Goal: Task Accomplishment & Management: Use online tool/utility

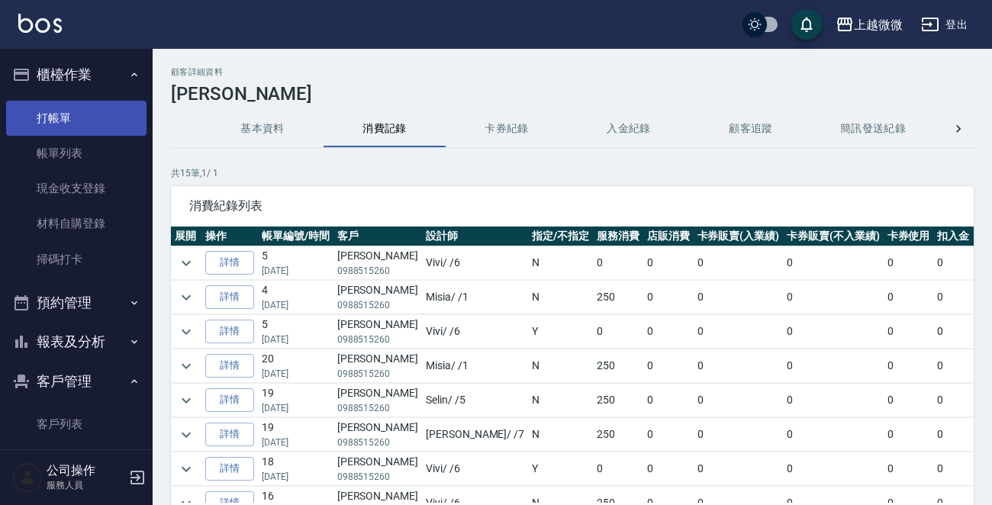
click at [69, 118] on link "打帳單" at bounding box center [76, 118] width 140 height 35
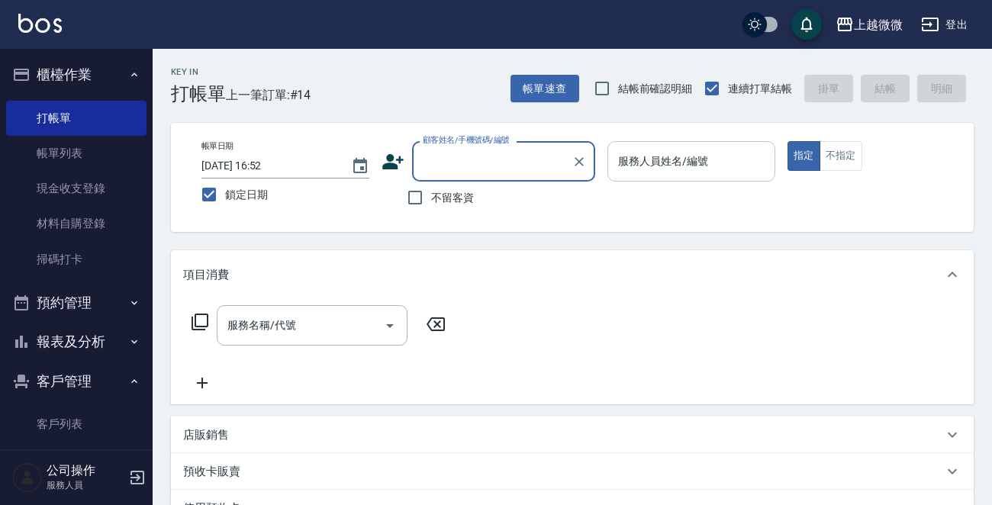
click at [687, 164] on input "服務人員姓名/編號" at bounding box center [691, 161] width 154 height 27
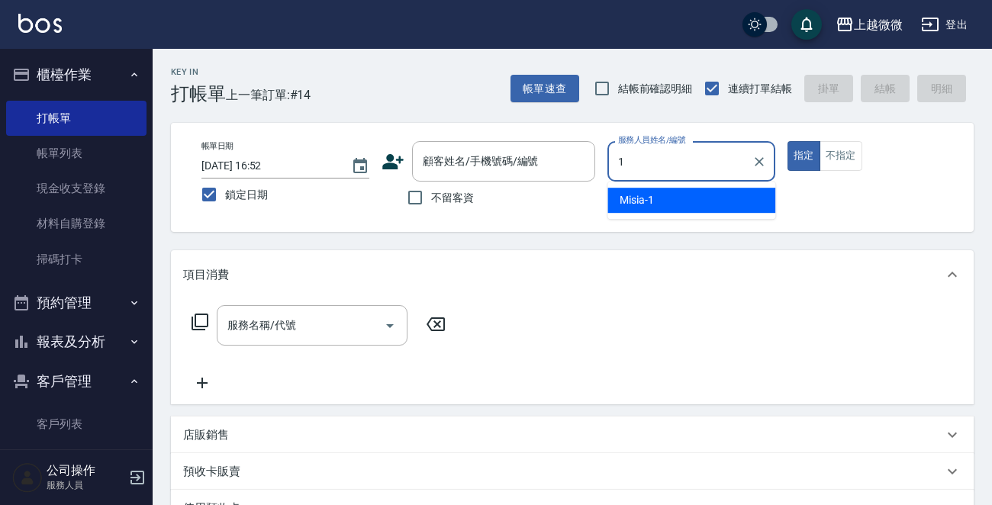
click at [726, 189] on div "Misia -1" at bounding box center [691, 200] width 168 height 25
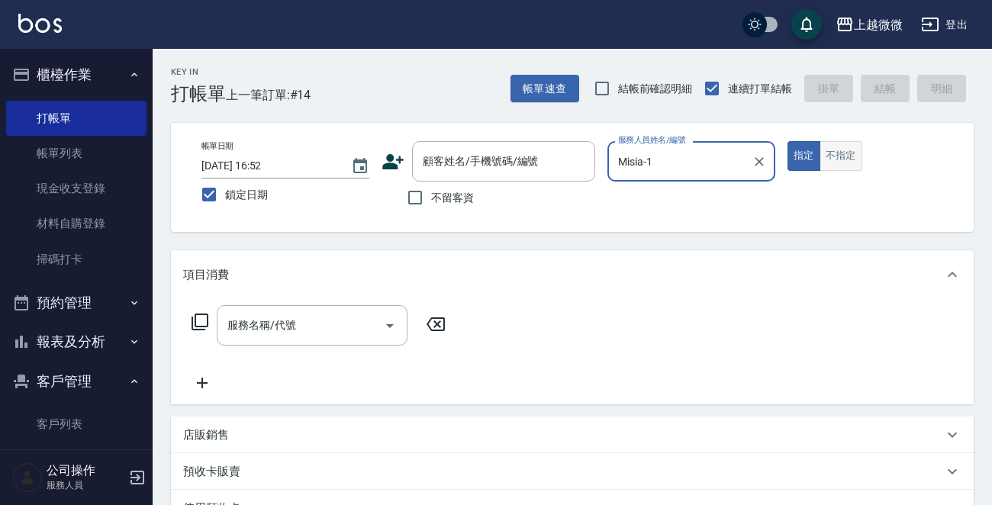
type input "Misia-1"
click at [842, 156] on button "不指定" at bounding box center [840, 156] width 43 height 30
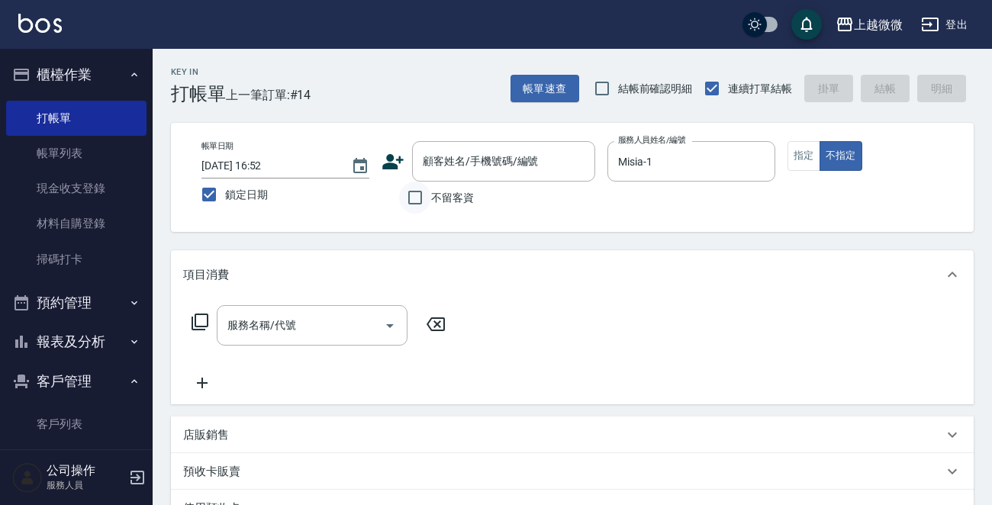
click at [417, 195] on input "不留客資" at bounding box center [415, 198] width 32 height 32
checkbox input "true"
click at [260, 322] on div "服務名稱/代號 服務名稱/代號" at bounding box center [312, 325] width 191 height 40
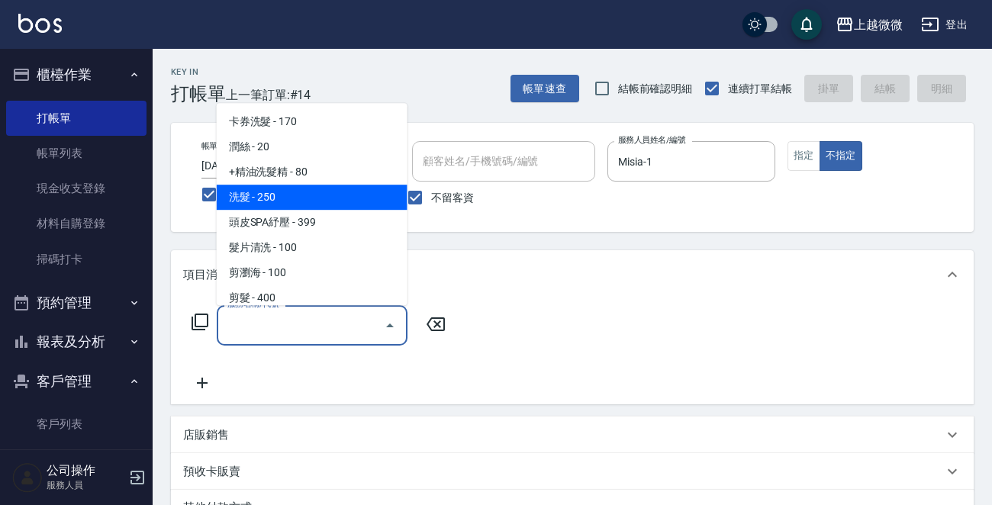
click at [328, 200] on span "洗髮 - 250" at bounding box center [312, 197] width 191 height 25
type input "洗髮(A03)"
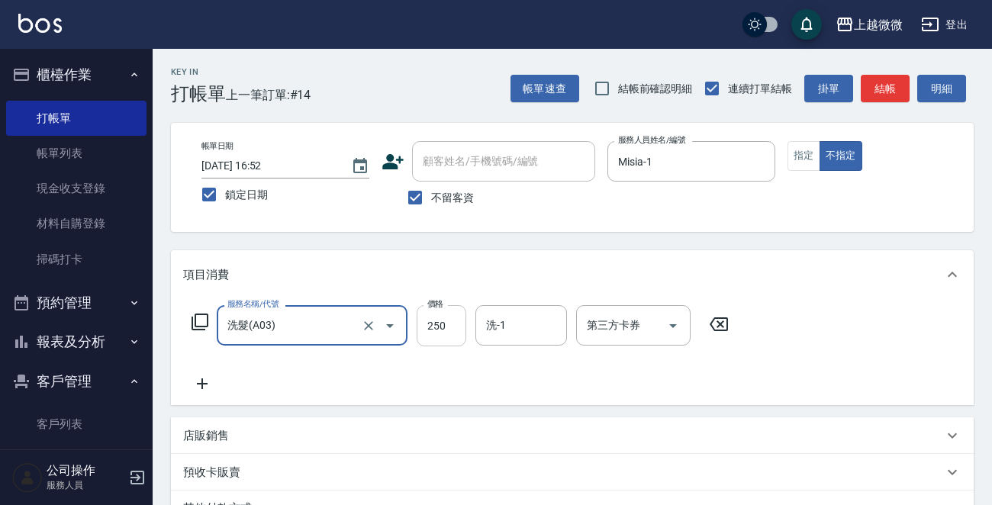
click at [446, 335] on input "250" at bounding box center [442, 325] width 50 height 41
type input "300"
click at [198, 381] on icon at bounding box center [202, 384] width 38 height 18
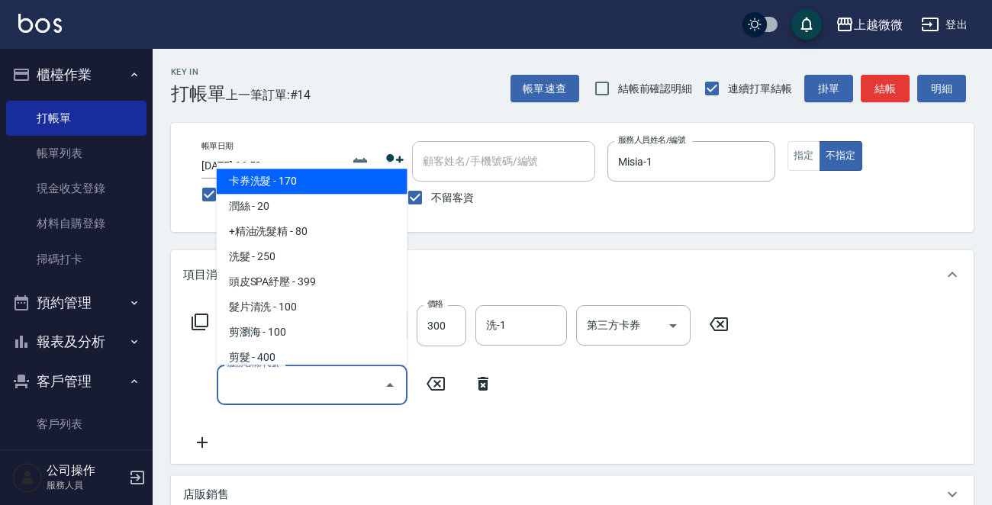
click at [266, 381] on input "服務名稱/代號" at bounding box center [301, 385] width 154 height 27
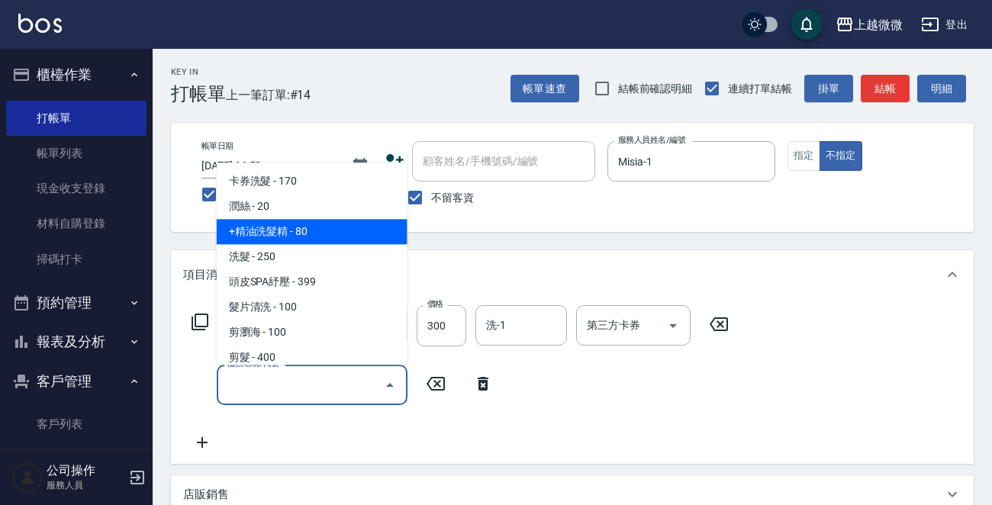
click at [339, 233] on span "+精油洗髮精 - 80" at bounding box center [312, 232] width 191 height 25
type input "+精油洗髮精(A02)"
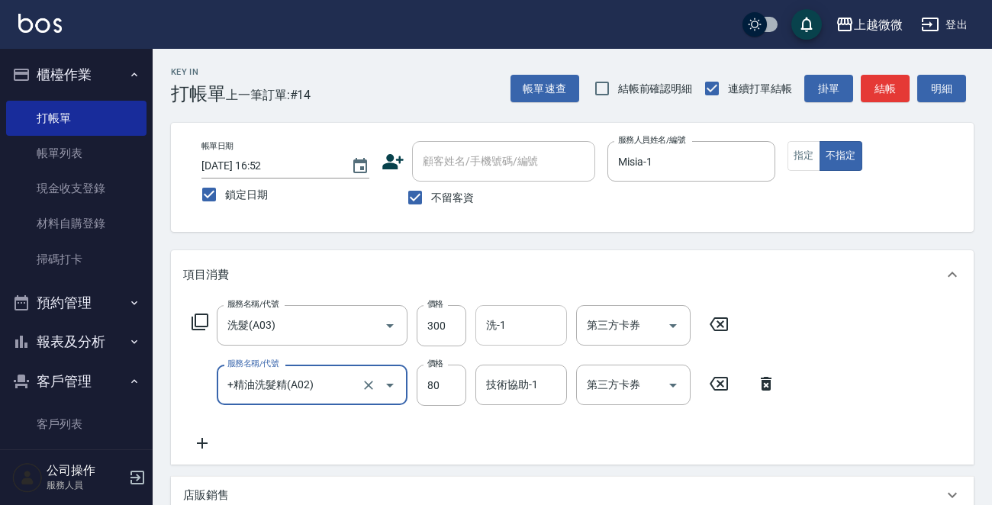
click at [525, 327] on input "洗-1" at bounding box center [521, 325] width 78 height 27
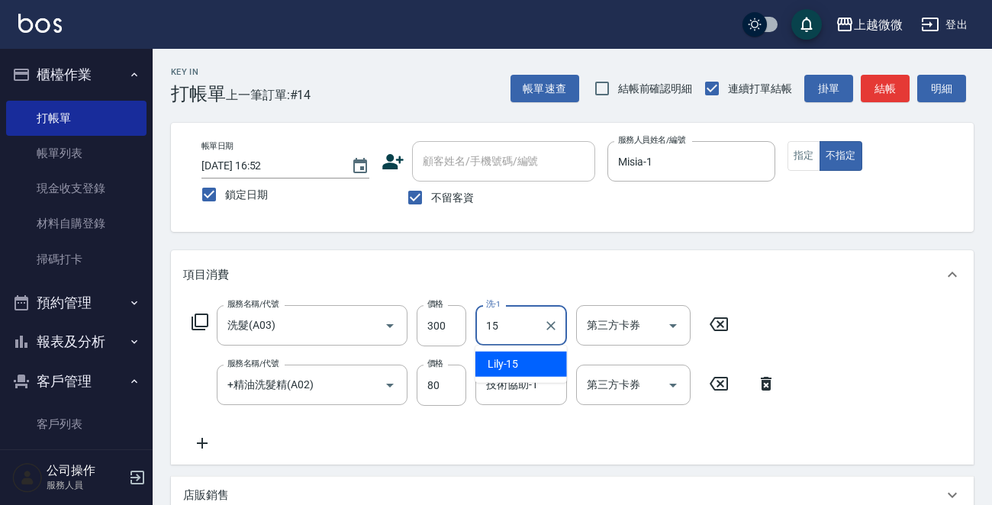
click at [511, 362] on span "Lily -15" at bounding box center [503, 364] width 31 height 16
type input "Lily-15"
click at [520, 393] on input "技術協助-1" at bounding box center [521, 385] width 78 height 27
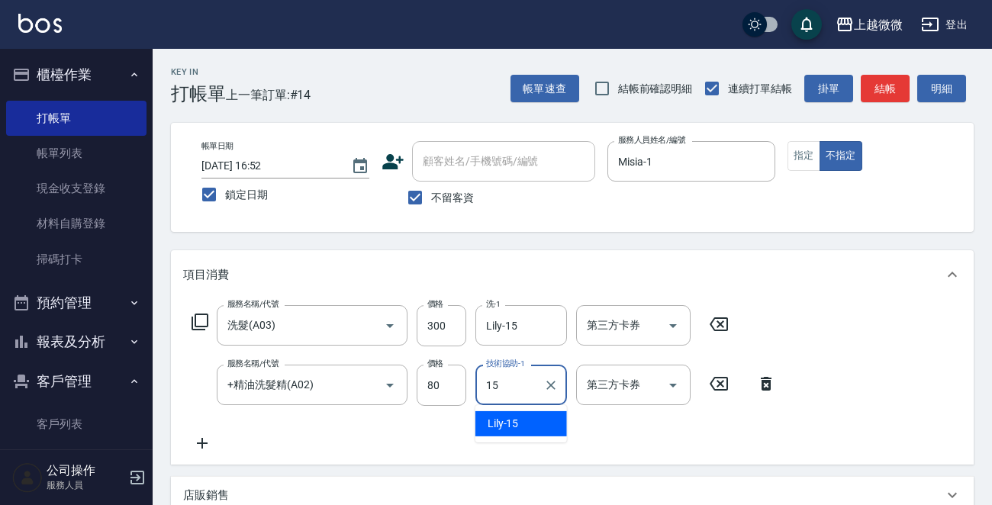
click at [521, 424] on div "Lily -15" at bounding box center [521, 423] width 92 height 25
type input "Lily-15"
click at [188, 448] on icon at bounding box center [202, 443] width 38 height 18
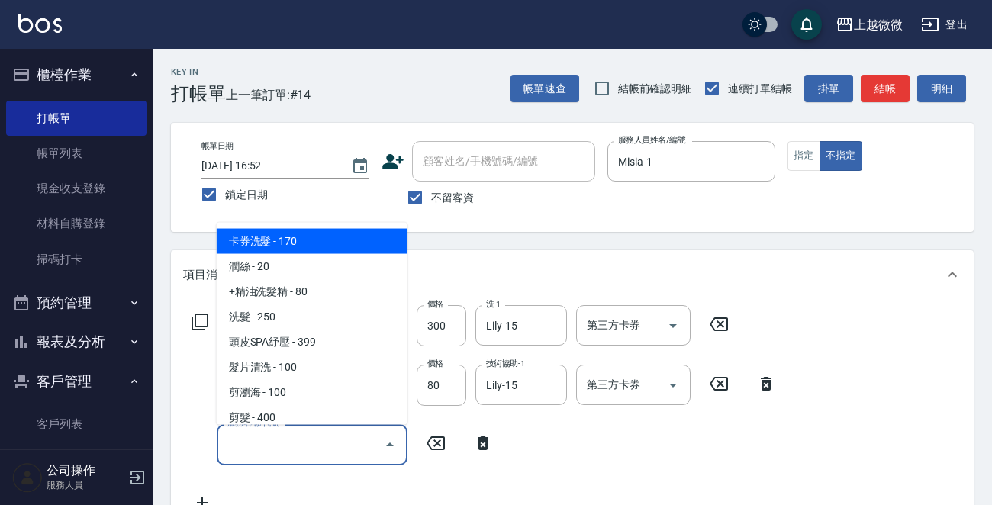
click at [275, 446] on input "服務名稱/代號" at bounding box center [301, 444] width 154 height 27
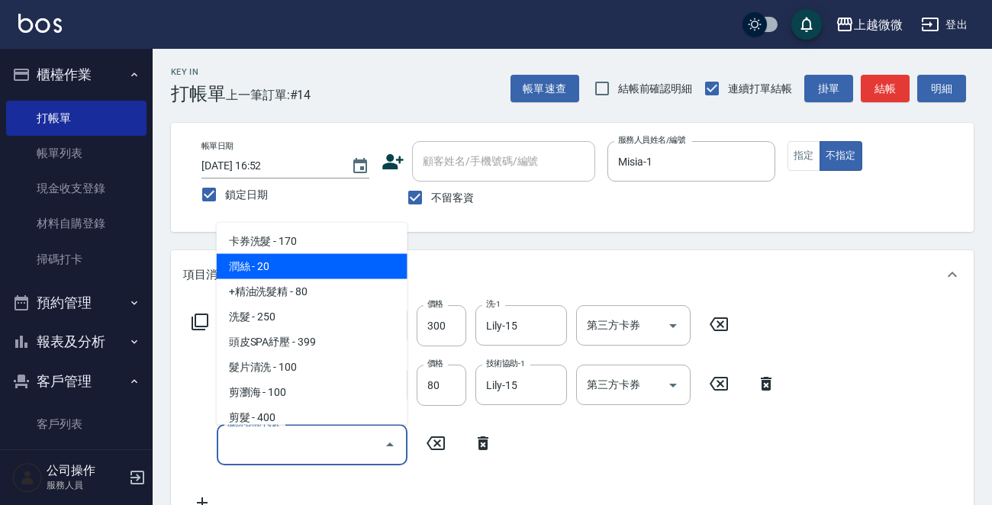
click at [321, 274] on span "潤絲 - 20" at bounding box center [312, 266] width 191 height 25
type input "潤絲(A01)"
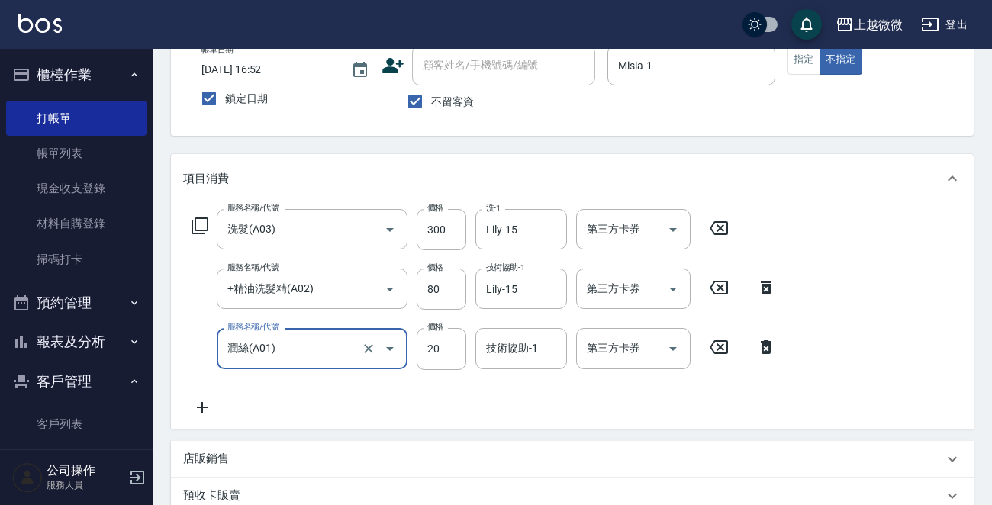
scroll to position [229, 0]
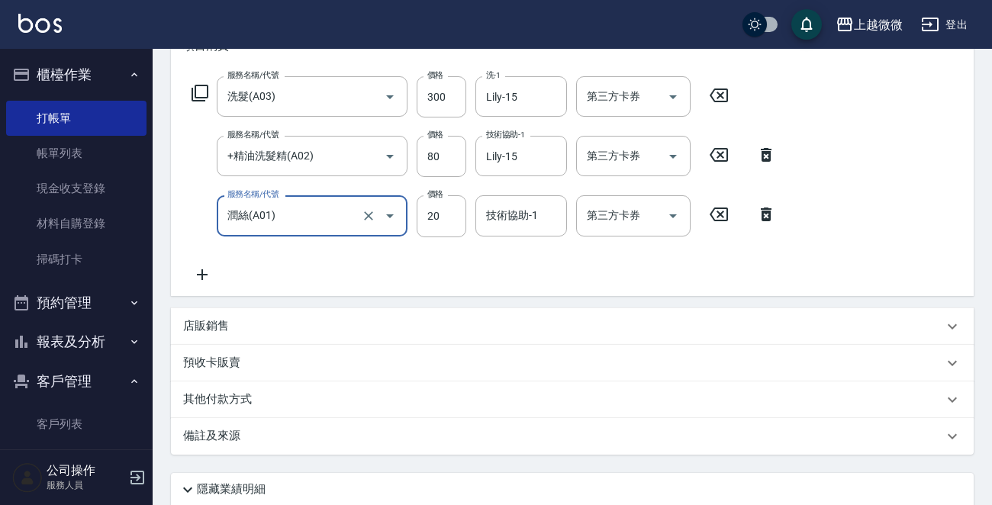
click at [209, 273] on icon at bounding box center [202, 275] width 38 height 18
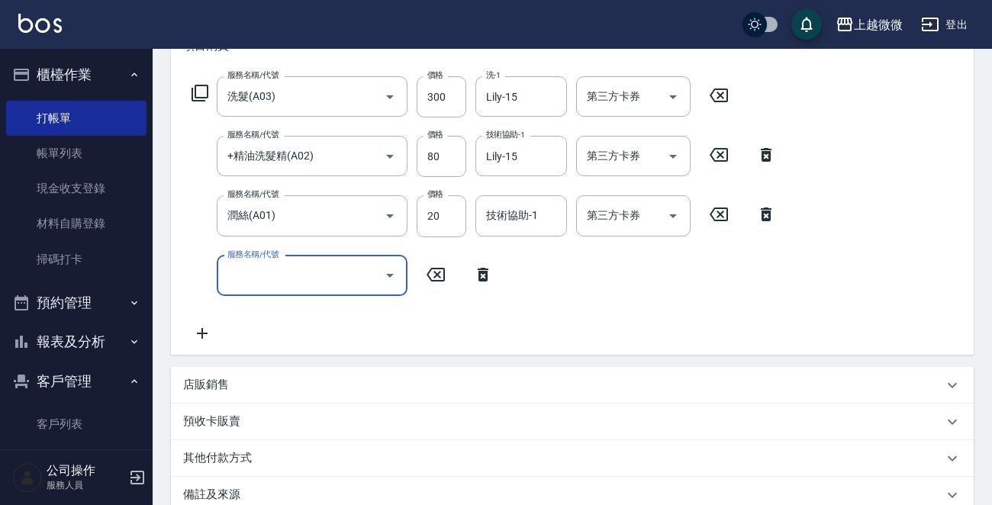
click at [275, 278] on input "服務名稱/代號" at bounding box center [301, 275] width 154 height 27
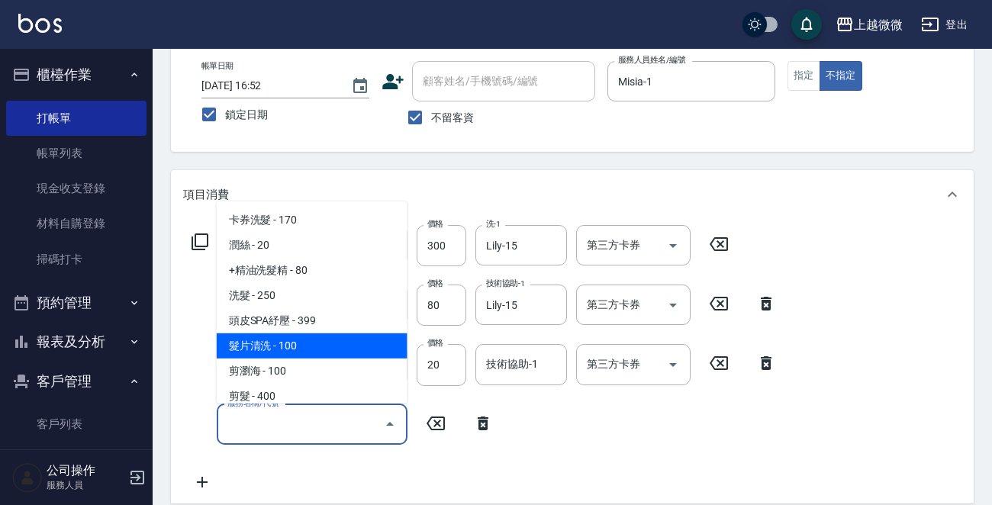
scroll to position [76, 0]
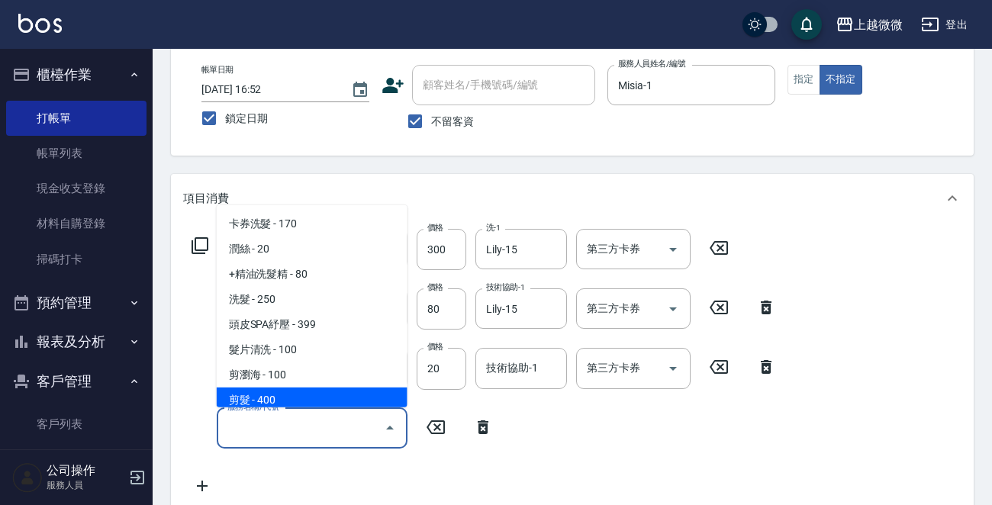
click at [349, 431] on input "服務名稱/代號" at bounding box center [301, 428] width 154 height 27
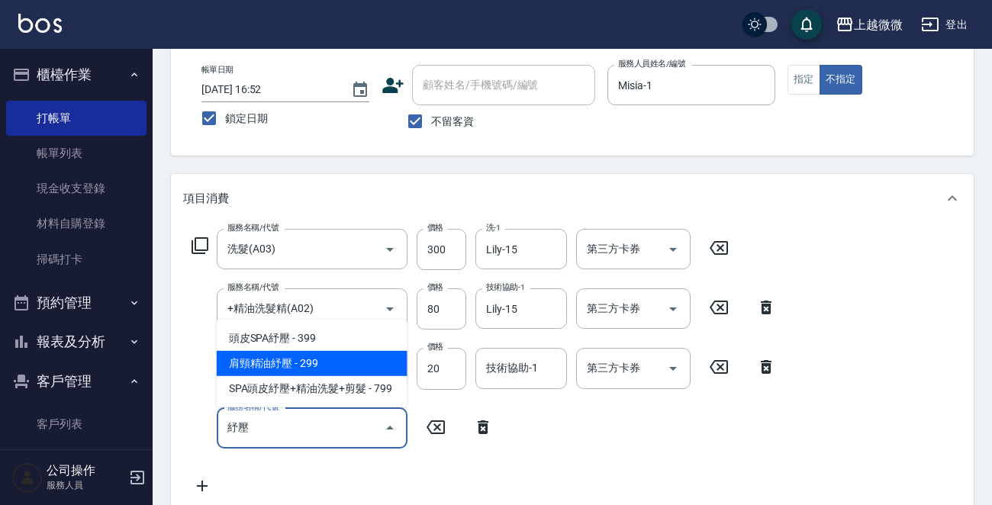
type input "紓壓壓"
click at [227, 362] on input "潤絲(A01)" at bounding box center [291, 368] width 134 height 27
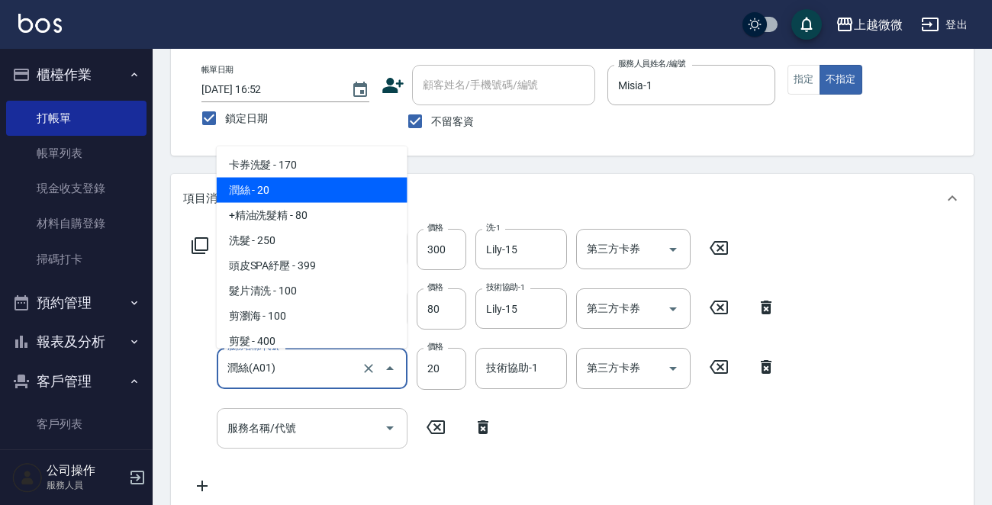
click at [308, 424] on input "服務名稱/代號" at bounding box center [301, 428] width 154 height 27
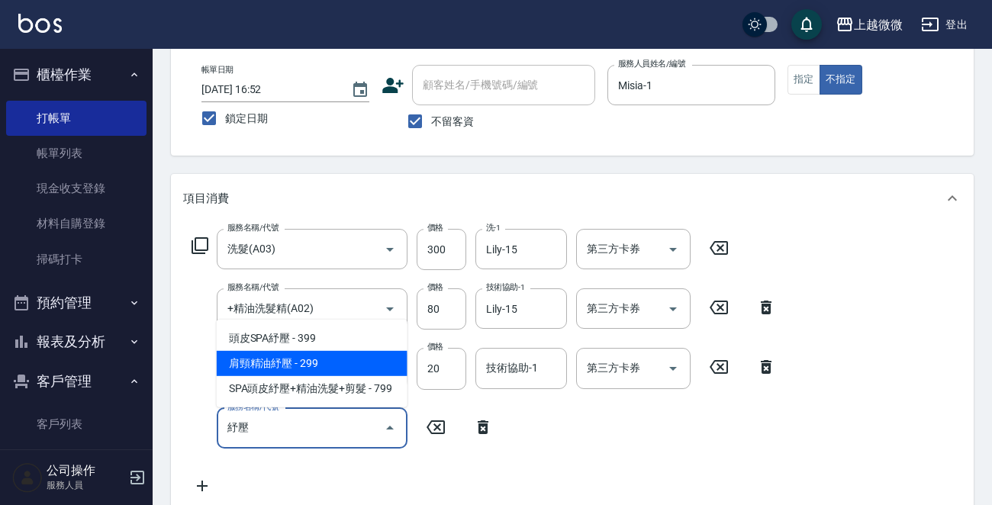
click at [320, 365] on span "肩頸精油紓壓 - 299" at bounding box center [312, 363] width 191 height 25
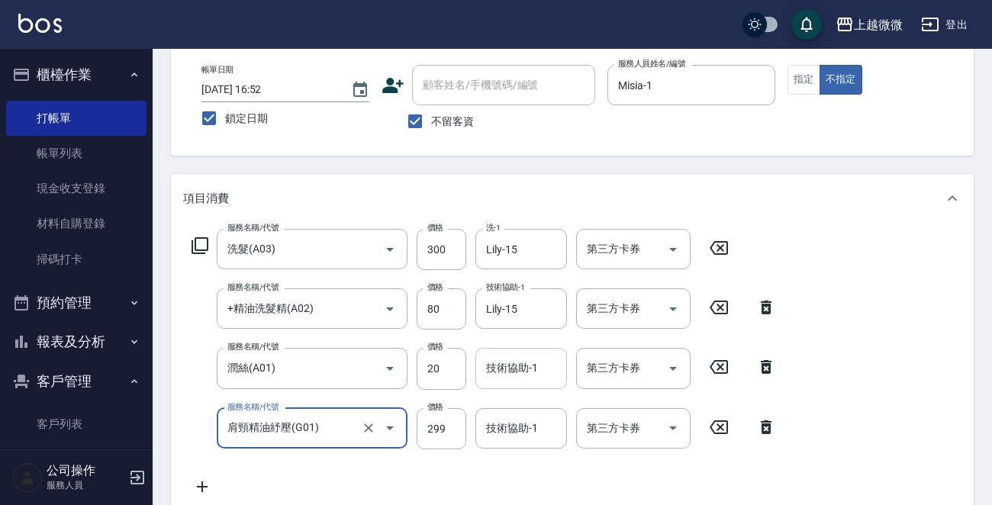
type input "肩頸精油紓壓(G01)"
click at [526, 372] on div "技術協助-1 技術協助-1" at bounding box center [521, 368] width 92 height 40
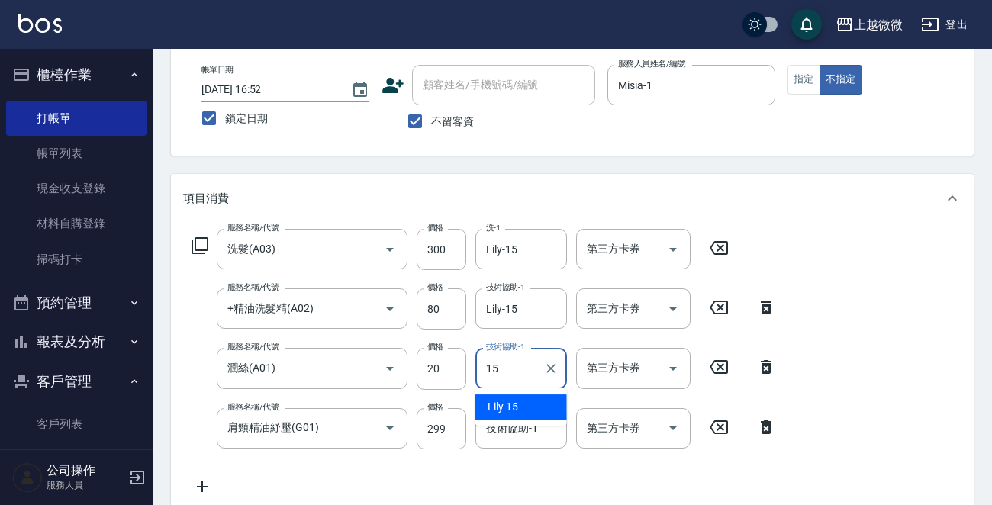
click at [516, 408] on span "Lily -15" at bounding box center [503, 407] width 31 height 16
type input "Lily-15"
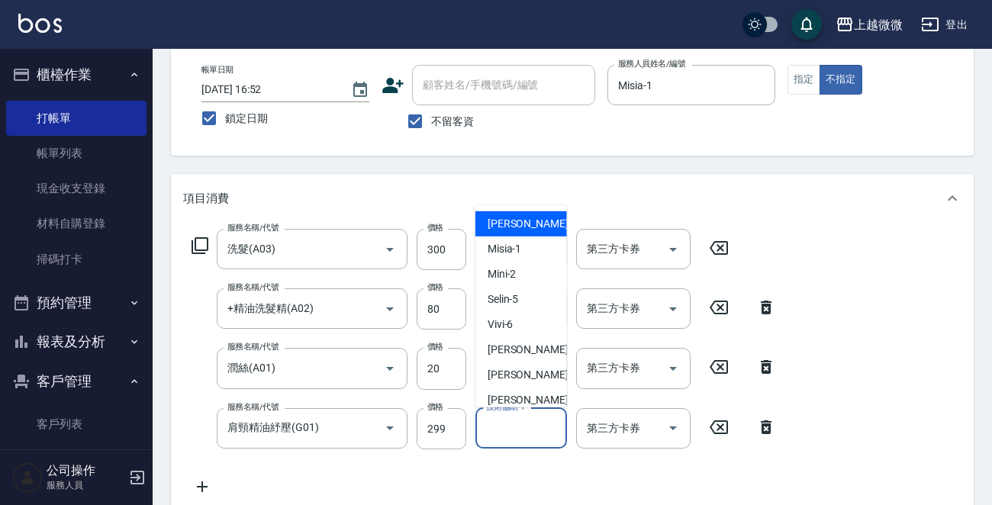
click at [517, 430] on input "技術協助-1" at bounding box center [521, 428] width 78 height 27
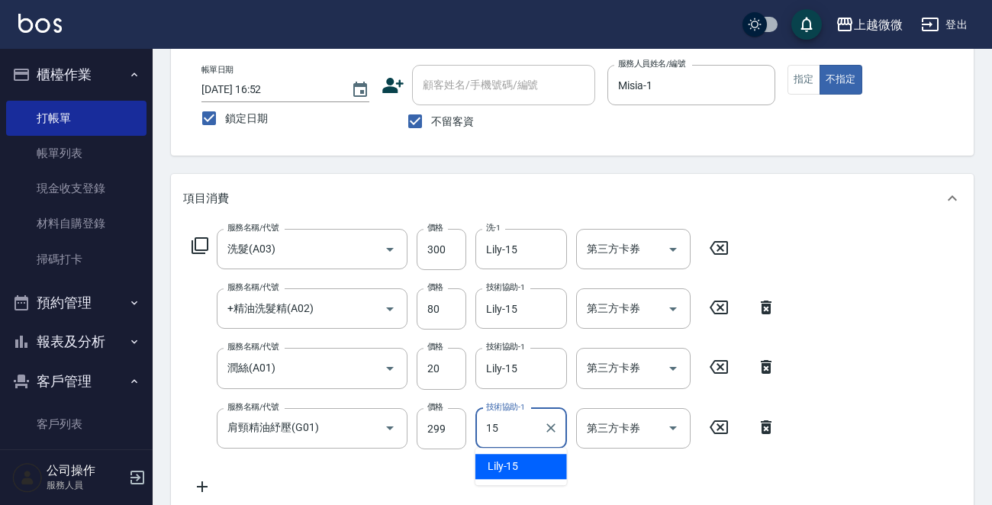
click at [527, 469] on div "Lily -15" at bounding box center [521, 466] width 92 height 25
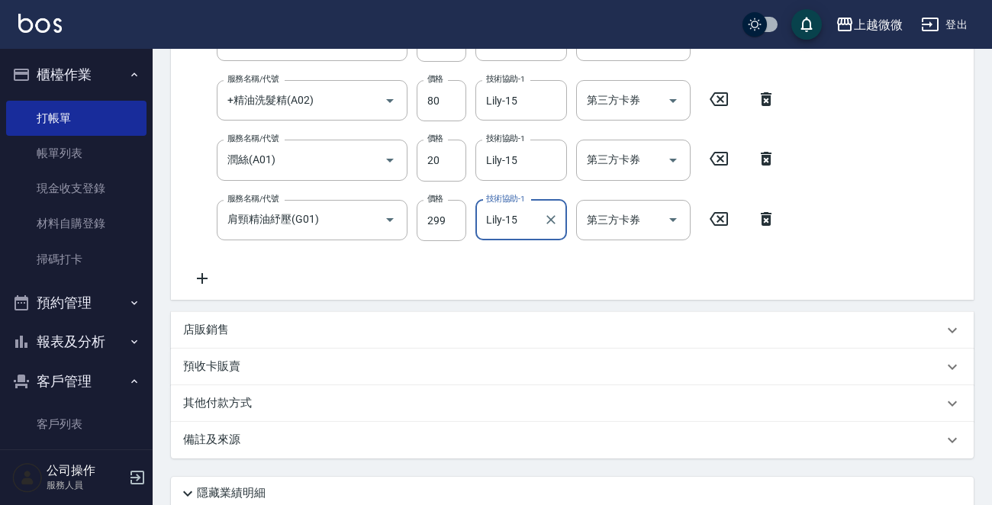
scroll to position [407, 0]
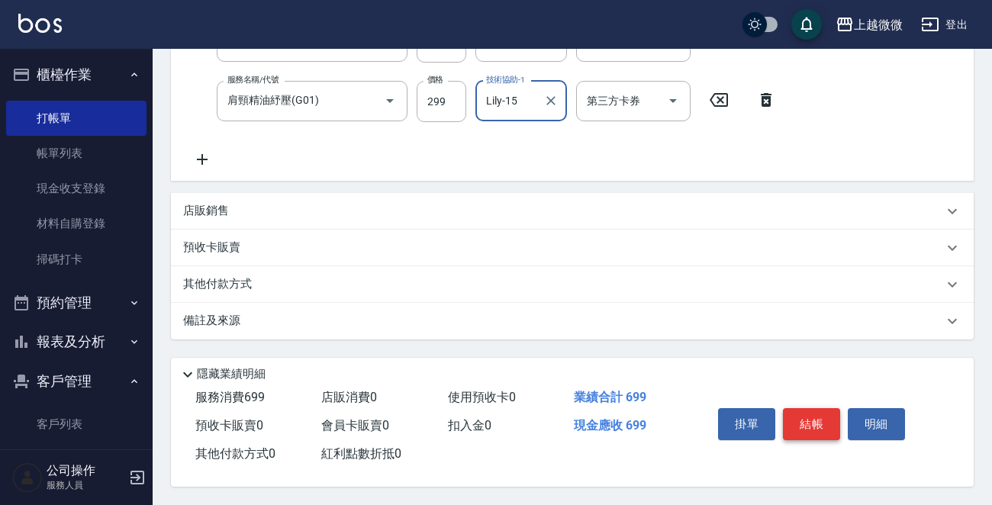
type input "Lily-15"
click at [801, 421] on button "結帳" at bounding box center [811, 424] width 57 height 32
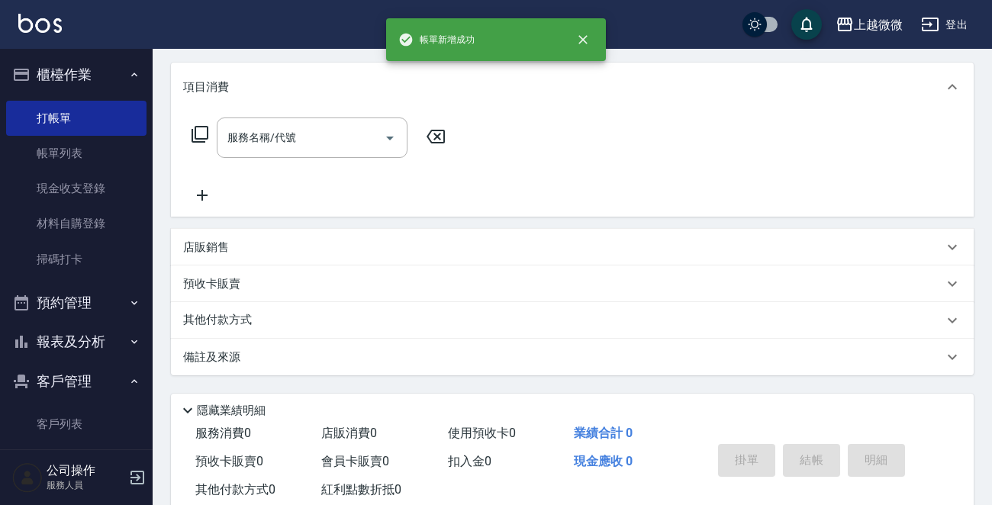
scroll to position [0, 0]
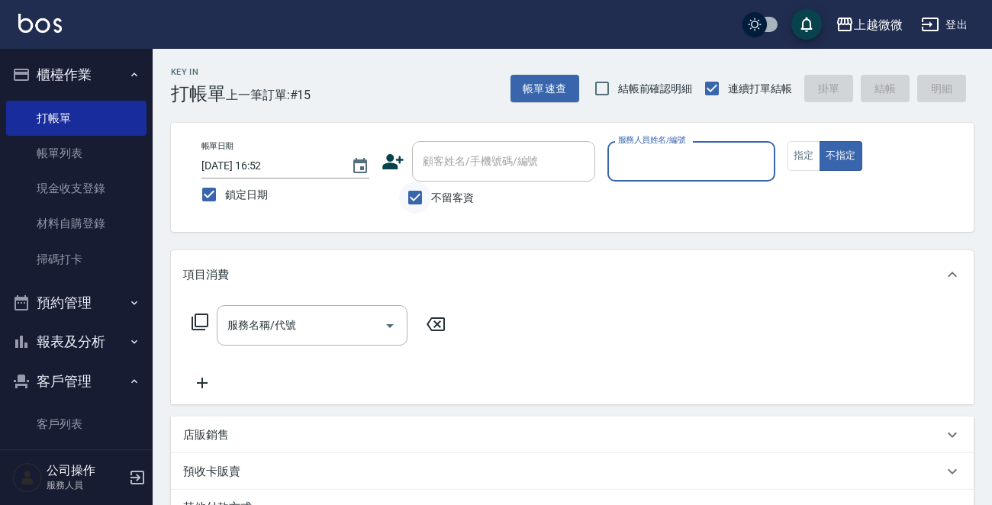
click at [414, 199] on input "不留客資" at bounding box center [415, 198] width 32 height 32
checkbox input "false"
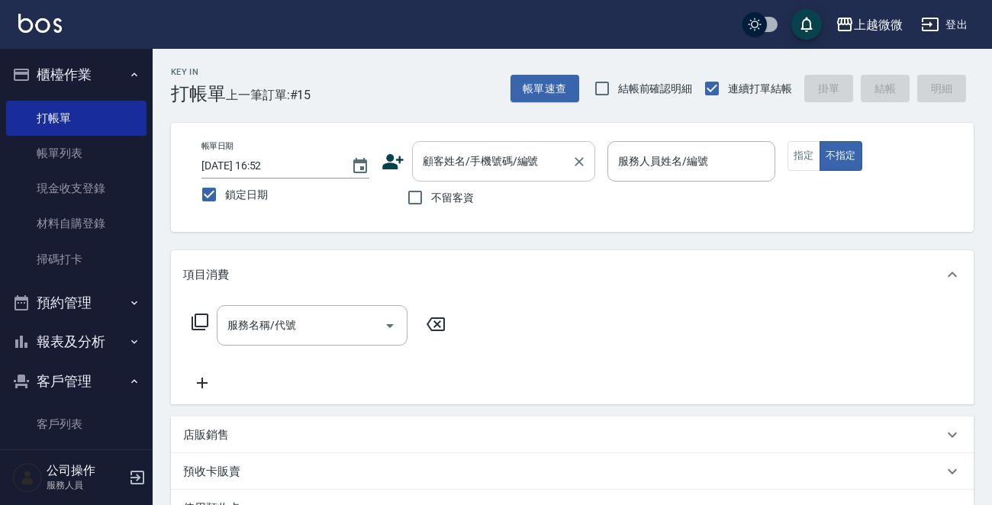
click at [480, 170] on input "顧客姓名/手機號碼/編號" at bounding box center [492, 161] width 146 height 27
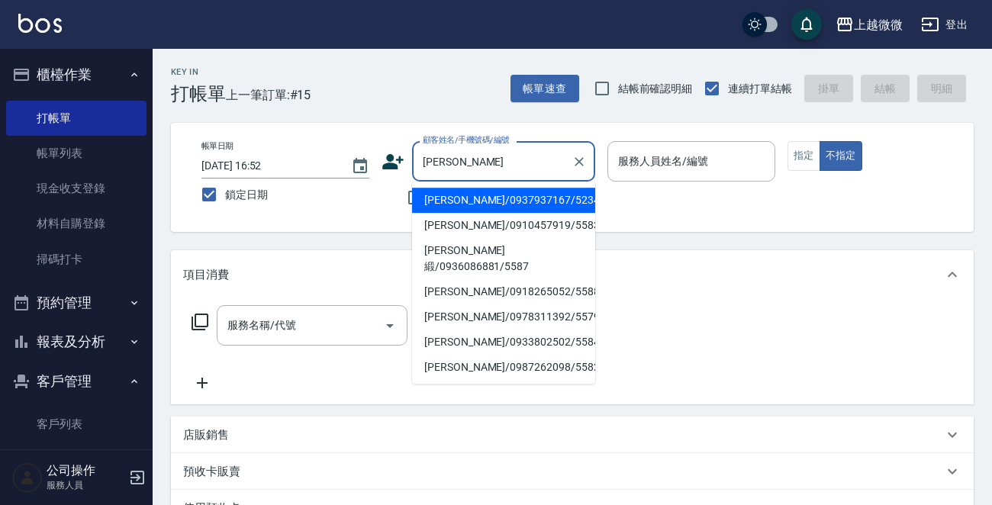
click at [454, 194] on li "[PERSON_NAME]/0937937167/5234" at bounding box center [503, 200] width 183 height 25
type input "[PERSON_NAME]/0937937167/5234"
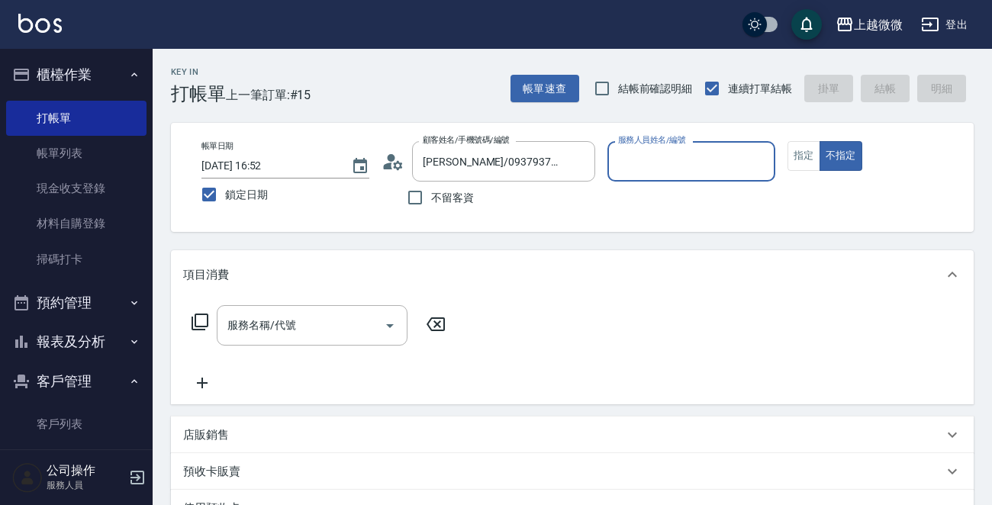
type input "Selin-5"
click at [798, 163] on button "指定" at bounding box center [803, 156] width 33 height 30
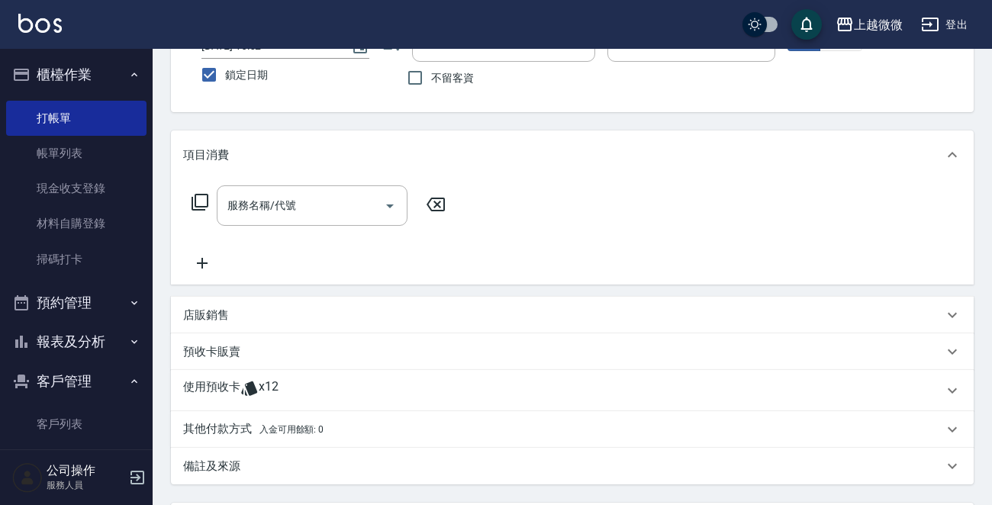
scroll to position [229, 0]
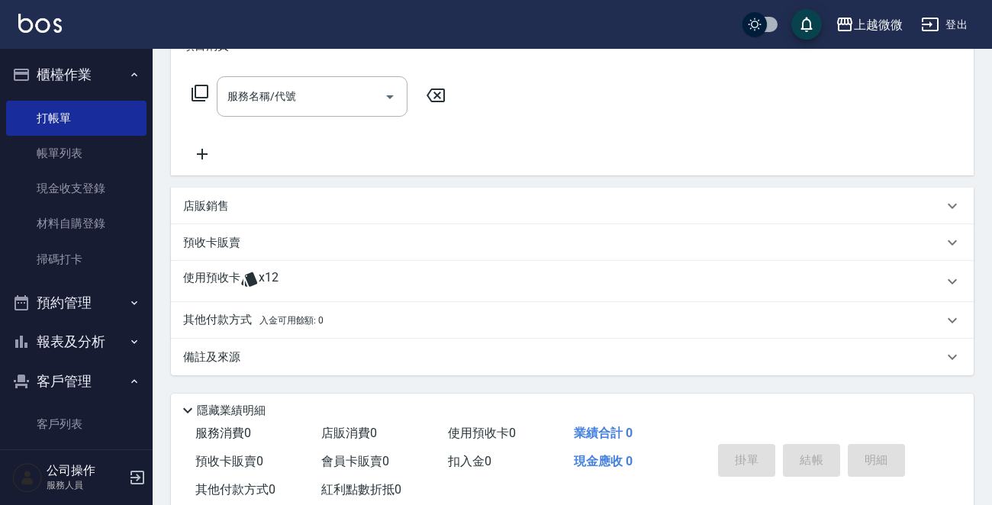
click at [212, 266] on div "使用預收卡 x12" at bounding box center [572, 281] width 803 height 41
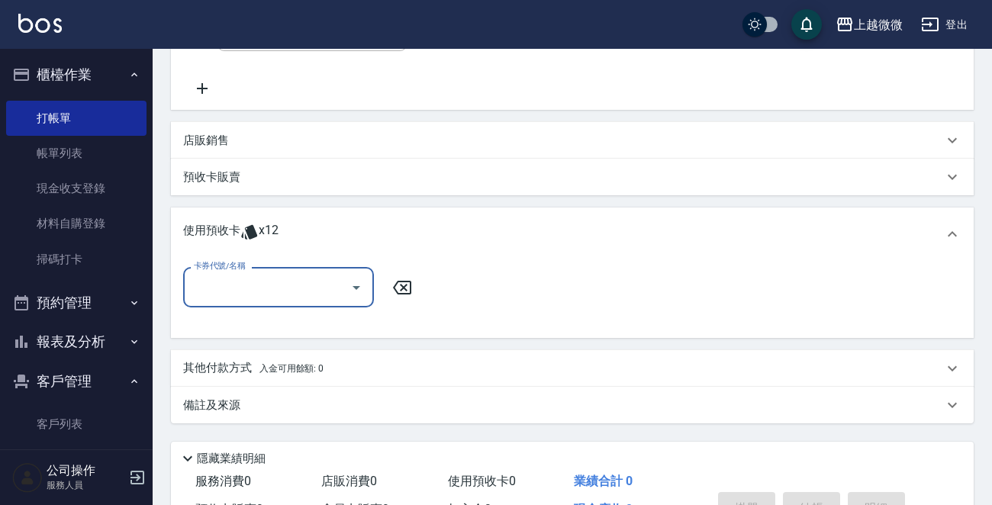
scroll to position [381, 0]
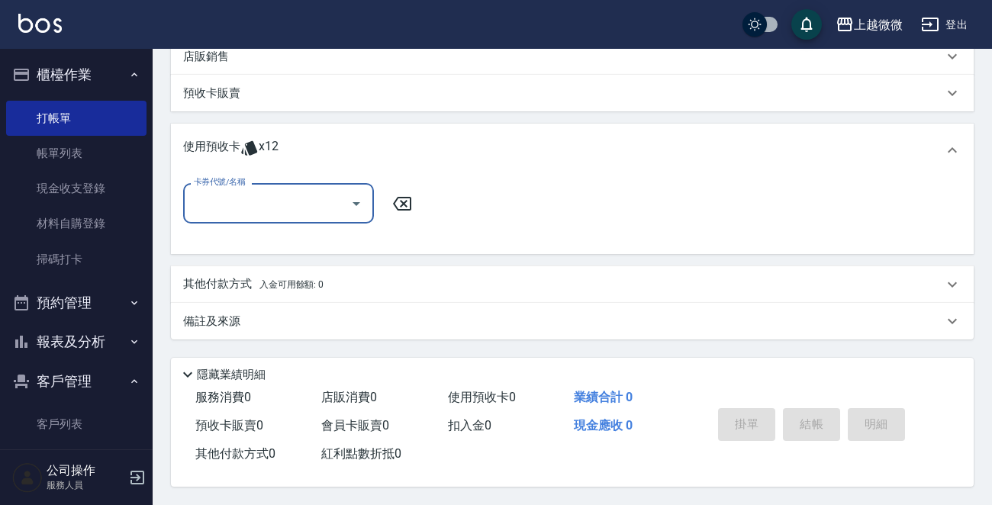
click at [279, 203] on input "卡券代號/名稱" at bounding box center [267, 203] width 154 height 27
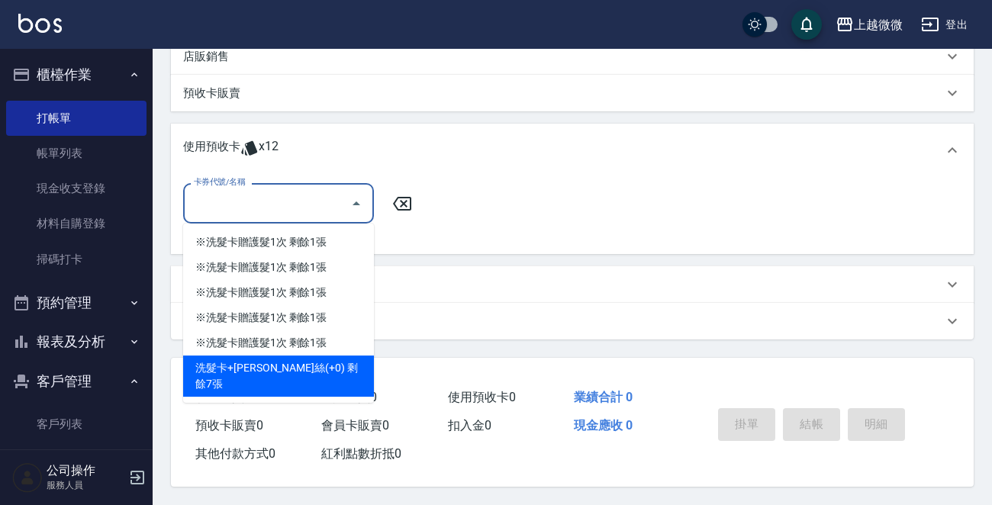
click at [315, 367] on div "洗髮卡+[PERSON_NAME]絲(+0) 剩餘7張" at bounding box center [278, 376] width 191 height 41
type input "洗髮卡+[PERSON_NAME]絲(+0)"
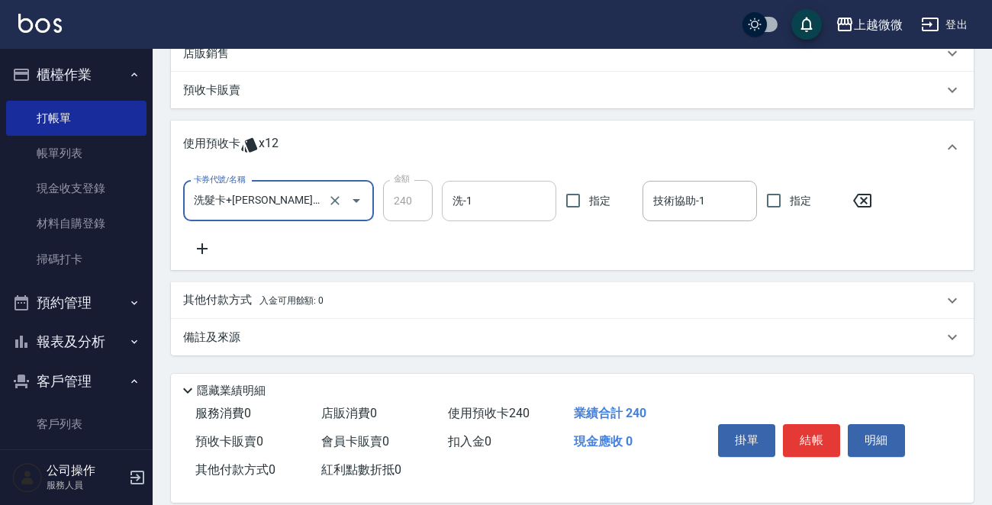
click at [490, 205] on input "洗-1" at bounding box center [499, 201] width 101 height 27
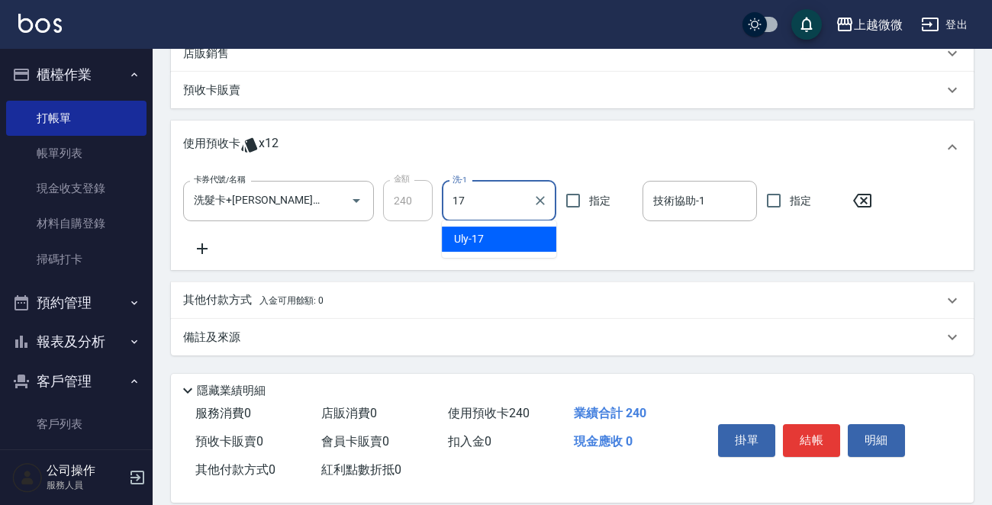
click at [499, 240] on div "Uly -17" at bounding box center [499, 239] width 114 height 25
type input "Uly-17"
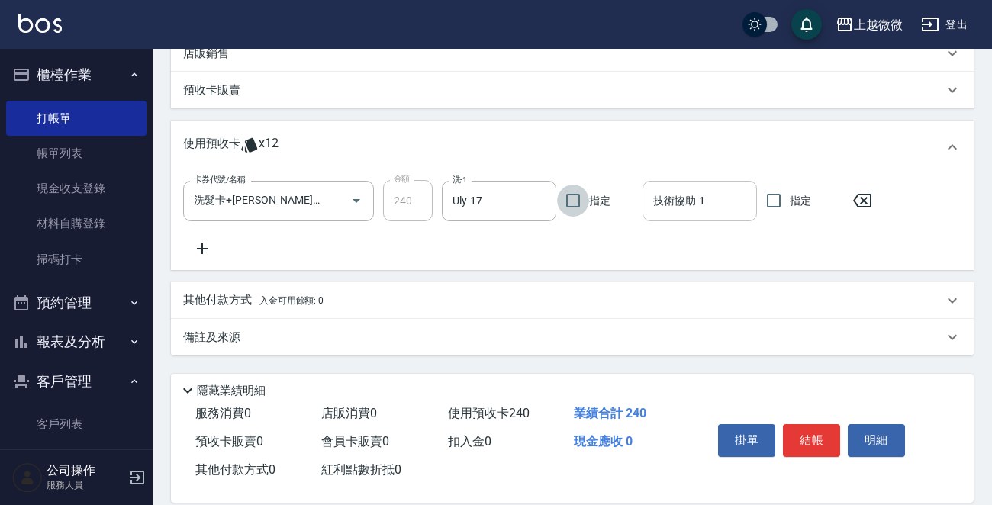
click at [681, 197] on div "技術協助-1 技術協助-1" at bounding box center [699, 201] width 114 height 40
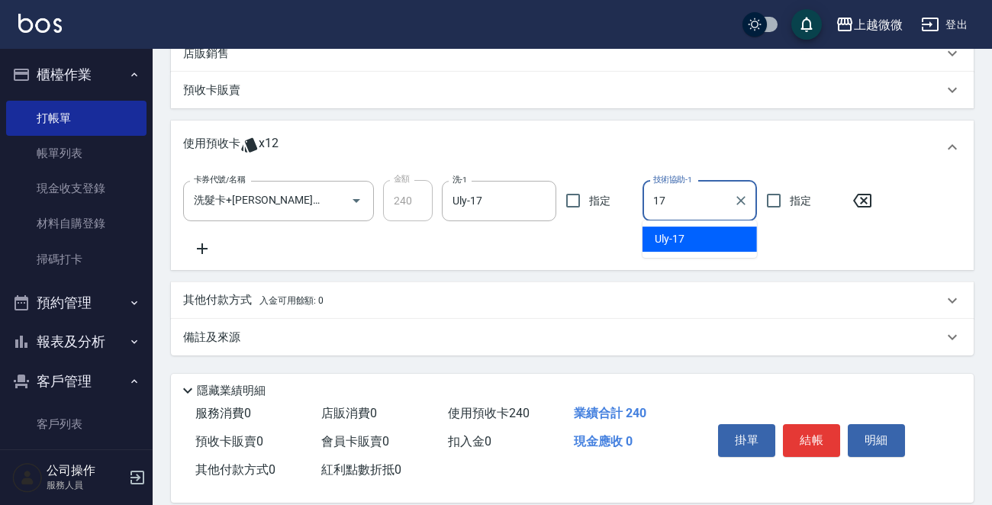
click at [676, 235] on span "Uly -17" at bounding box center [670, 239] width 30 height 16
type input "Uly-17"
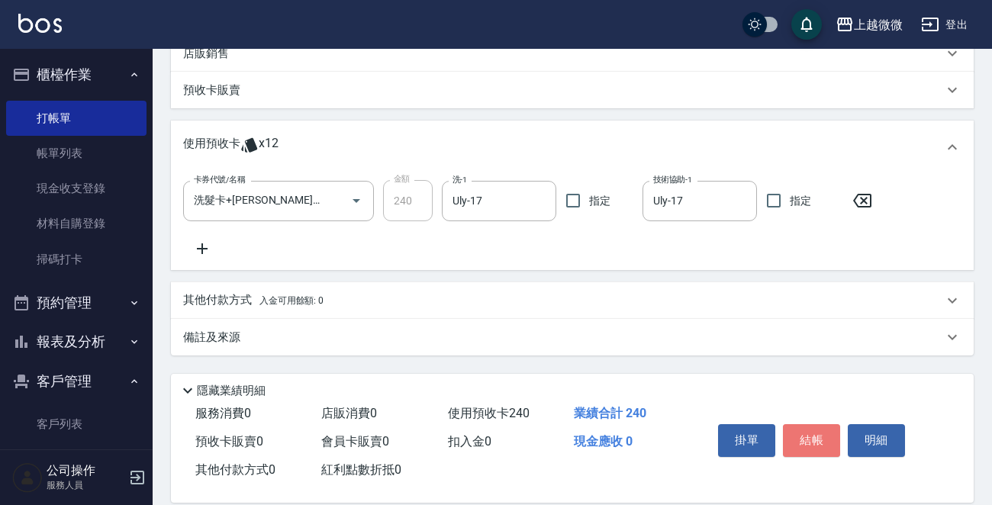
click at [816, 432] on button "結帳" at bounding box center [811, 440] width 57 height 32
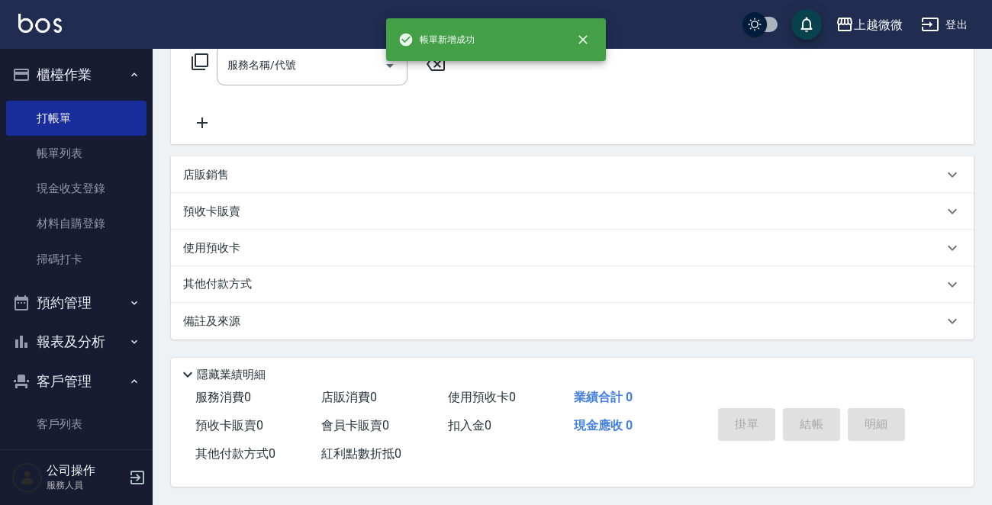
scroll to position [0, 0]
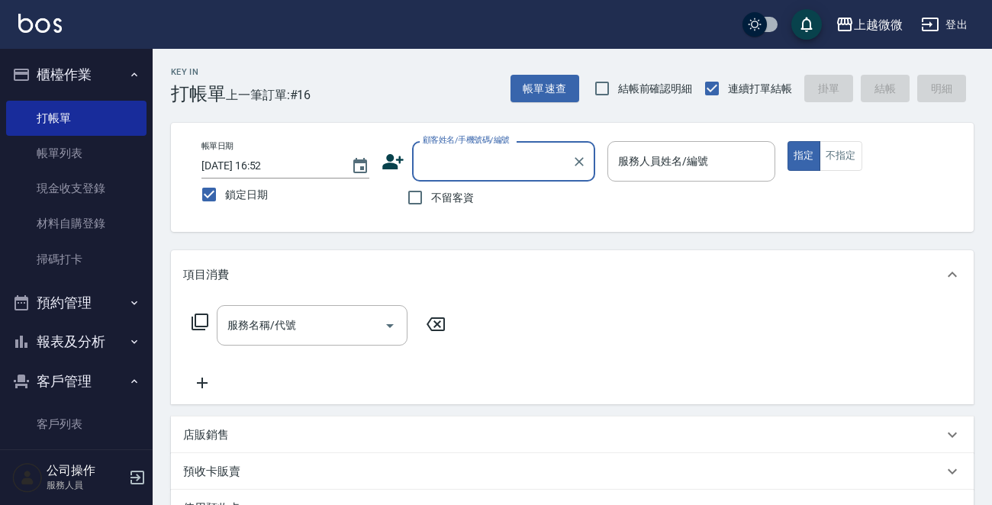
click at [521, 163] on input "顧客姓名/手機號碼/編號" at bounding box center [492, 161] width 146 height 27
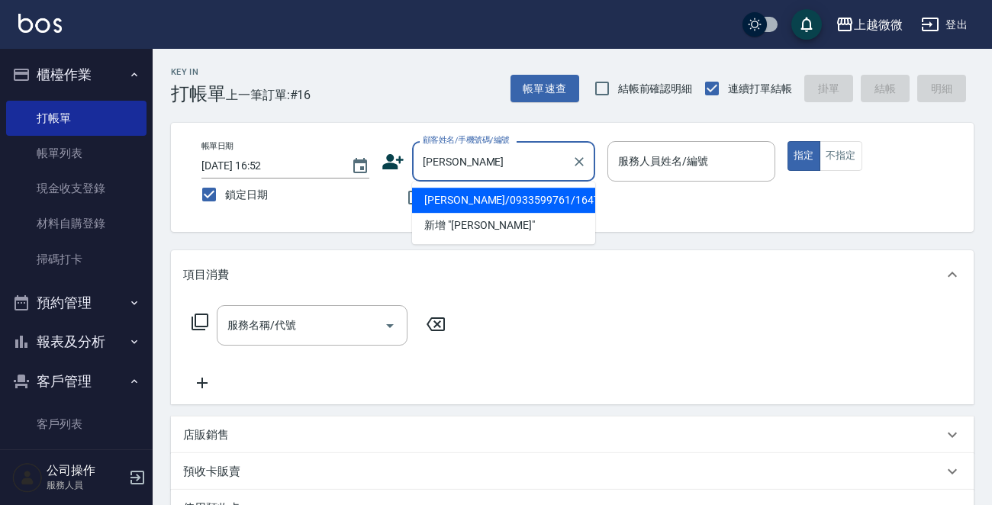
click at [495, 195] on li "[PERSON_NAME]/0933599761/1647" at bounding box center [503, 200] width 183 height 25
type input "[PERSON_NAME]/0933599761/1647"
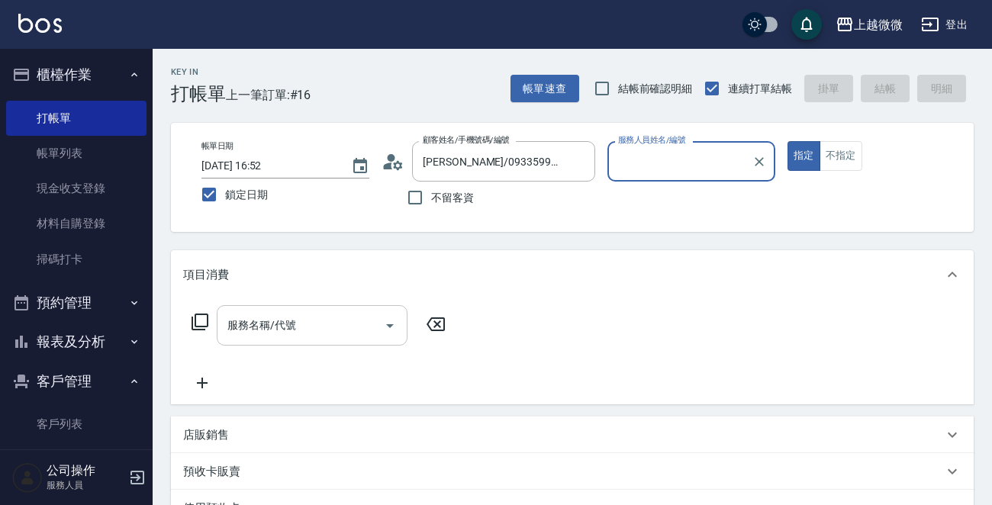
type input "Selin-5"
click at [323, 336] on input "服務名稱/代號" at bounding box center [301, 325] width 154 height 27
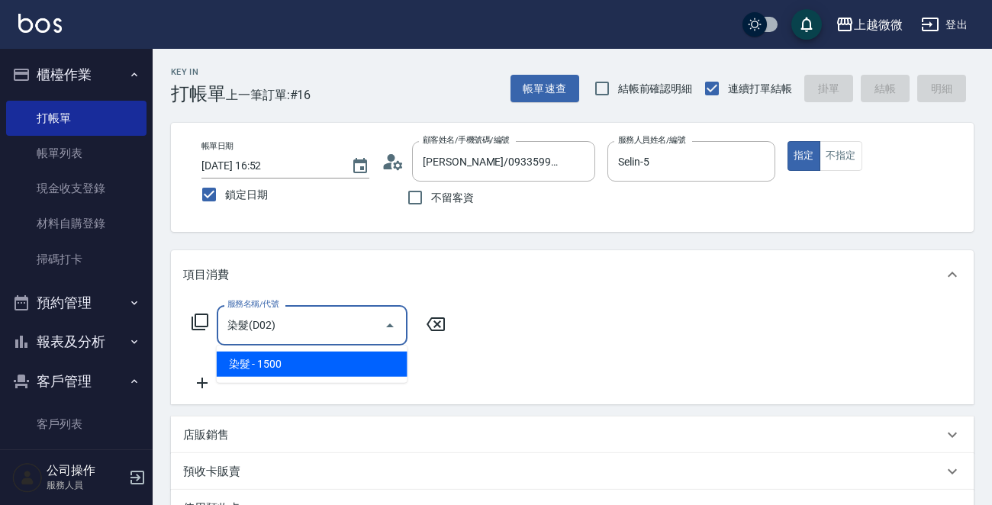
type input "染髮(D02)"
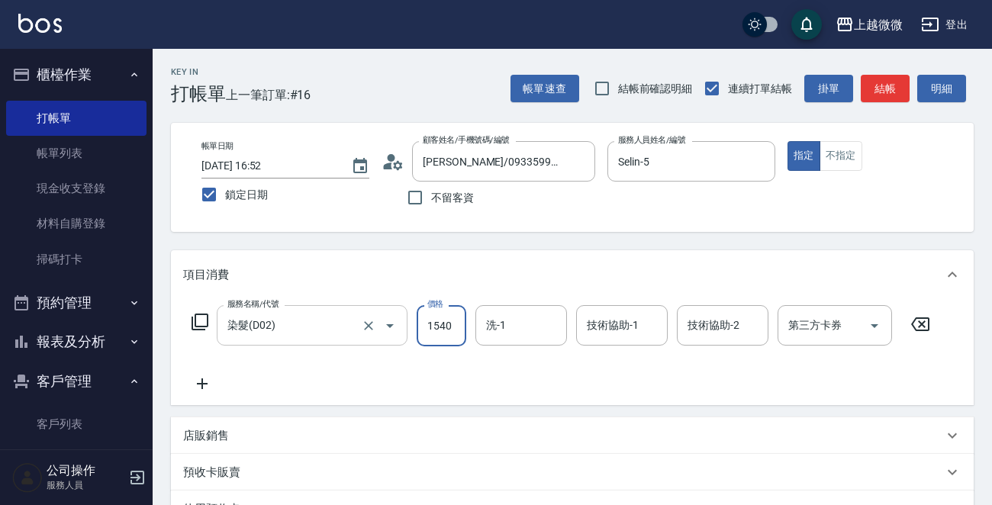
type input "1540"
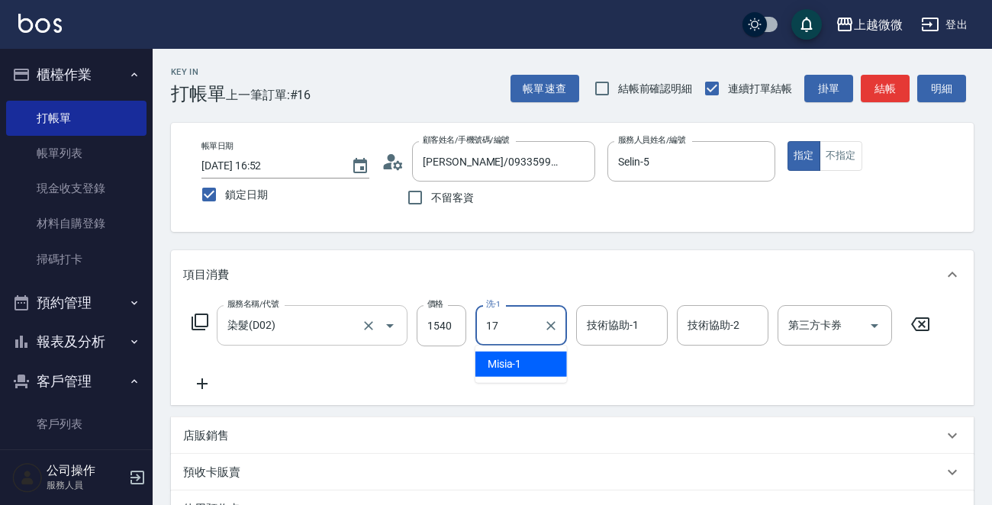
type input "Uly-17"
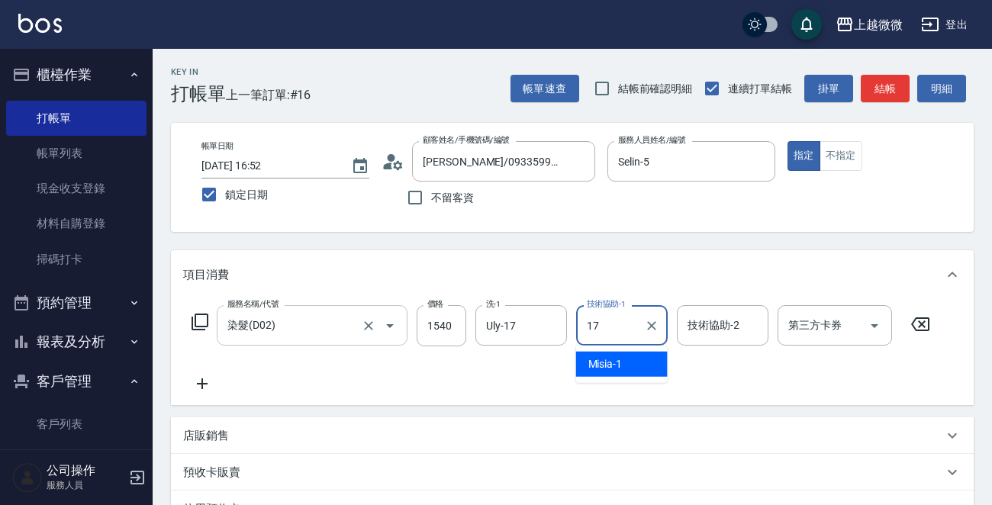
type input "Uly-17"
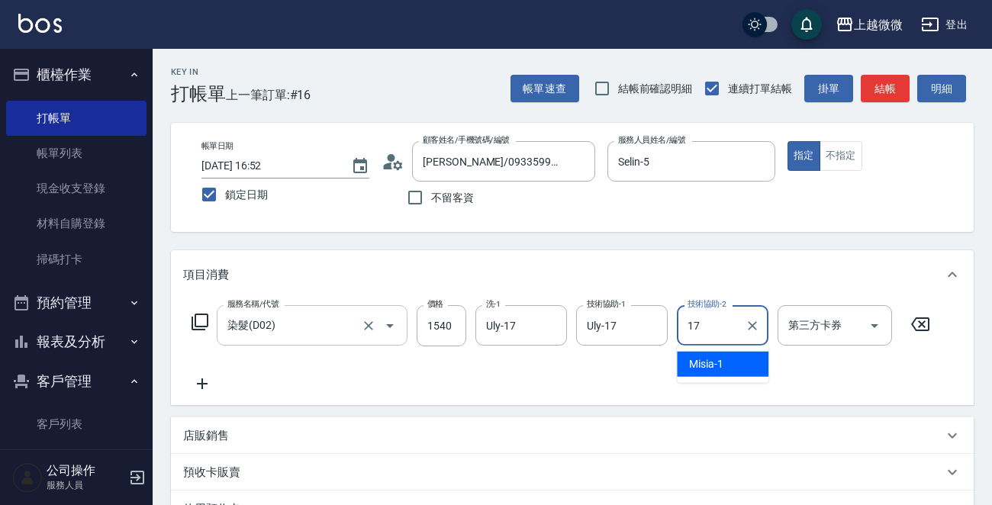
type input "Uly-17"
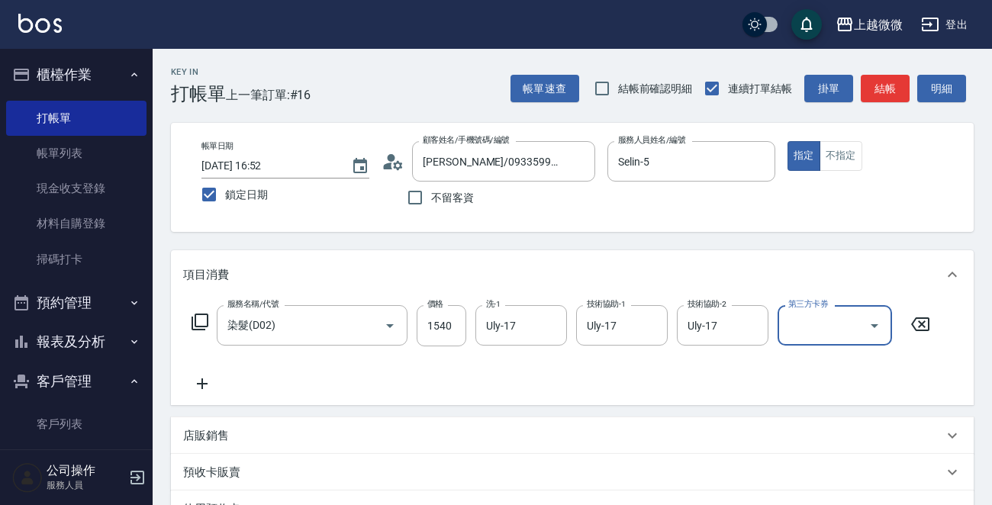
click at [188, 385] on icon at bounding box center [202, 384] width 38 height 18
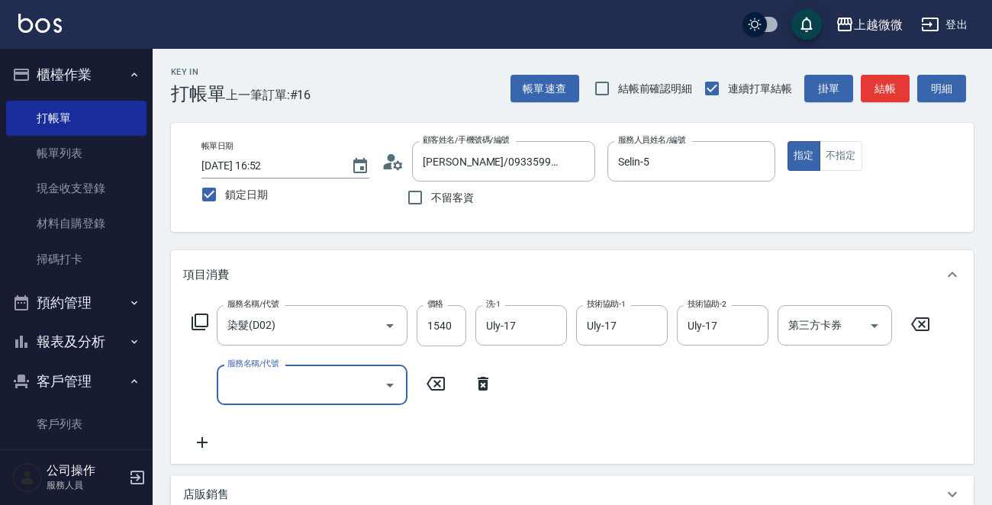
click at [232, 385] on input "服務名稱/代號" at bounding box center [301, 385] width 154 height 27
type input "小蒼蘭護髮(E12)"
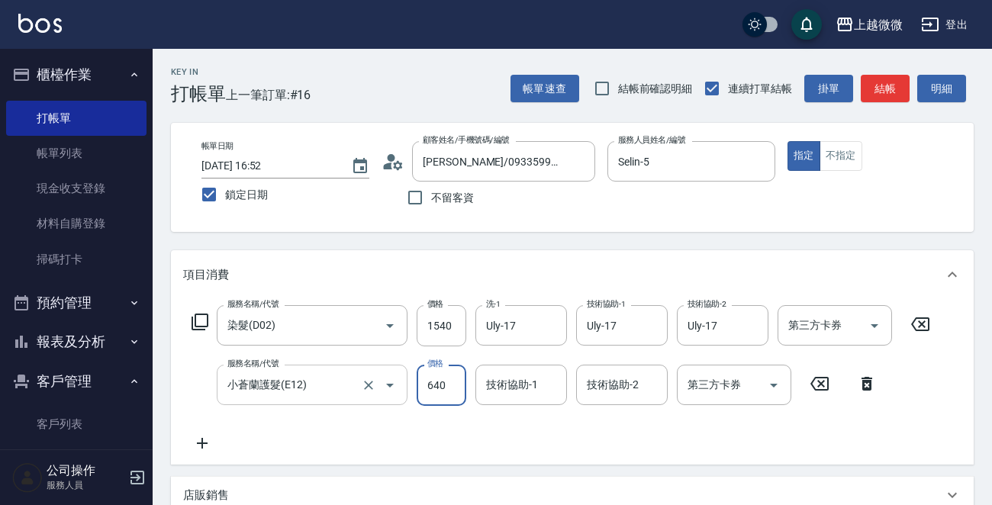
type input "640"
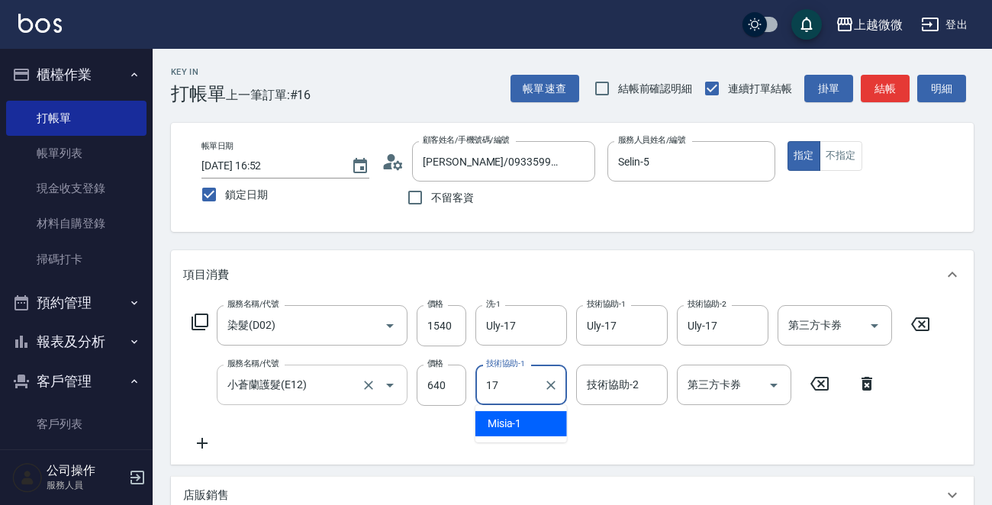
type input "Uly-17"
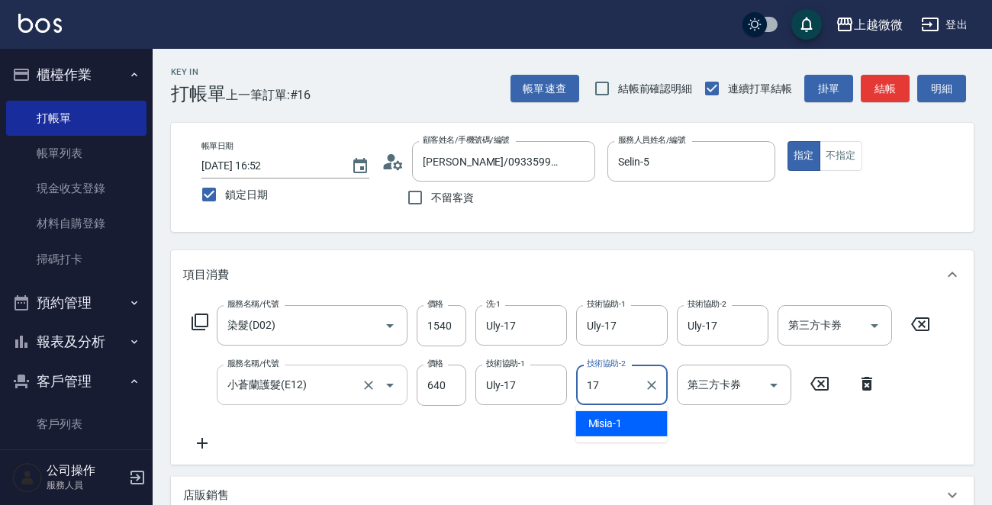
type input "Uly-17"
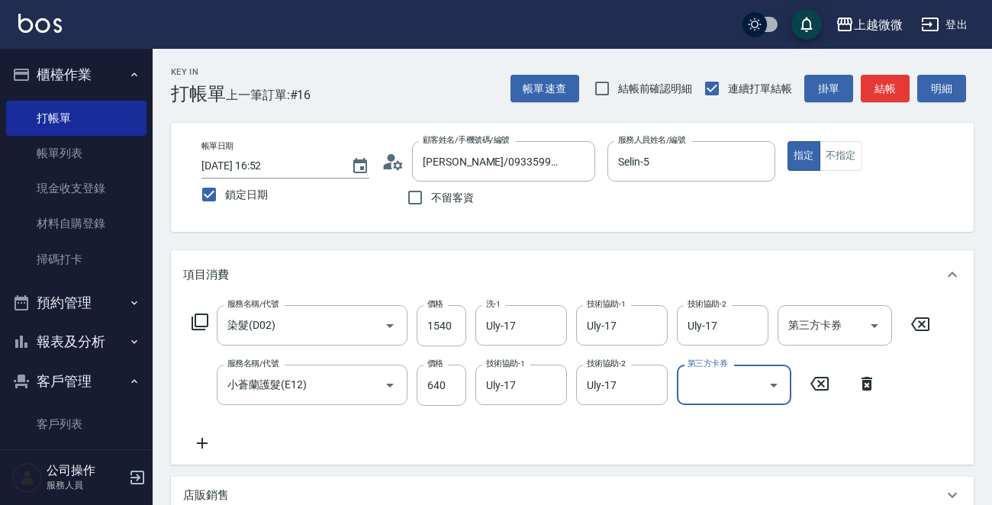
click at [204, 443] on icon at bounding box center [202, 443] width 11 height 11
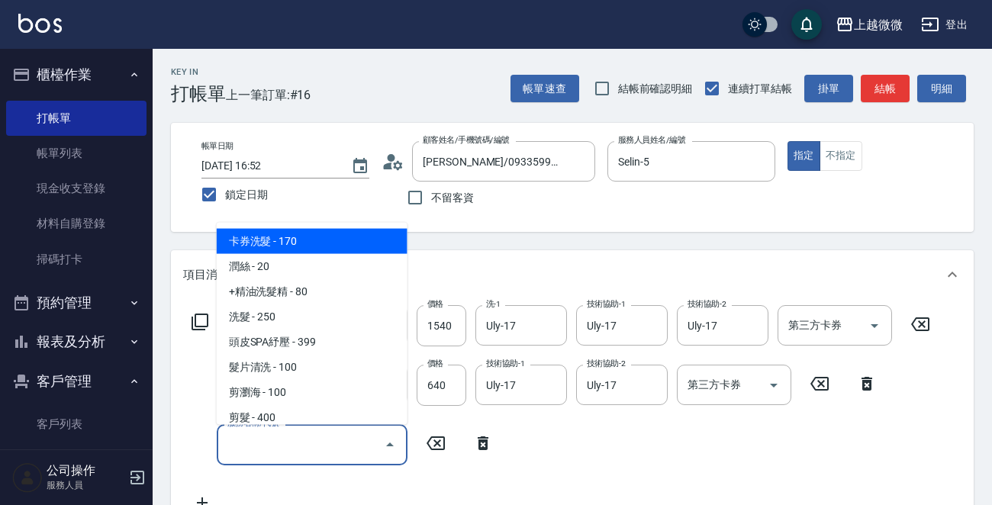
click at [255, 446] on input "服務名稱/代號" at bounding box center [301, 444] width 154 height 27
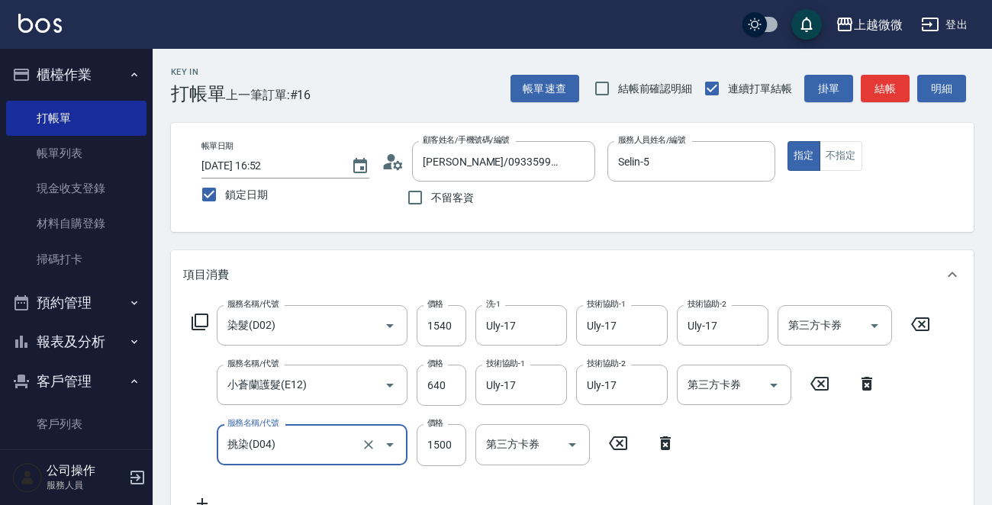
type input "挑染(D04)"
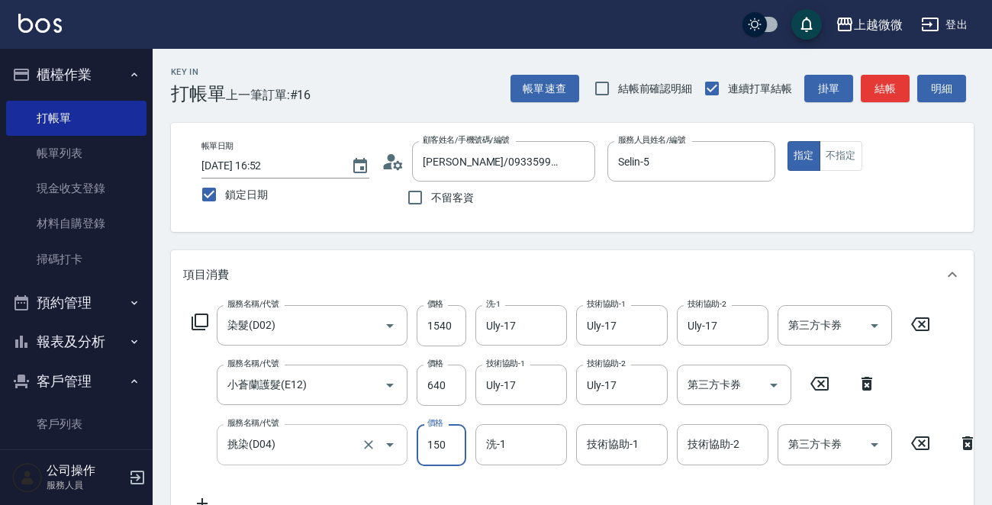
type input "1500"
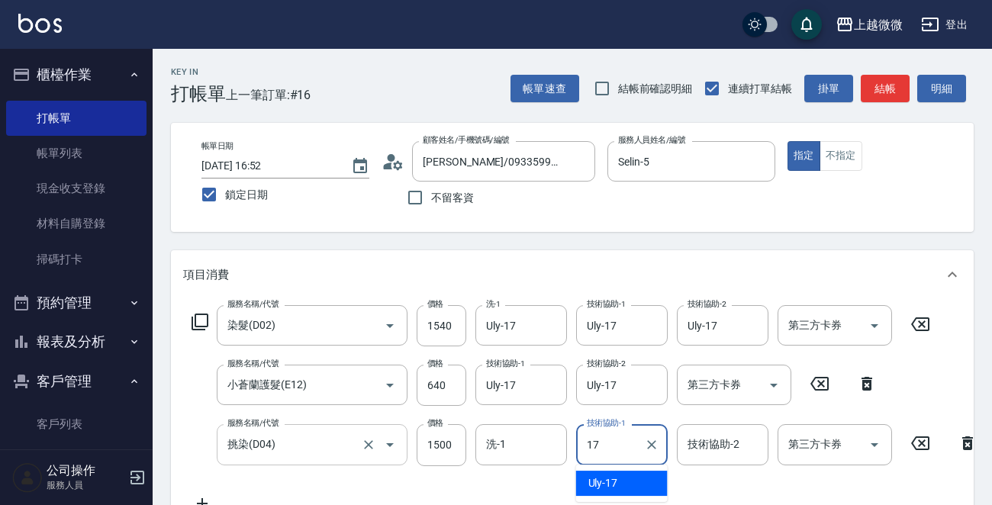
type input "Uly-17"
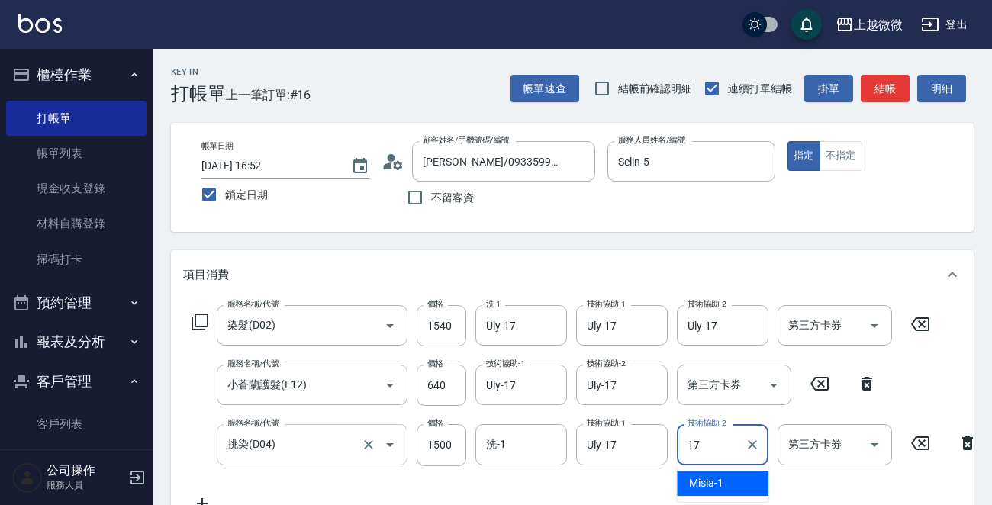
type input "Uly-17"
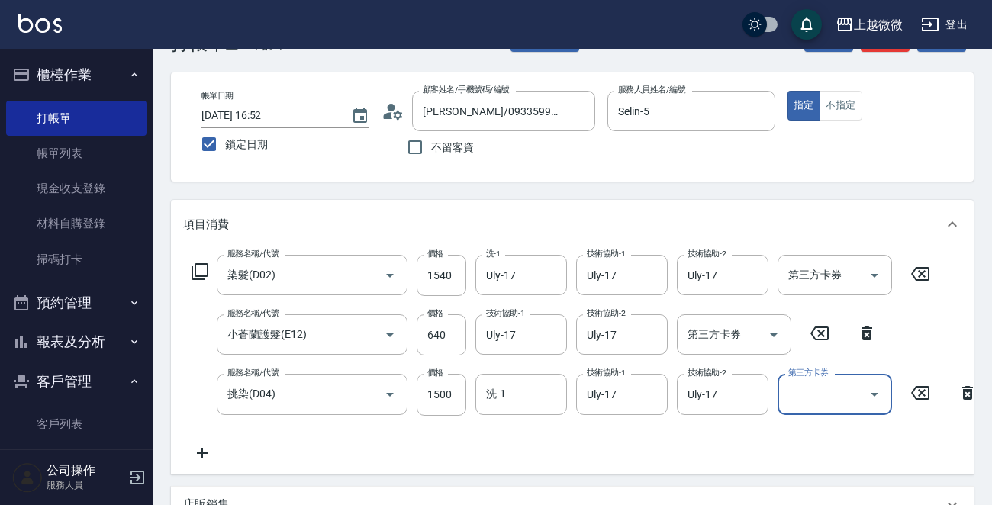
scroll to position [76, 0]
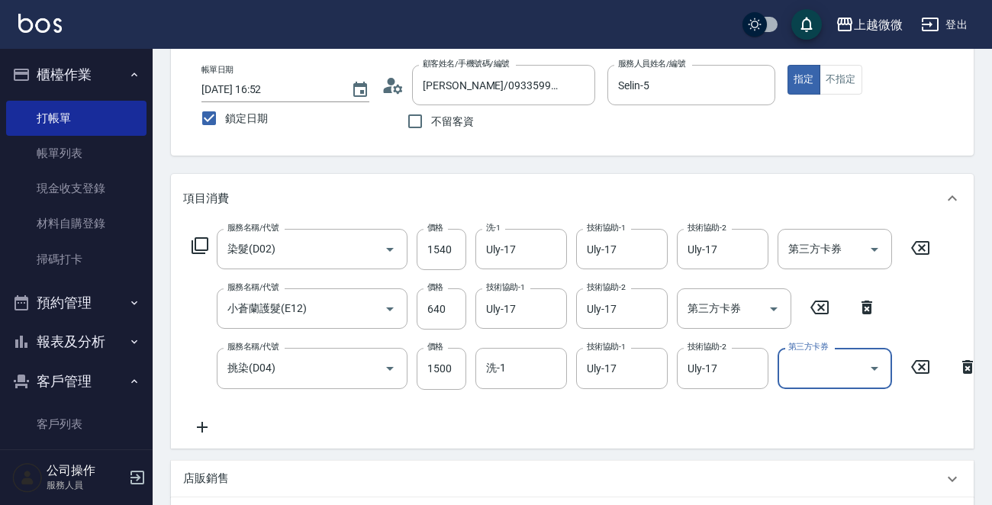
click at [206, 426] on icon at bounding box center [202, 427] width 11 height 11
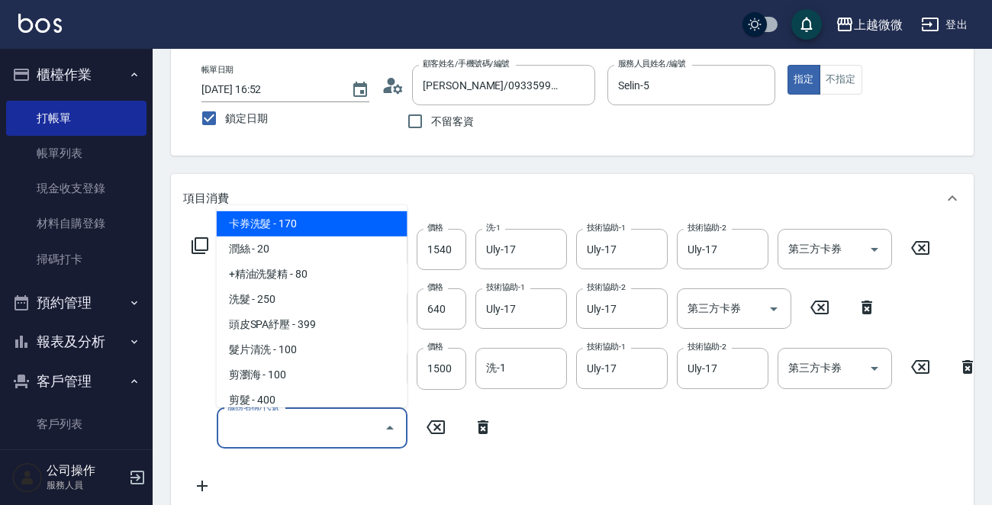
click at [308, 423] on input "服務名稱/代號" at bounding box center [301, 428] width 154 height 27
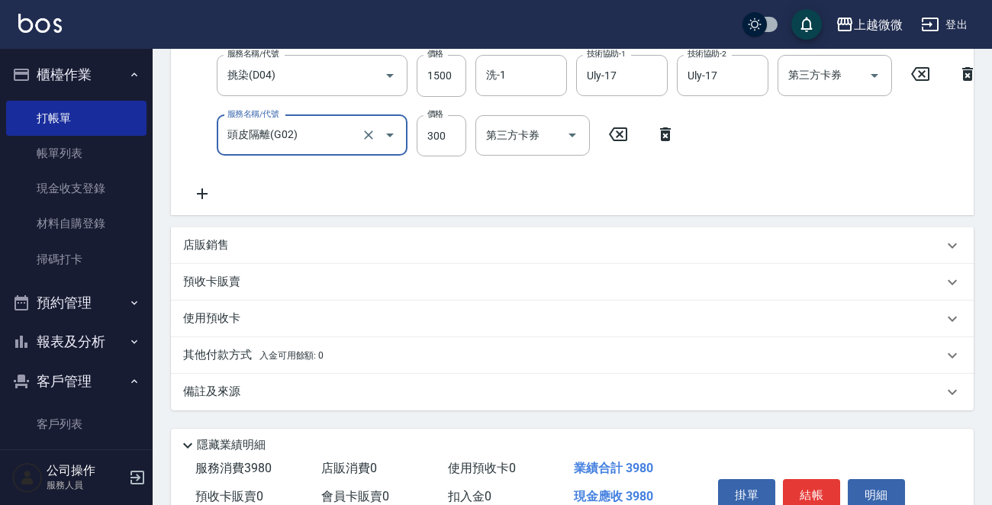
scroll to position [303, 0]
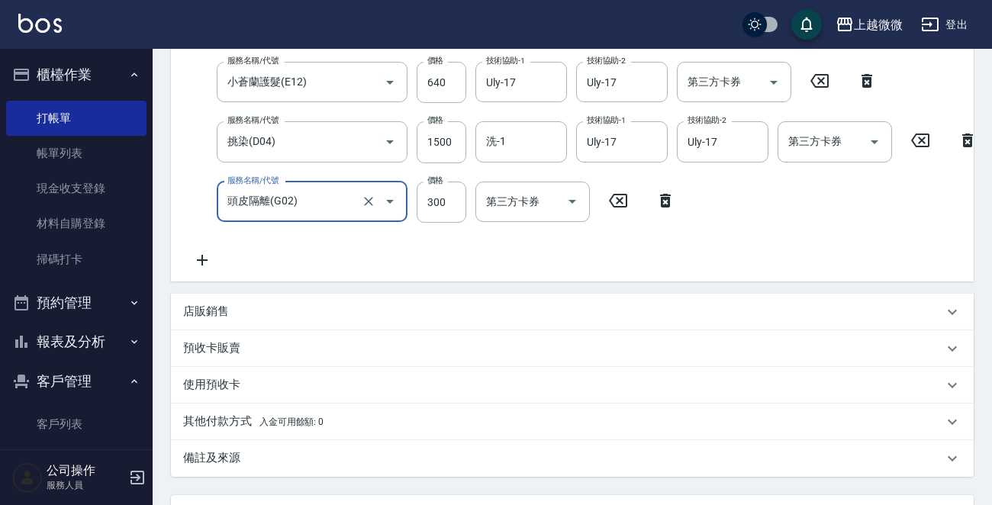
type input "頭皮隔離(G02)"
click at [209, 255] on icon at bounding box center [202, 260] width 38 height 18
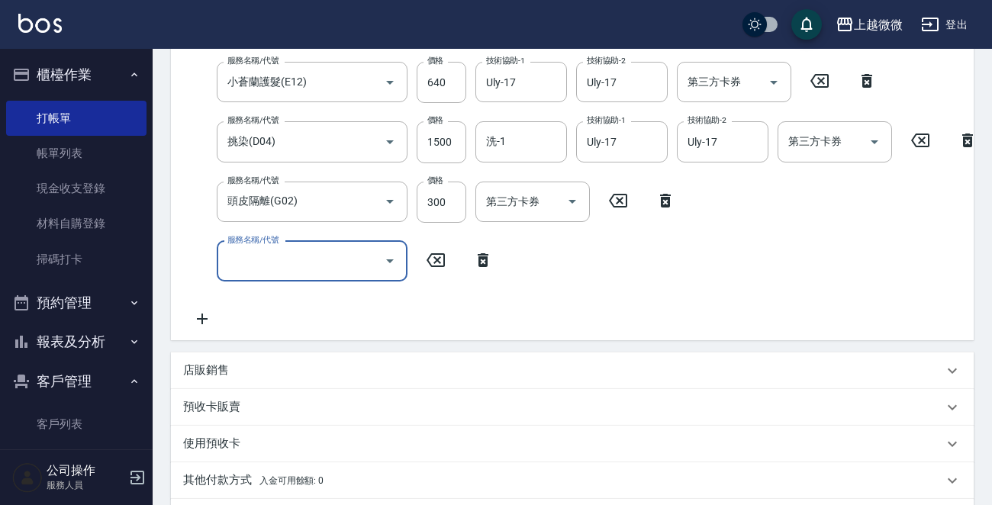
click at [273, 259] on input "服務名稱/代號" at bounding box center [301, 261] width 154 height 27
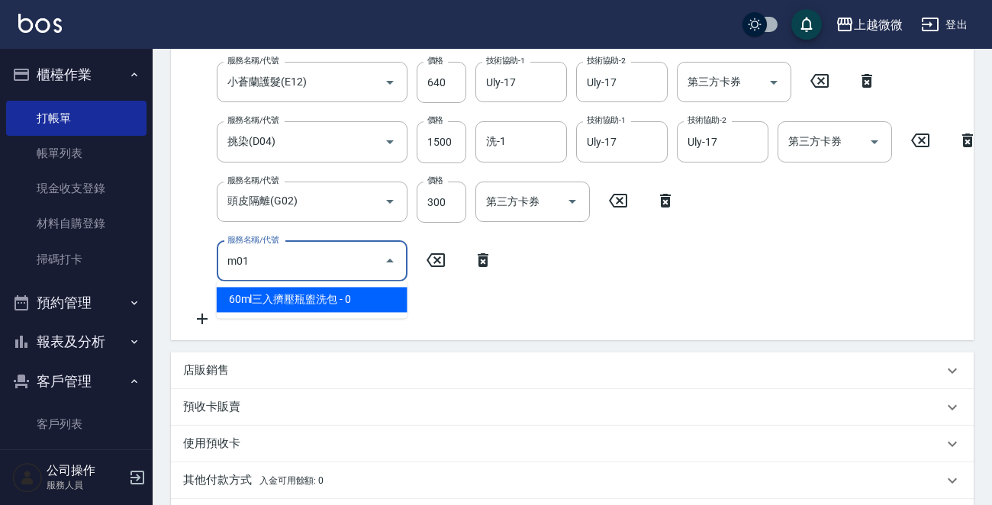
click at [348, 306] on span "60ml三入擠壓瓶盥洗包 - 0" at bounding box center [312, 299] width 191 height 25
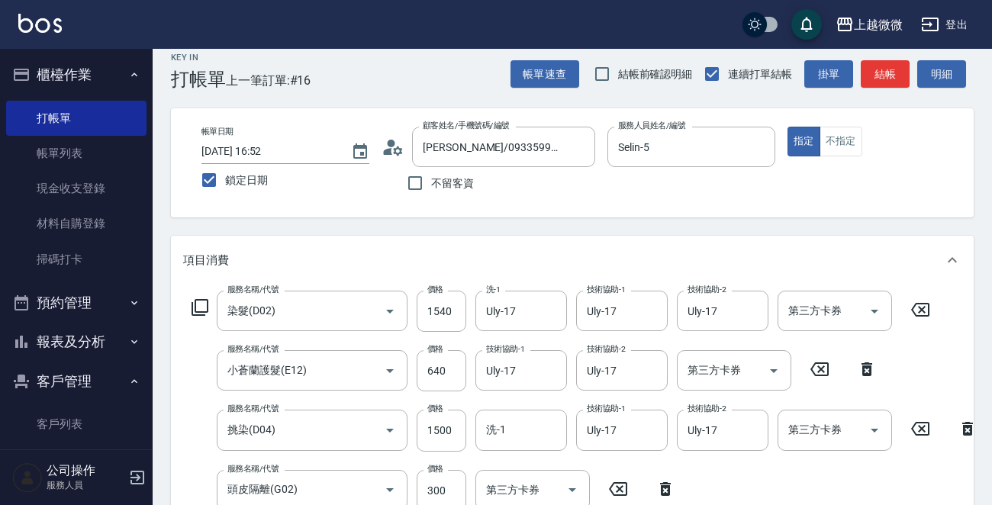
scroll to position [515, 0]
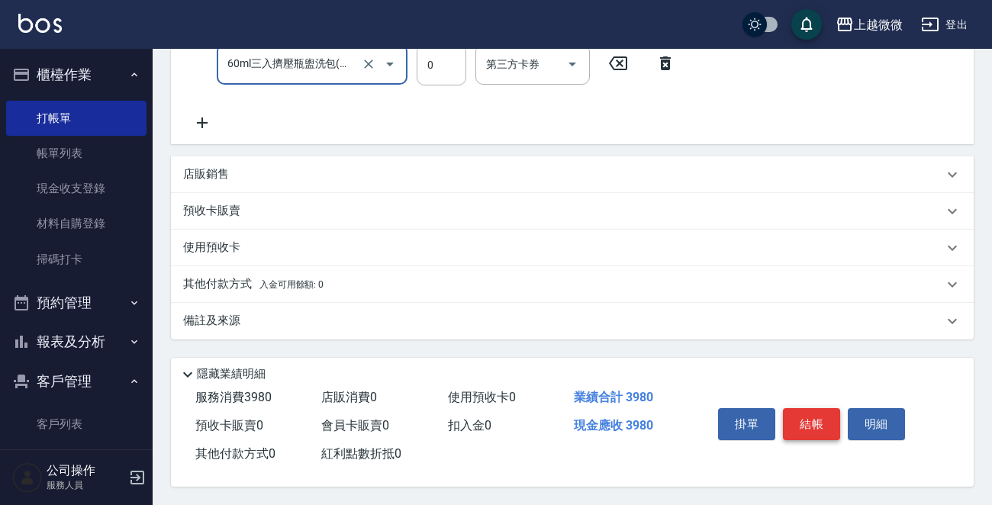
type input "60ml三入擠壓瓶盥洗包(M01)"
click at [820, 410] on button "結帳" at bounding box center [811, 424] width 57 height 32
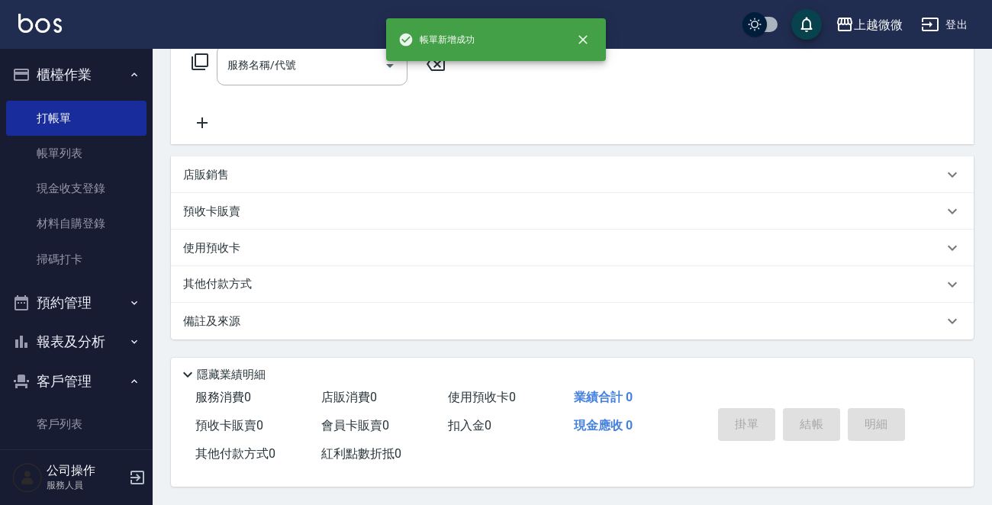
scroll to position [0, 0]
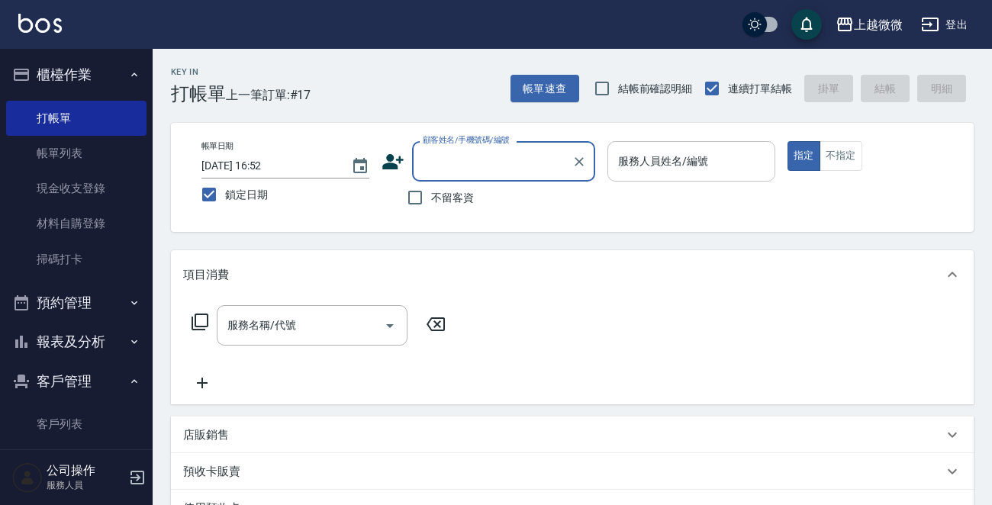
drag, startPoint x: 727, startPoint y: 156, endPoint x: 732, endPoint y: 164, distance: 9.6
click at [727, 156] on input "服務人員姓名/編號" at bounding box center [691, 161] width 154 height 27
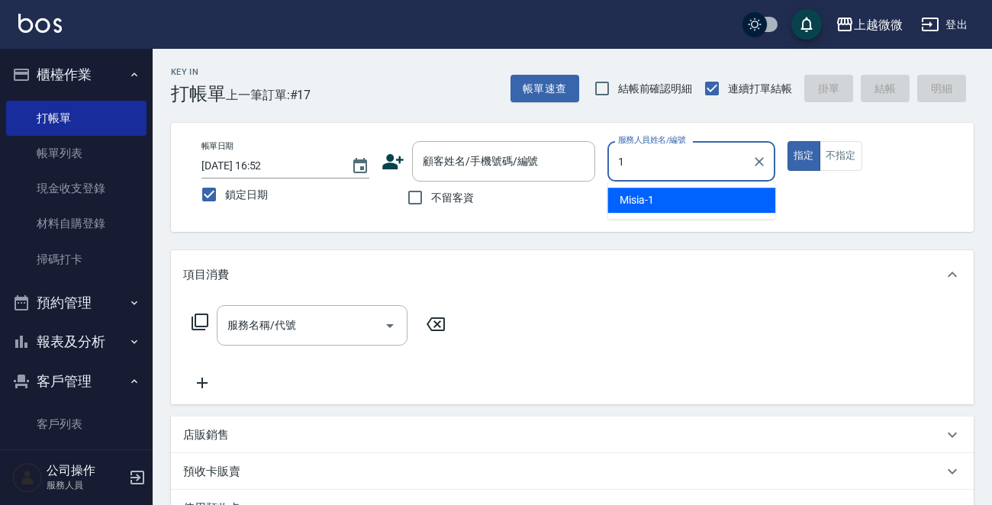
drag, startPoint x: 701, startPoint y: 207, endPoint x: 799, endPoint y: 175, distance: 102.5
click at [701, 207] on div "Misia -1" at bounding box center [691, 200] width 168 height 25
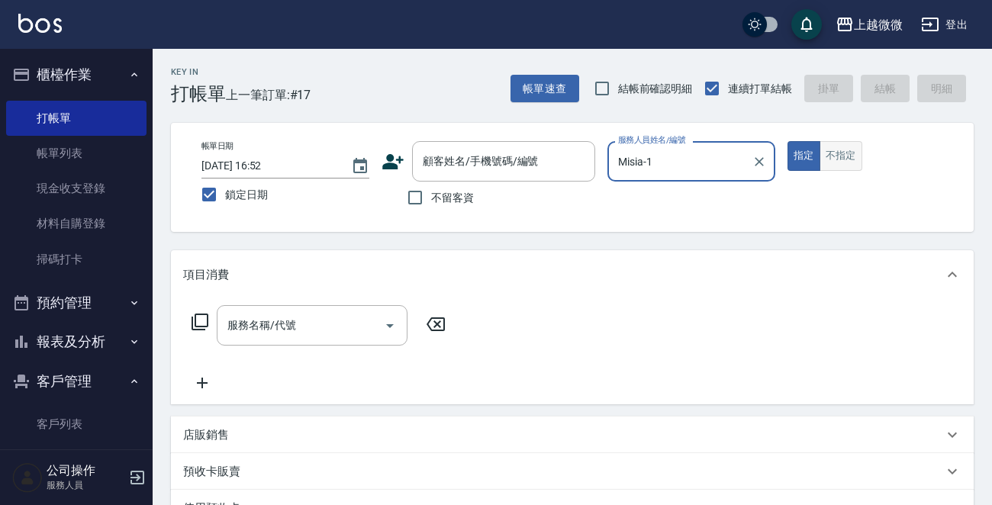
type input "Misia-1"
click at [820, 166] on button "不指定" at bounding box center [840, 156] width 43 height 30
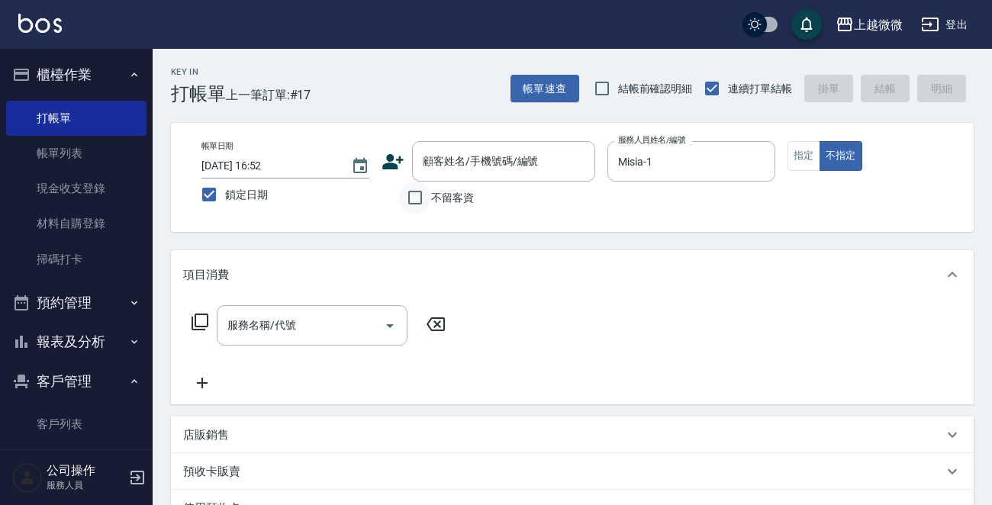
click at [418, 200] on input "不留客資" at bounding box center [415, 198] width 32 height 32
checkbox input "true"
click at [276, 320] on div "服務名稱/代號 服務名稱/代號" at bounding box center [312, 325] width 191 height 40
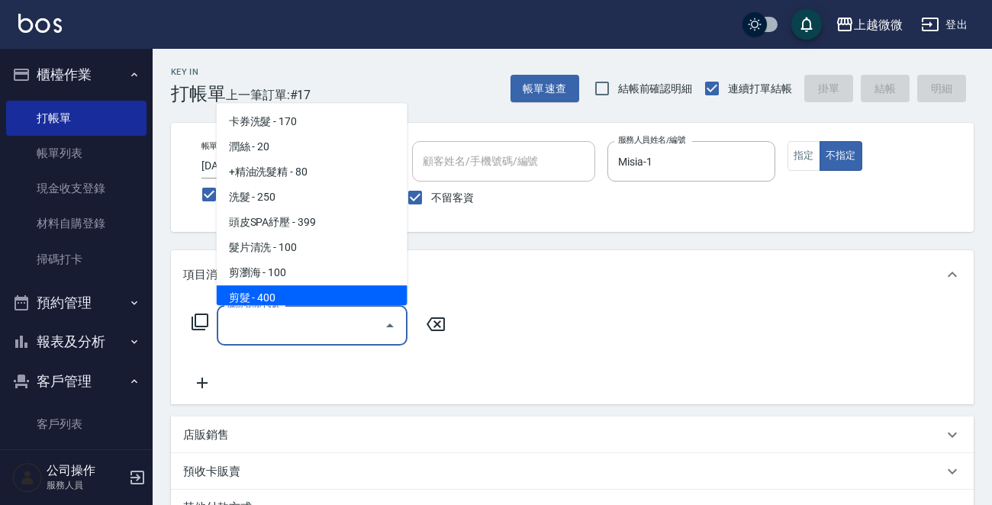
click at [292, 288] on span "剪髮 - 400" at bounding box center [312, 297] width 191 height 25
type input "剪髮(B02)"
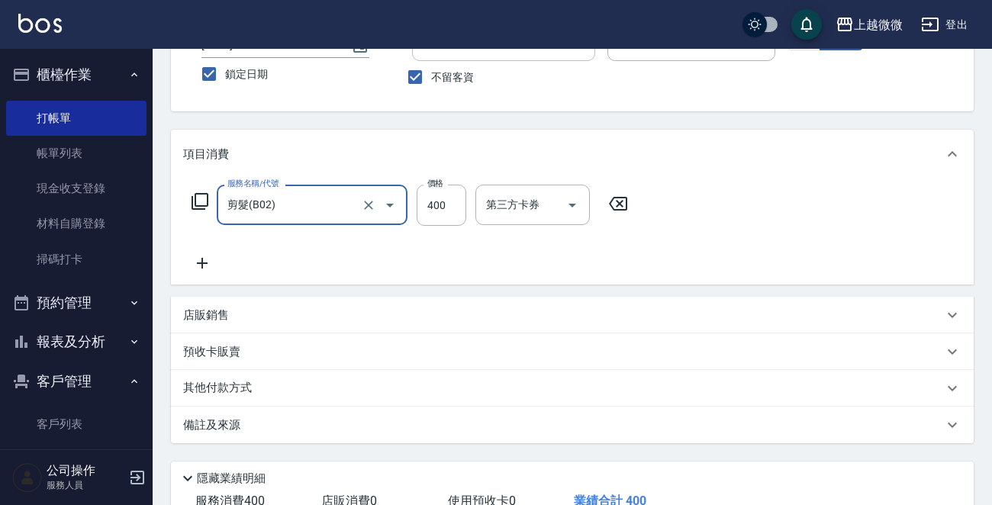
scroll to position [228, 0]
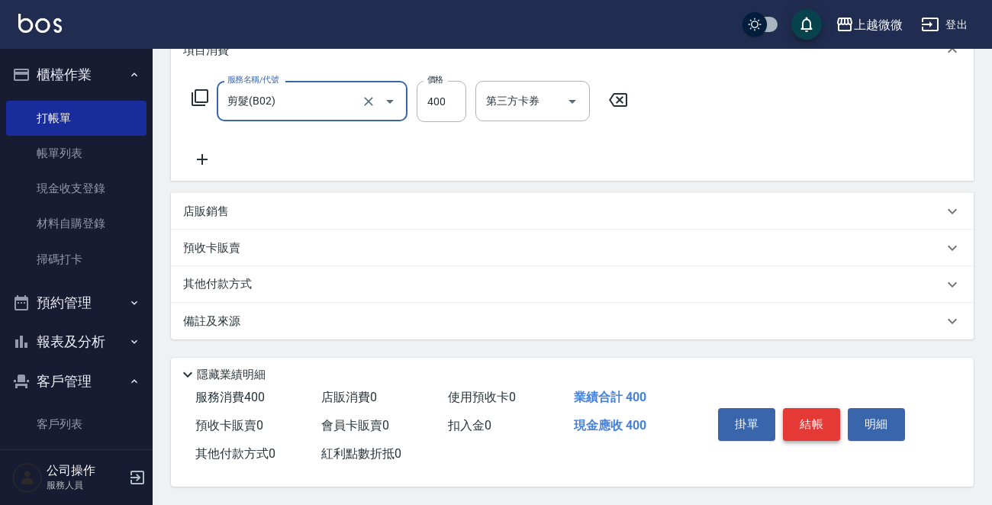
click at [826, 410] on button "結帳" at bounding box center [811, 424] width 57 height 32
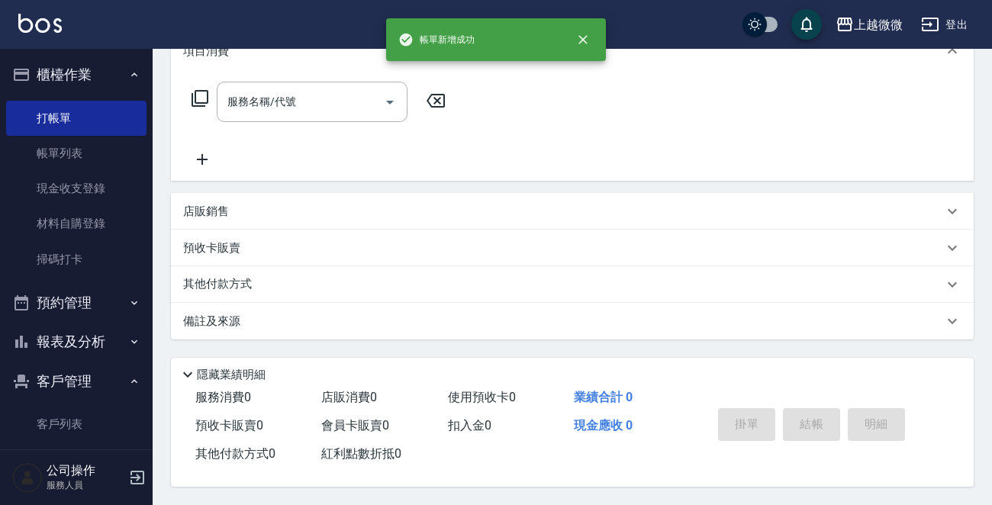
scroll to position [0, 0]
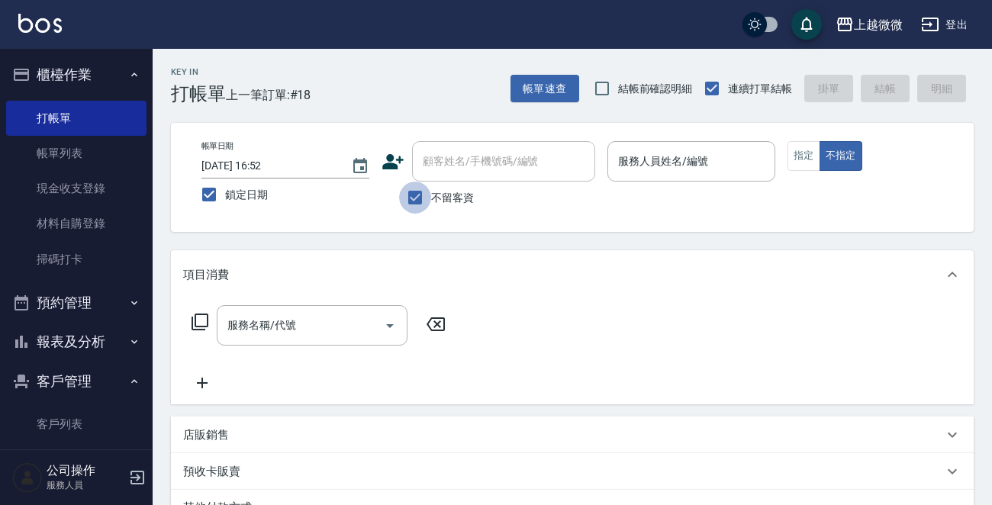
click at [414, 189] on input "不留客資" at bounding box center [415, 198] width 32 height 32
checkbox input "false"
click at [466, 161] on div "顧客姓名/手機號碼/編號 顧客姓名/手機號碼/編號" at bounding box center [503, 161] width 183 height 40
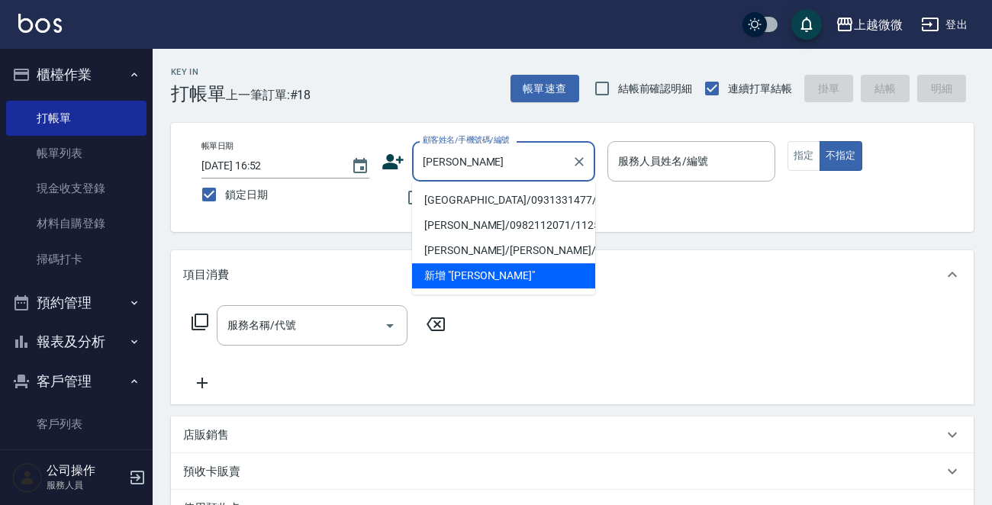
click at [469, 198] on li "[GEOGRAPHIC_DATA]/0931331477/6032" at bounding box center [503, 200] width 183 height 25
type input "[GEOGRAPHIC_DATA]/0931331477/6032"
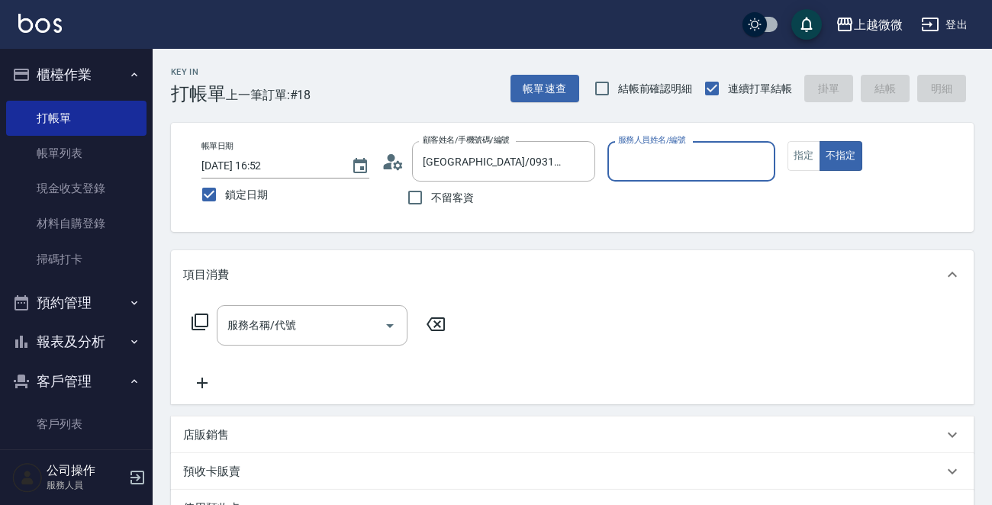
type input "Selin-5"
drag, startPoint x: 801, startPoint y: 159, endPoint x: 565, endPoint y: 272, distance: 262.1
click at [801, 159] on button "指定" at bounding box center [803, 156] width 33 height 30
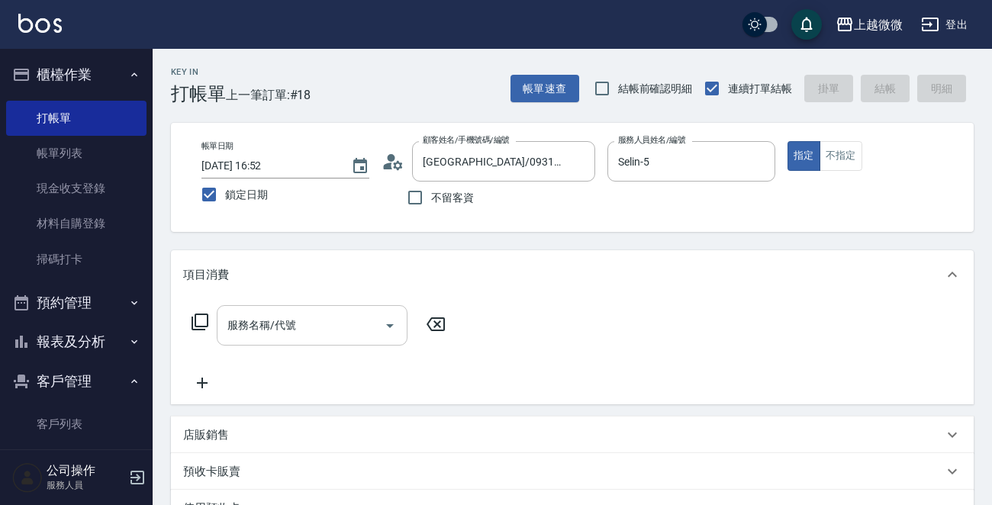
click at [343, 326] on input "服務名稱/代號" at bounding box center [301, 325] width 154 height 27
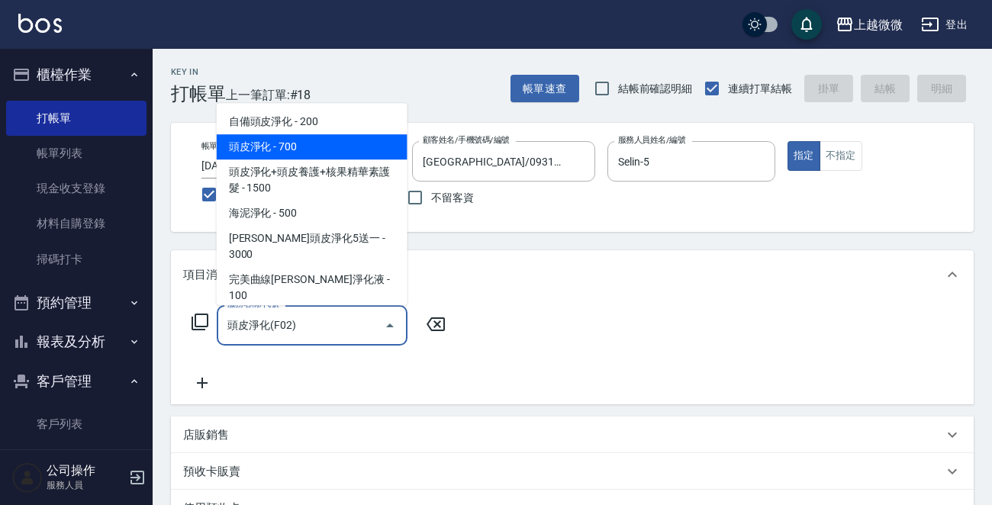
type input "頭皮淨化(F02)"
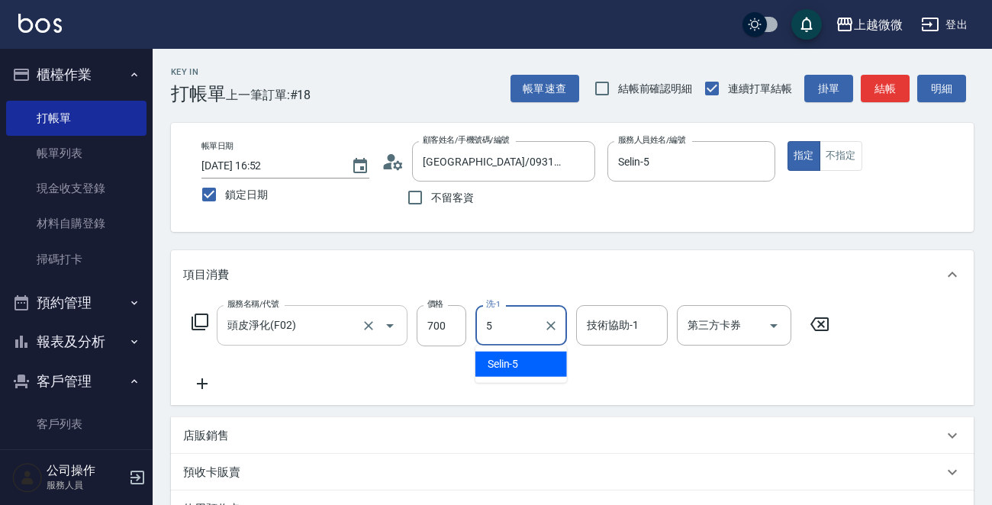
type input "Selin-5"
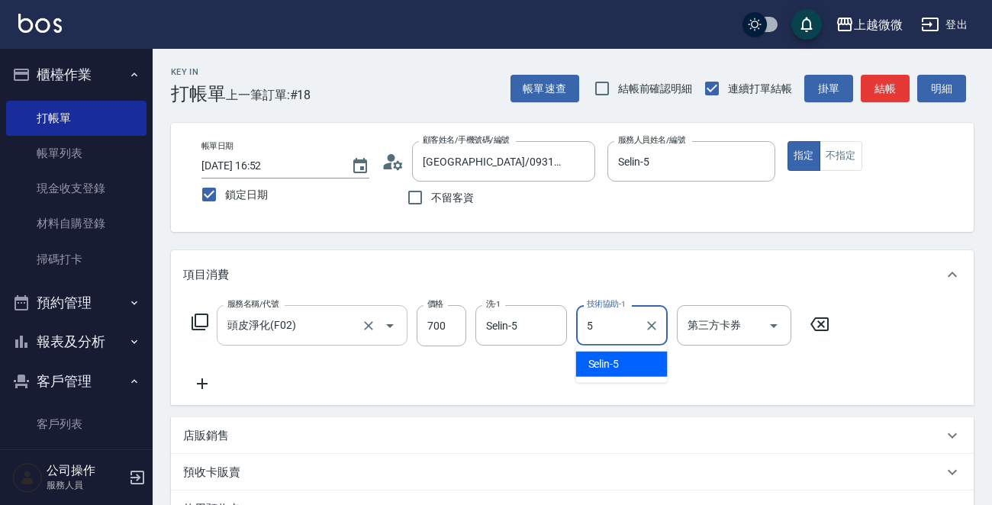
type input "Selin-5"
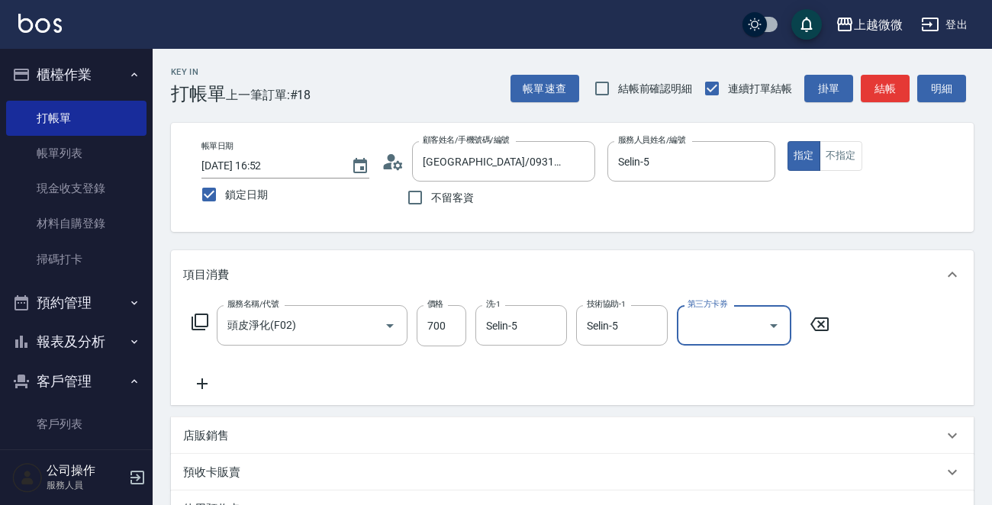
click at [195, 381] on icon at bounding box center [202, 384] width 38 height 18
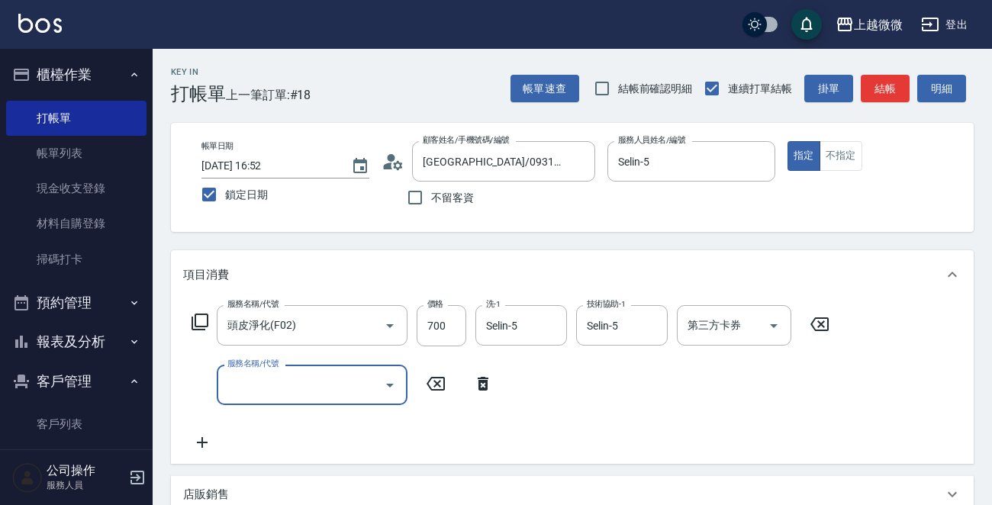
click at [238, 382] on input "服務名稱/代號" at bounding box center [301, 385] width 154 height 27
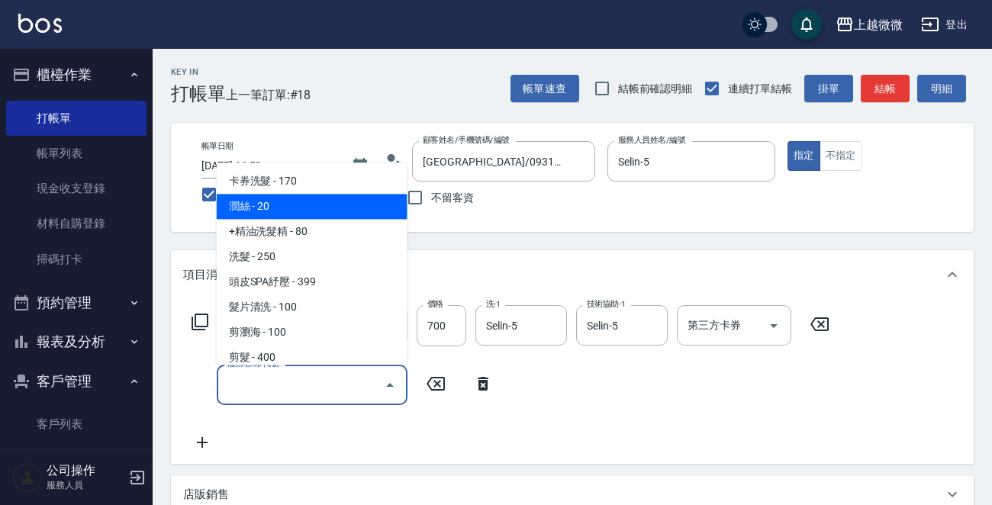
click at [264, 207] on span "潤絲 - 20" at bounding box center [312, 207] width 191 height 25
type input "潤絲(A01)"
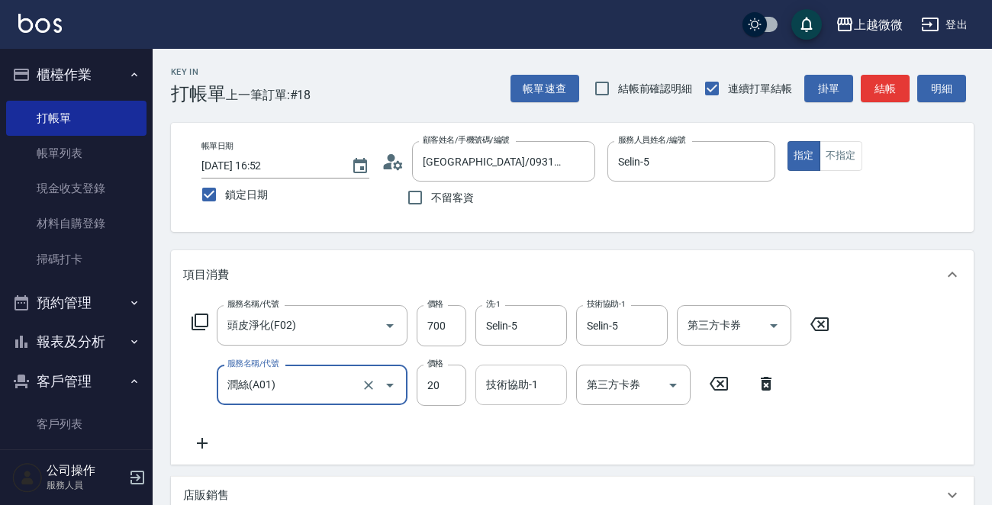
click at [519, 381] on div "技術協助-1 技術協助-1" at bounding box center [521, 385] width 92 height 40
click at [320, 224] on div "帳單日期 [DATE] 16:52 鎖定日期 顧客姓名/手機號碼/編號 [PERSON_NAME]/0931331477/6032 顧客姓名/手機號碼/編號 …" at bounding box center [572, 177] width 803 height 109
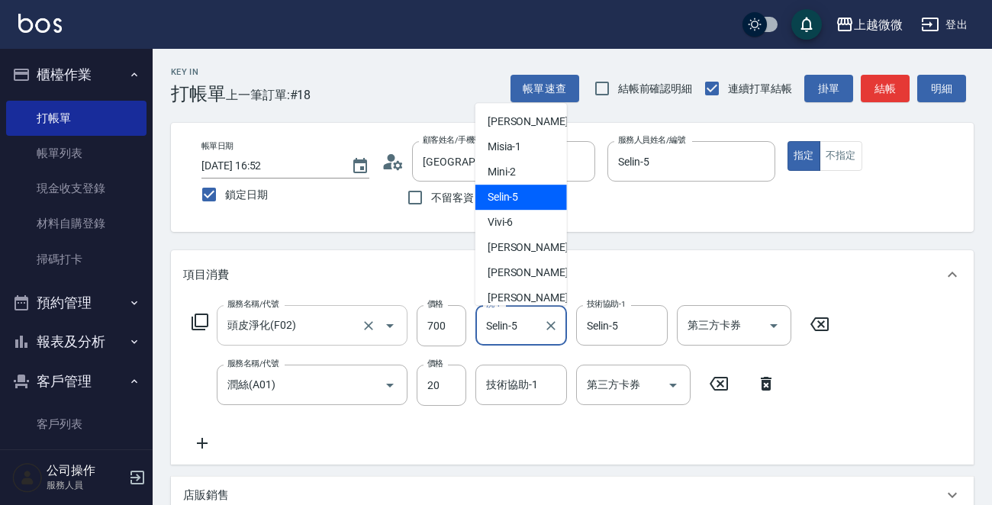
drag, startPoint x: 535, startPoint y: 330, endPoint x: 401, endPoint y: 315, distance: 135.1
click at [400, 316] on div "服務名稱/代號 頭皮淨化(F02) 服務名稱/代號 價格 700 價格 洗-1 Selin-5 洗-1 技術協助-1 Selin-5 技術協助-1 第三方卡券…" at bounding box center [510, 325] width 655 height 41
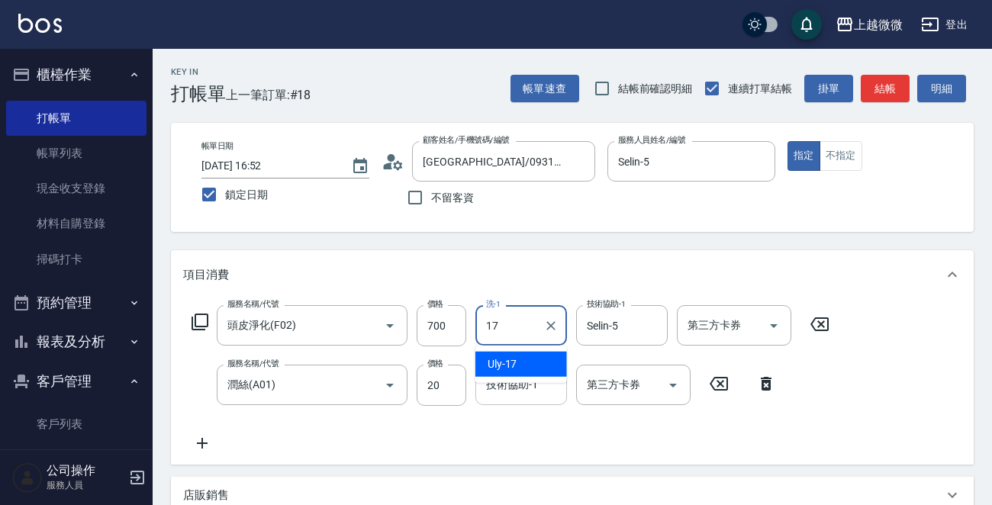
click at [509, 361] on span "Uly -17" at bounding box center [503, 364] width 30 height 16
type input "Uly-17"
click at [514, 387] on div "技術協助-1 技術協助-1" at bounding box center [521, 385] width 92 height 40
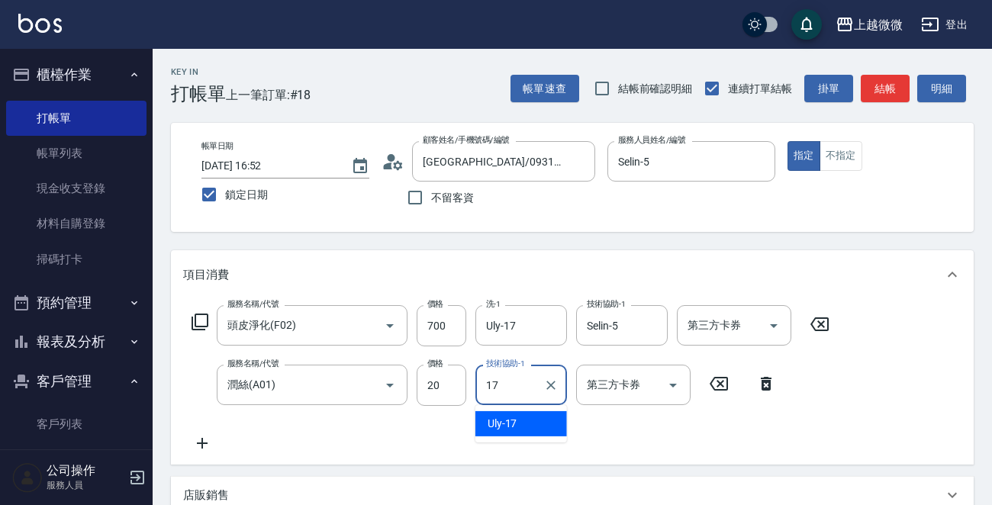
click at [515, 419] on span "Uly -17" at bounding box center [503, 424] width 30 height 16
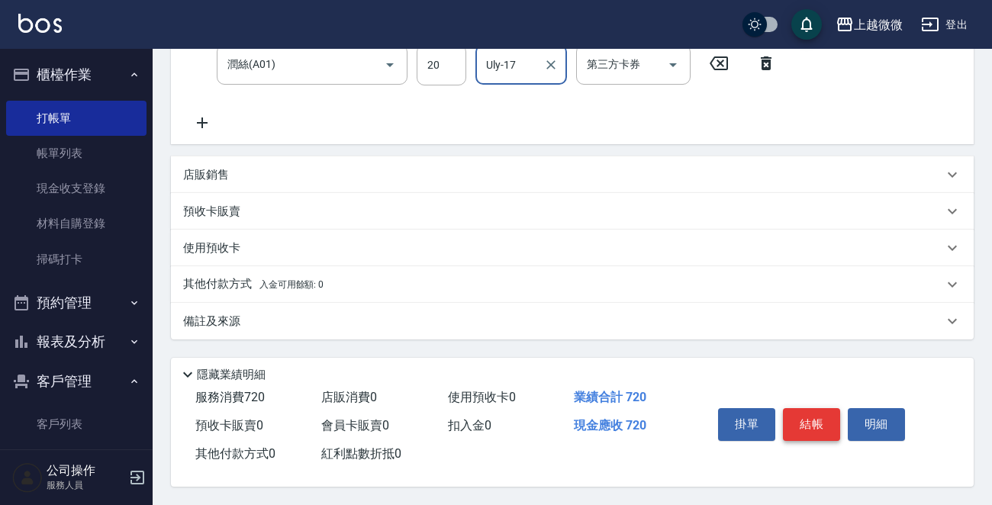
type input "Uly-17"
click at [804, 417] on button "結帳" at bounding box center [811, 424] width 57 height 32
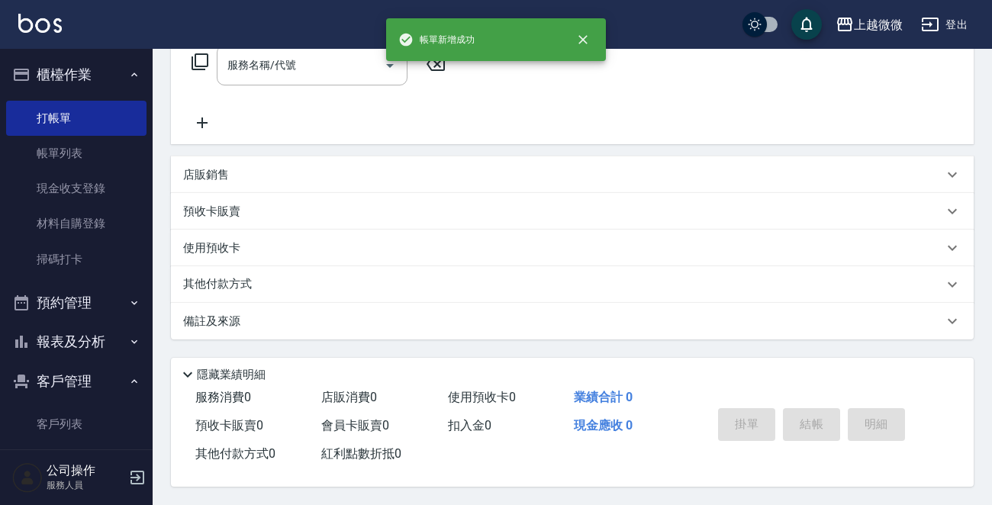
scroll to position [0, 0]
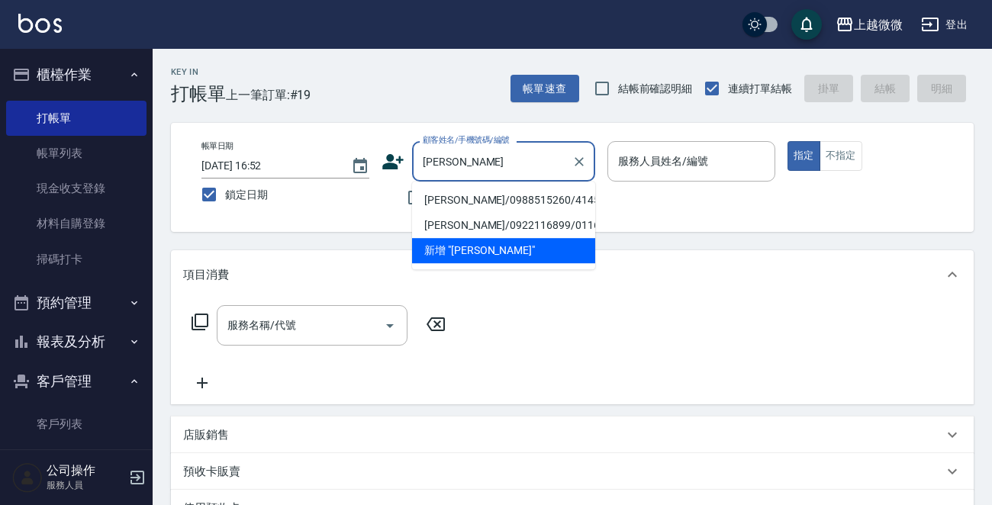
click at [494, 199] on li "[PERSON_NAME]/0988515260/4145" at bounding box center [503, 200] width 183 height 25
type input "[PERSON_NAME]/0988515260/4145"
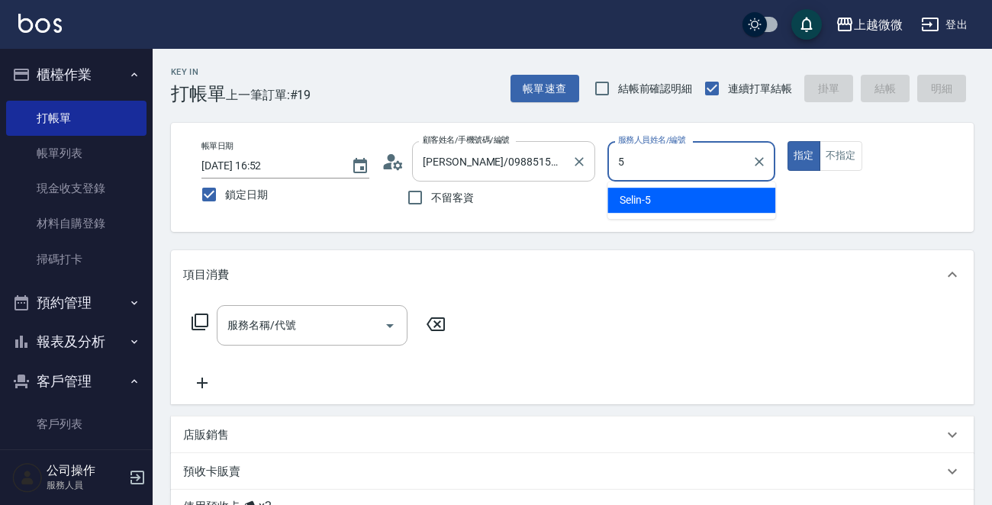
drag, startPoint x: 694, startPoint y: 158, endPoint x: 587, endPoint y: 144, distance: 106.9
click at [587, 144] on div "帳單日期 [DATE] 16:52 鎖定日期 顧客姓名/手機號碼/編號 [PERSON_NAME]/0988515260/4145 顧客姓名/手機號碼/編號 …" at bounding box center [572, 177] width 766 height 72
click at [640, 197] on span "Misia -1" at bounding box center [637, 200] width 34 height 16
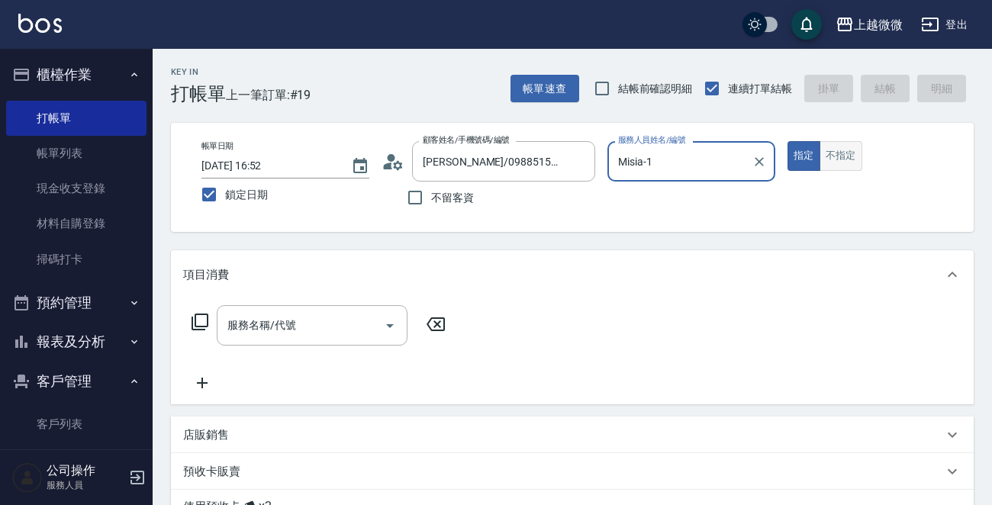
type input "Misia-1"
click at [828, 156] on button "不指定" at bounding box center [840, 156] width 43 height 30
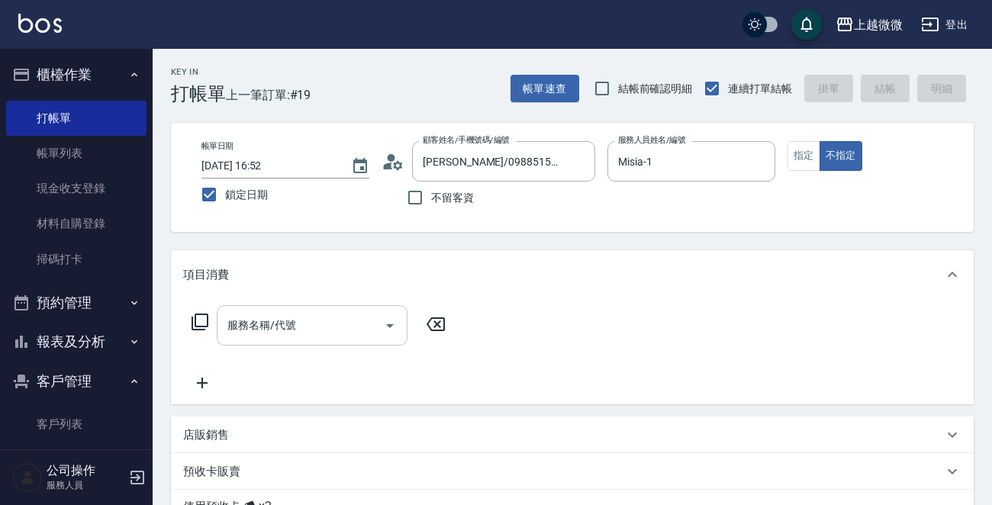
click at [327, 317] on input "服務名稱/代號" at bounding box center [301, 325] width 154 height 27
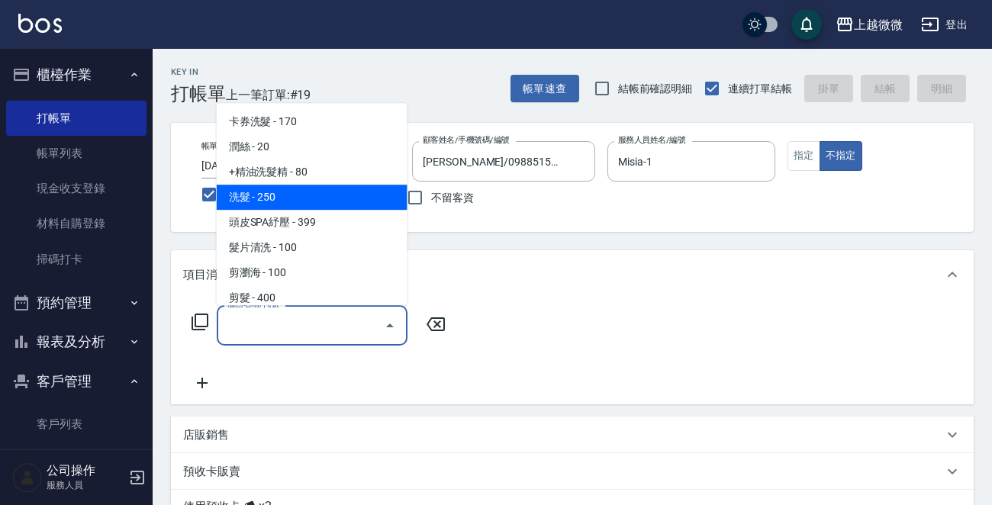
click at [294, 195] on span "洗髮 - 250" at bounding box center [312, 197] width 191 height 25
type input "洗髮(A03)"
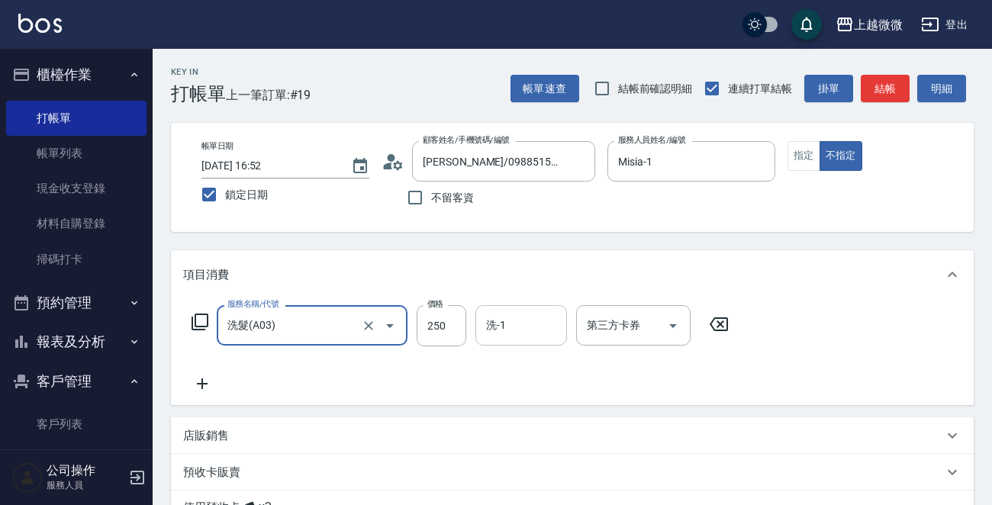
click at [510, 326] on input "洗-1" at bounding box center [521, 325] width 78 height 27
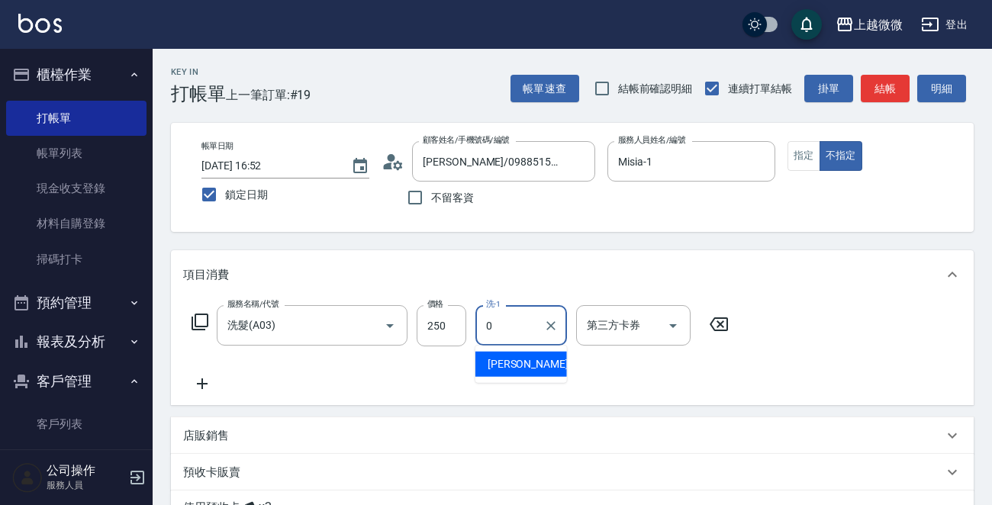
click at [521, 361] on div "[PERSON_NAME] -0" at bounding box center [521, 364] width 92 height 25
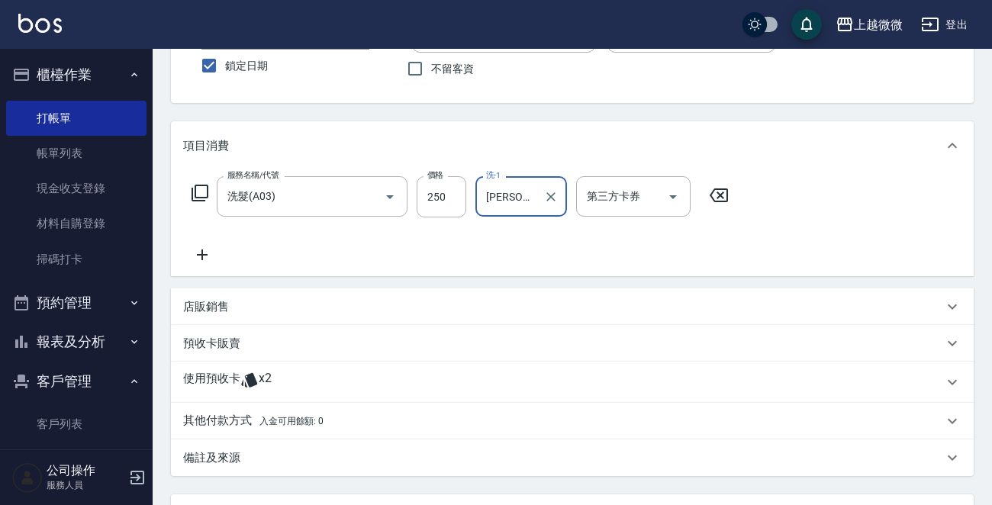
scroll to position [269, 0]
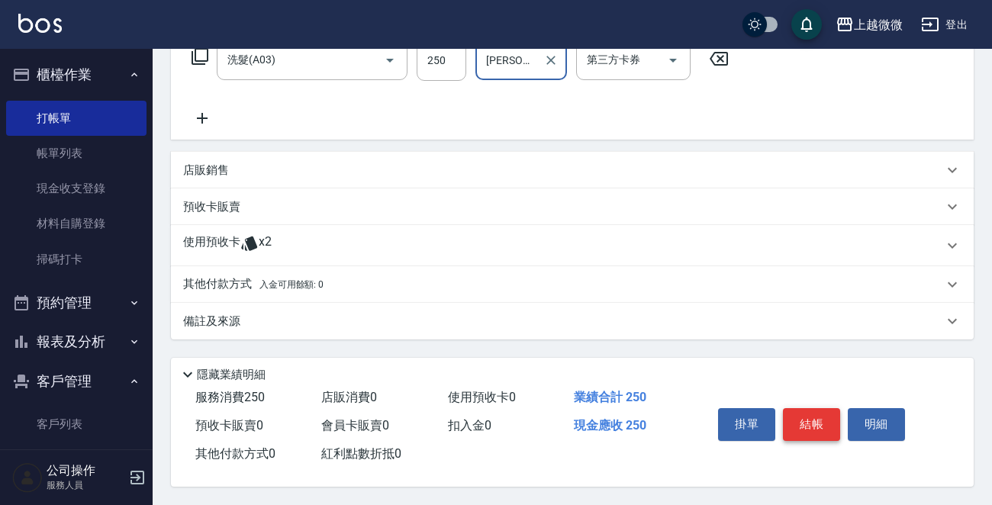
type input "[PERSON_NAME]-0"
click at [800, 408] on button "結帳" at bounding box center [811, 424] width 57 height 32
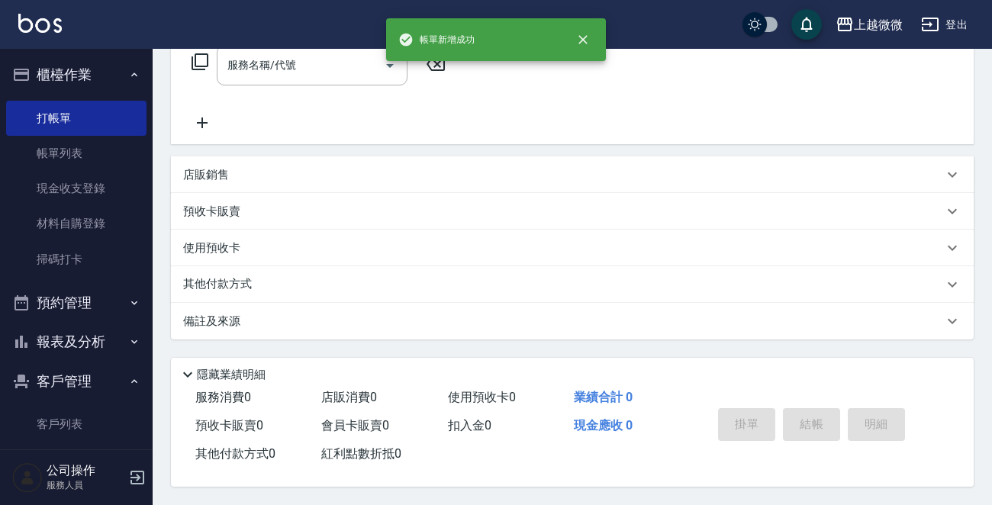
scroll to position [0, 0]
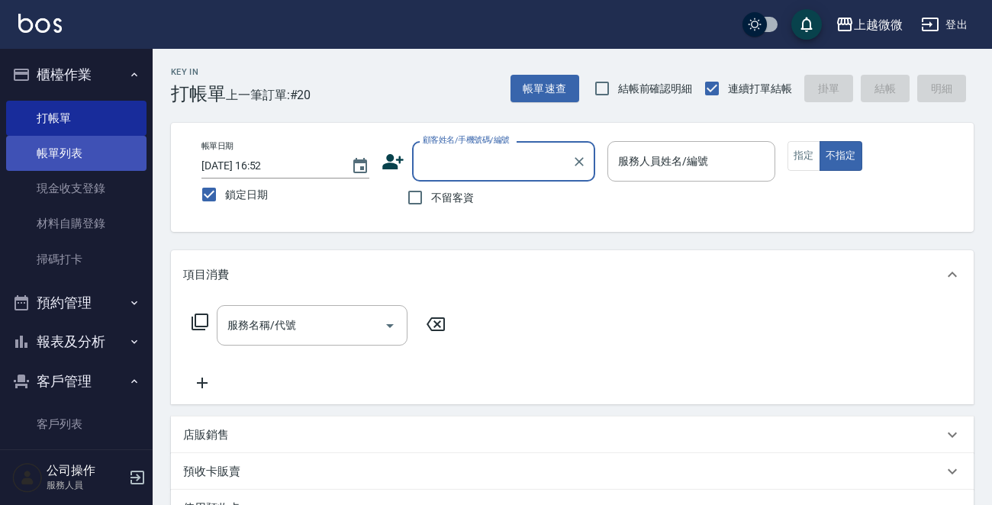
click at [80, 147] on link "帳單列表" at bounding box center [76, 153] width 140 height 35
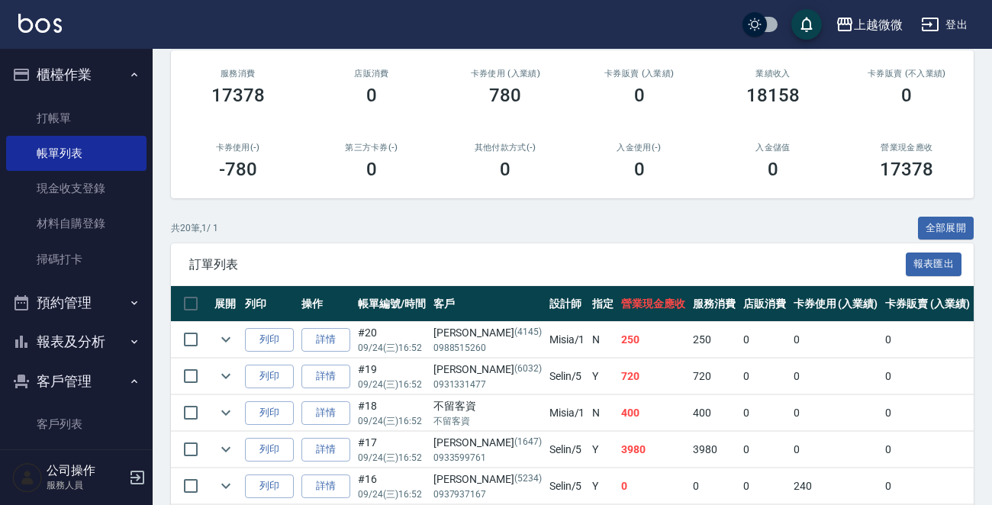
scroll to position [381, 0]
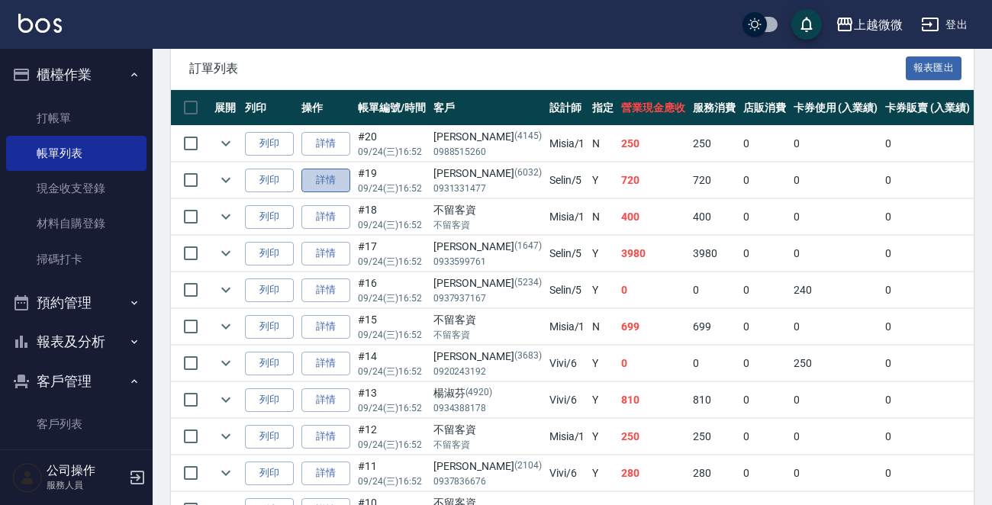
click at [310, 175] on link "詳情" at bounding box center [325, 181] width 49 height 24
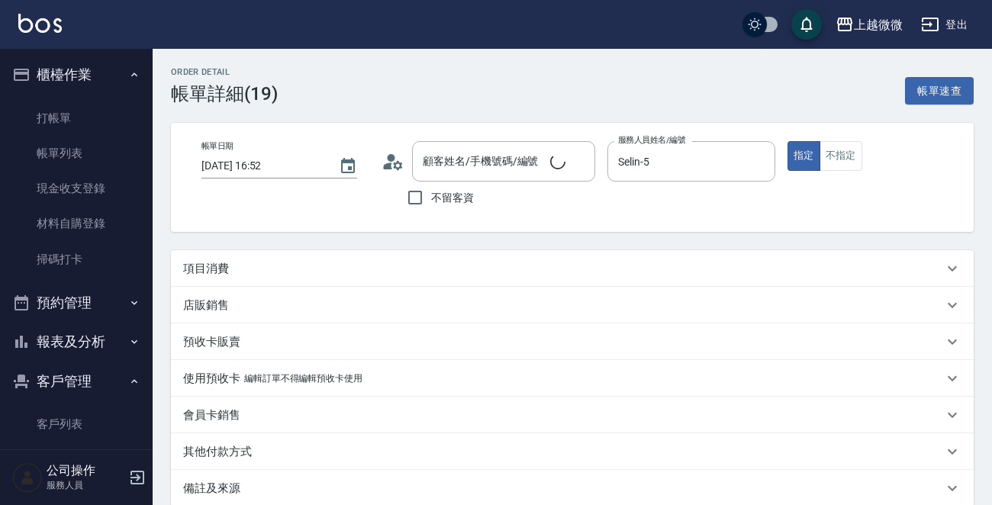
type input "[DATE] 16:52"
type input "Selin-5"
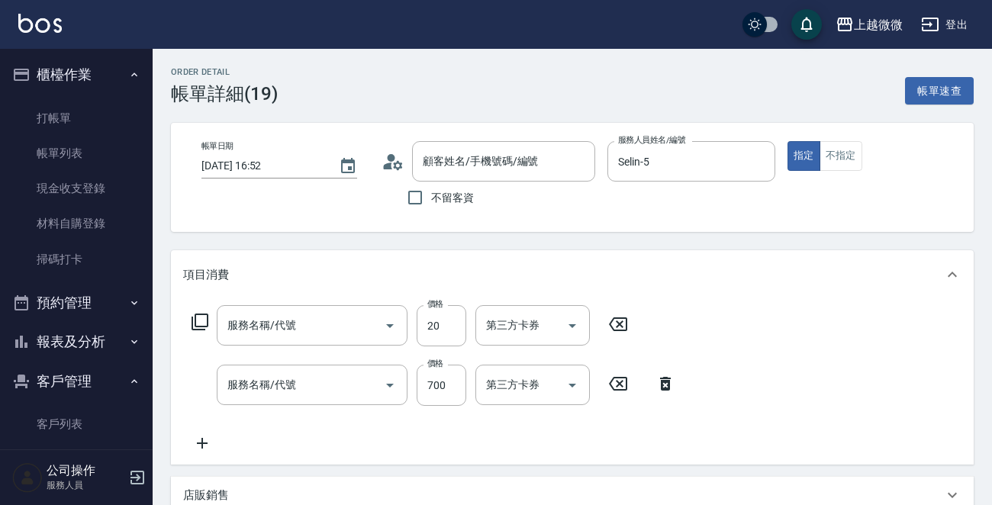
type input "[GEOGRAPHIC_DATA]/0931331477/6032"
type input "潤絲(A01)"
type input "頭皮淨化(F02)"
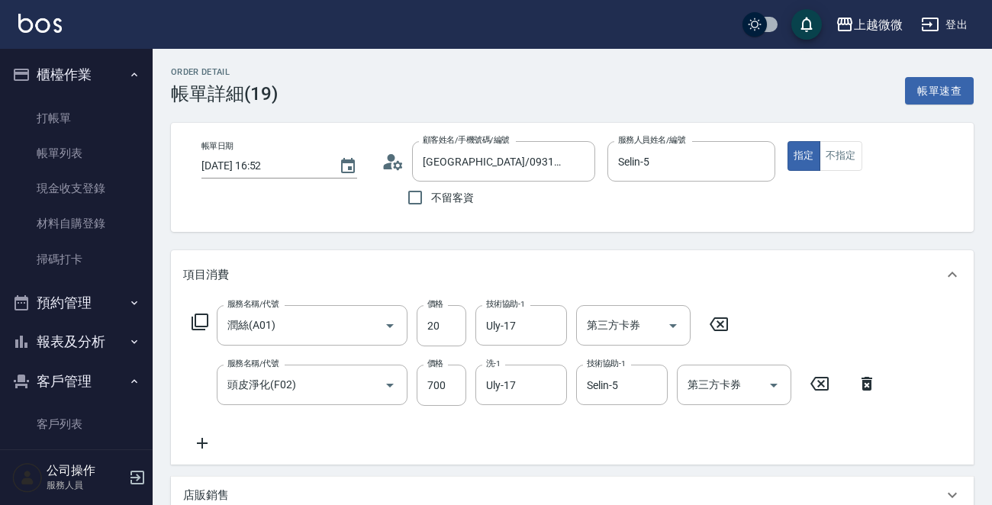
click at [202, 438] on icon at bounding box center [202, 443] width 11 height 11
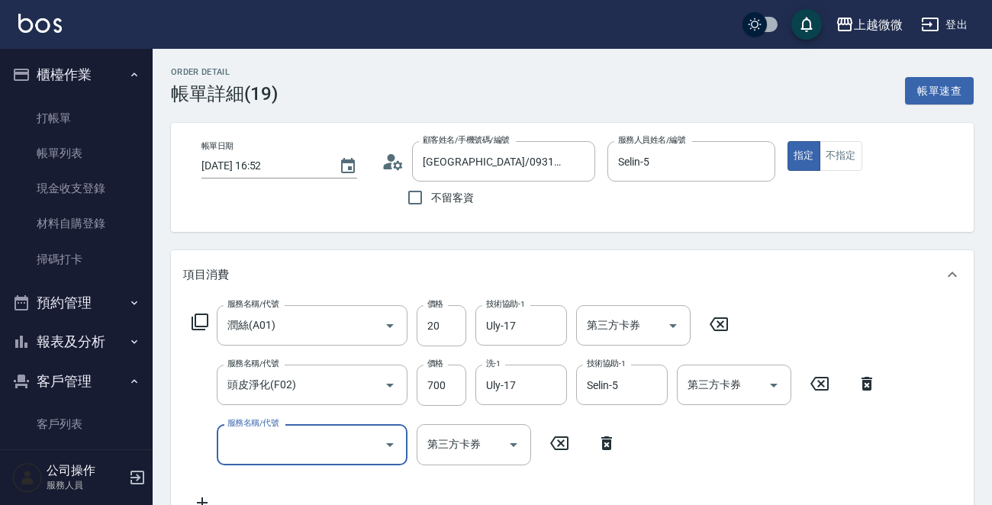
click at [269, 438] on input "服務名稱/代號" at bounding box center [301, 444] width 154 height 27
type input "瞬間護髮(E02)"
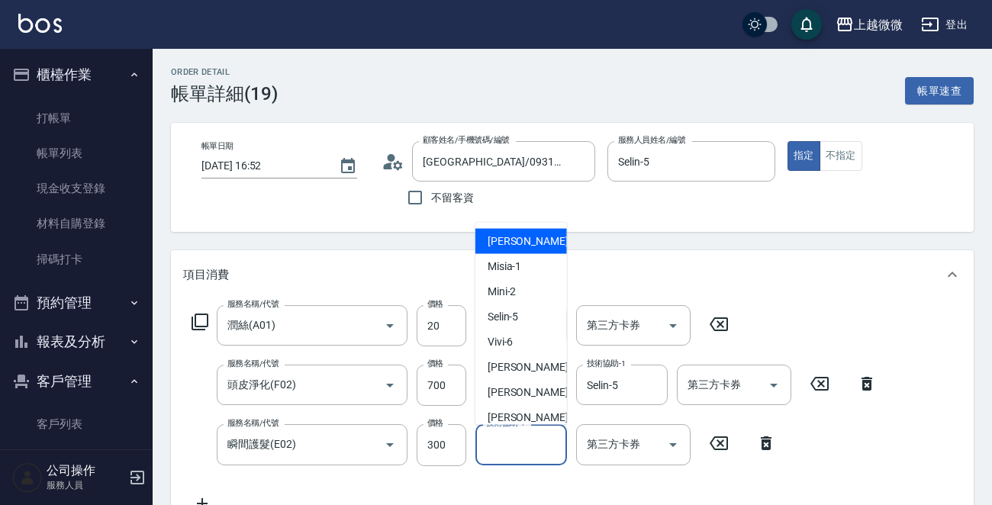
click at [506, 449] on input "技術協助-1" at bounding box center [521, 444] width 78 height 27
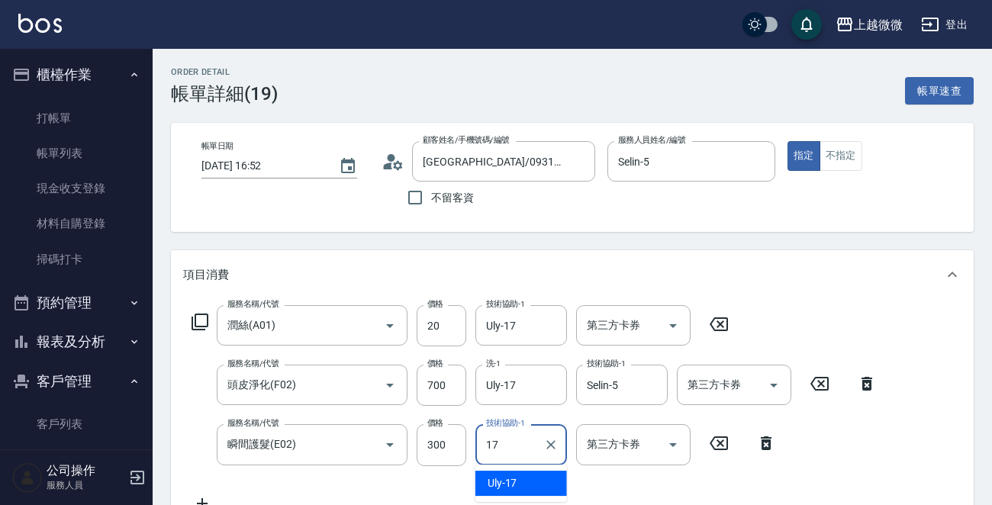
click at [533, 484] on div "Uly -17" at bounding box center [521, 483] width 92 height 25
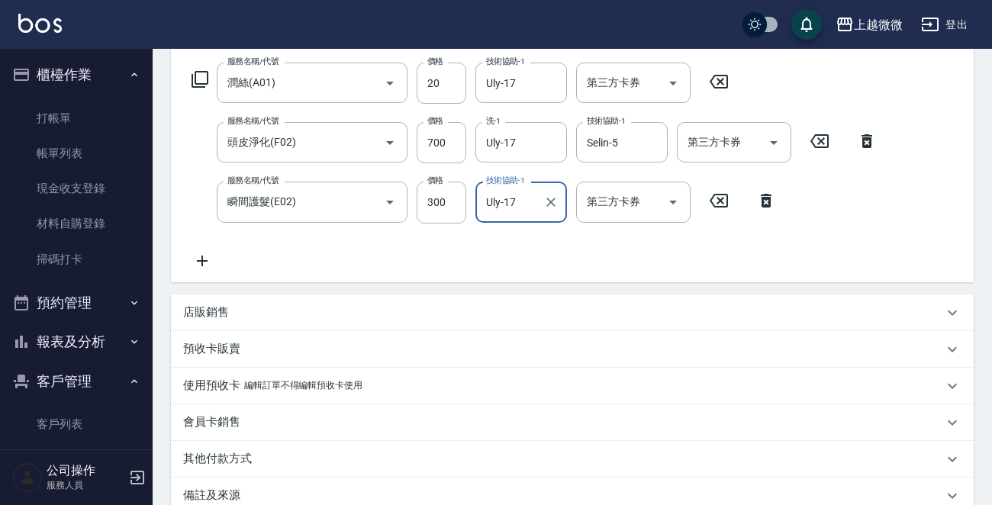
scroll to position [108, 0]
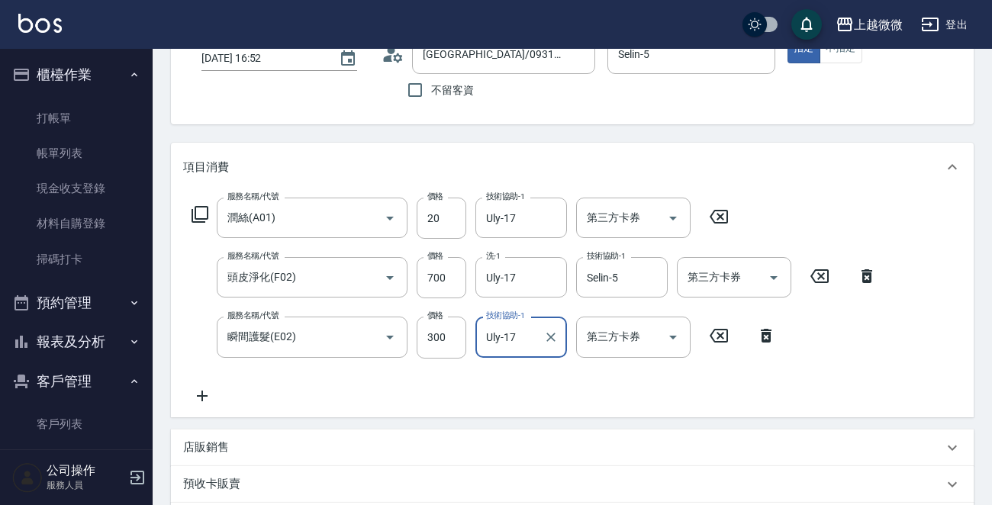
type input "Uly-17"
click at [198, 387] on icon at bounding box center [202, 396] width 38 height 18
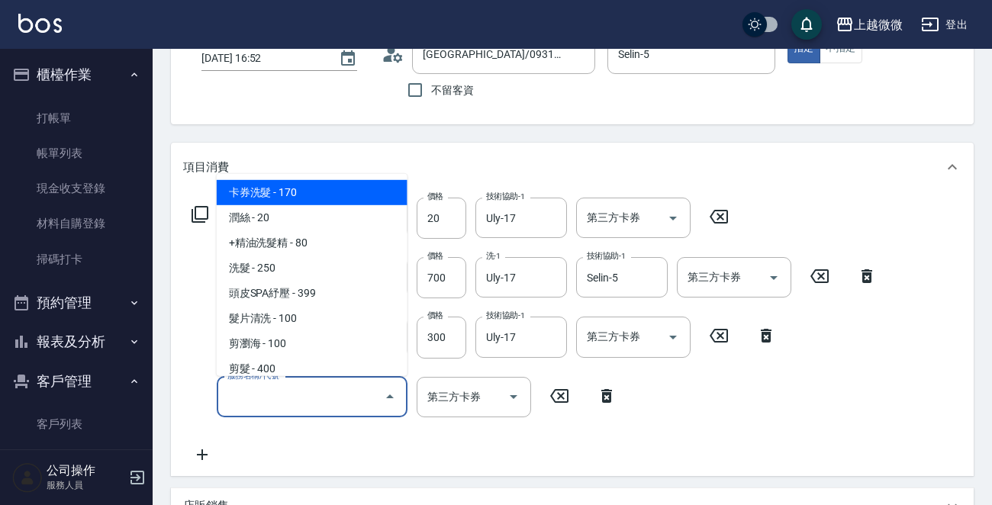
click at [295, 392] on input "服務名稱/代號" at bounding box center [301, 397] width 154 height 27
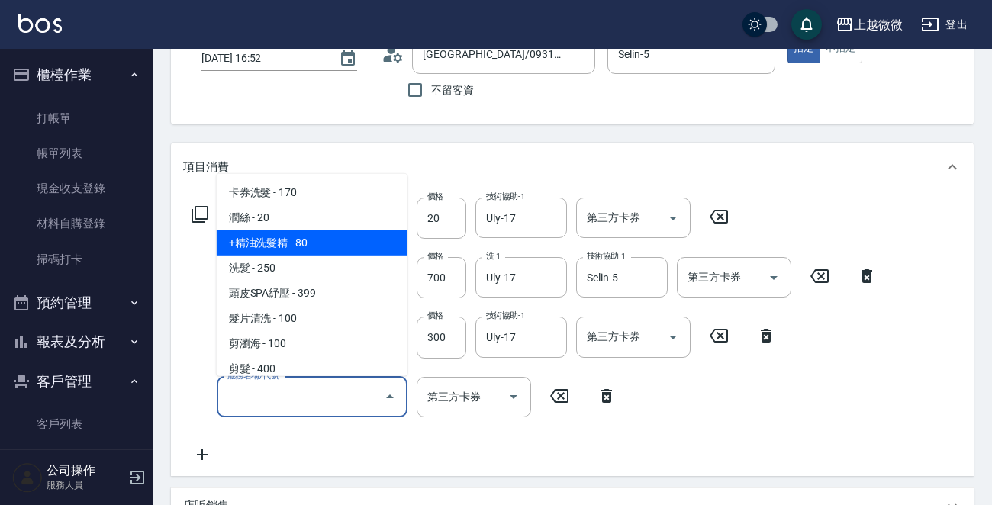
click at [320, 230] on span "+精油洗髮精 - 80" at bounding box center [312, 242] width 191 height 25
type input "+精油洗髮精(A02)"
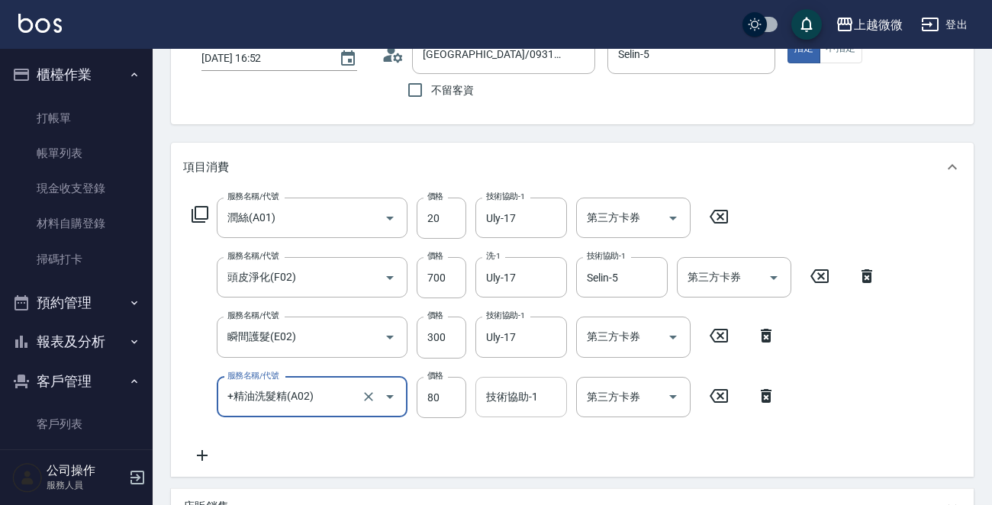
click at [542, 396] on input "技術協助-1" at bounding box center [521, 397] width 78 height 27
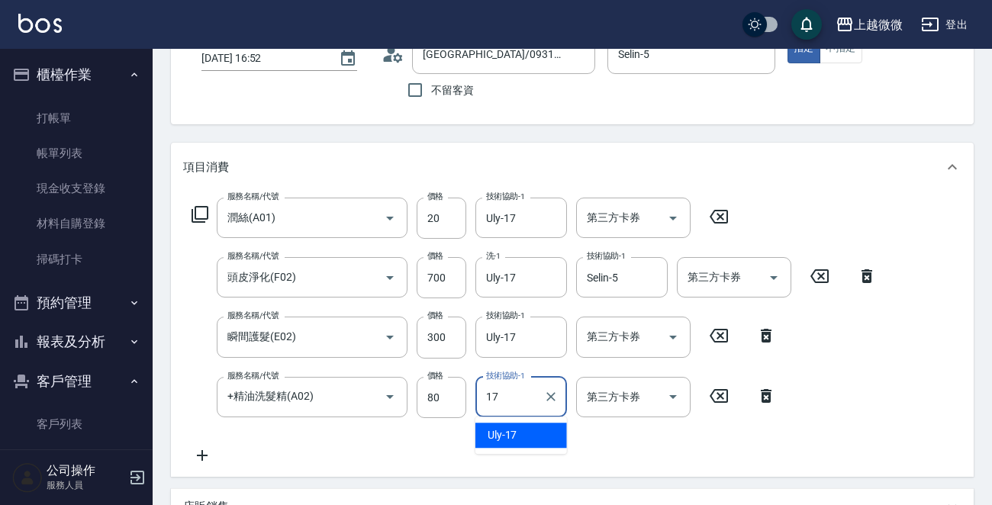
click at [526, 423] on div "Uly -17" at bounding box center [521, 435] width 92 height 25
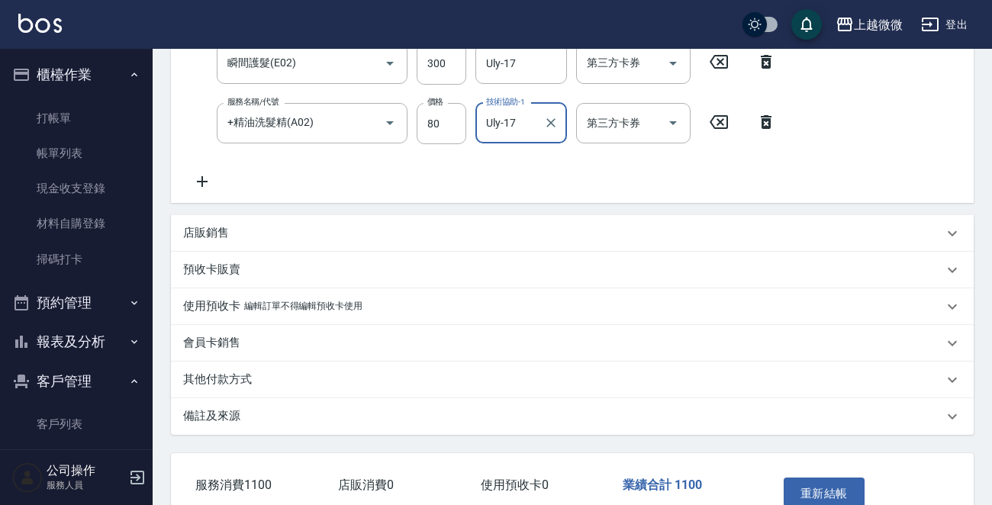
scroll to position [473, 0]
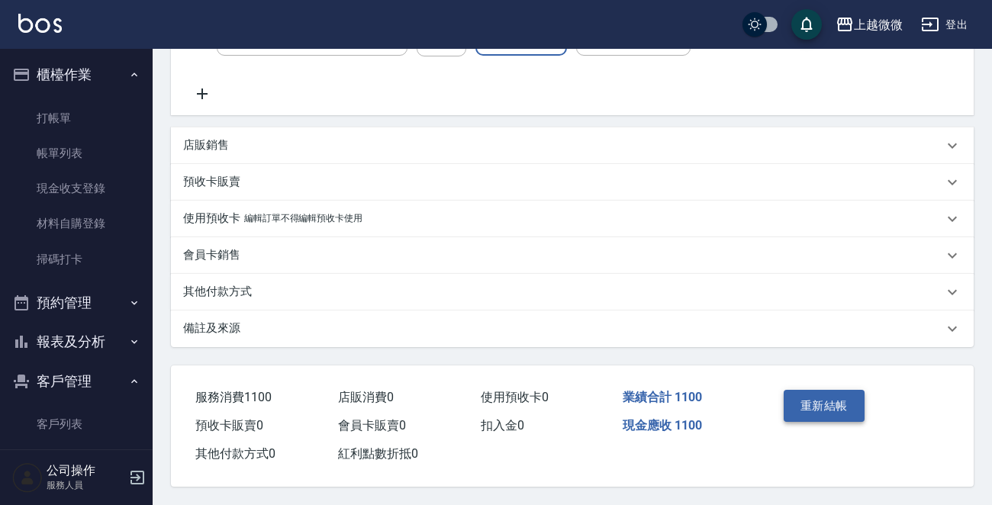
type input "Uly-17"
click at [816, 402] on button "重新結帳" at bounding box center [824, 406] width 81 height 32
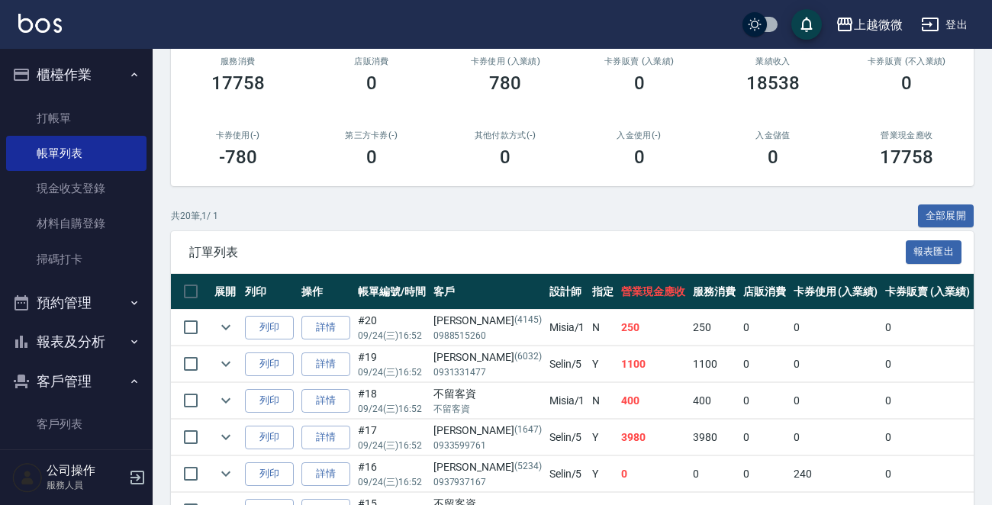
scroll to position [192, 0]
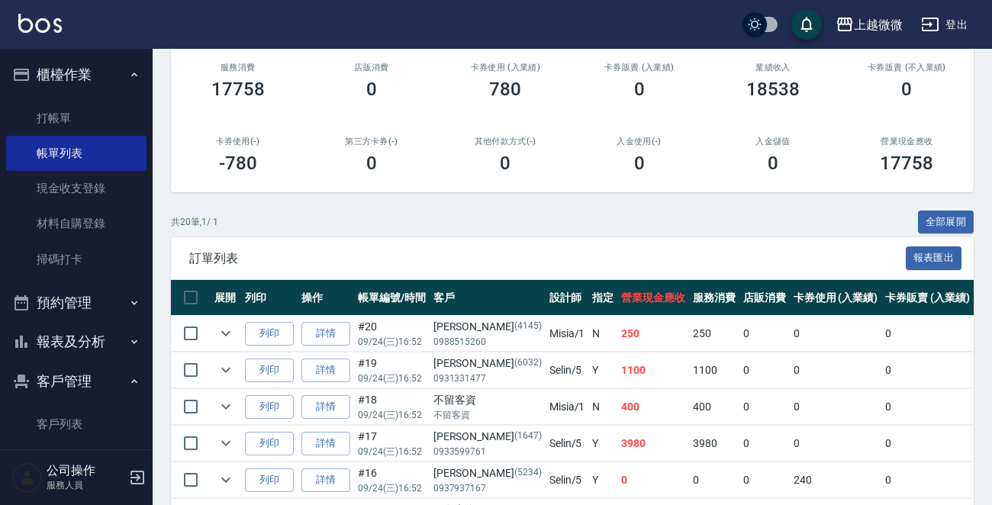
click at [80, 343] on button "報表及分析" at bounding box center [76, 342] width 140 height 40
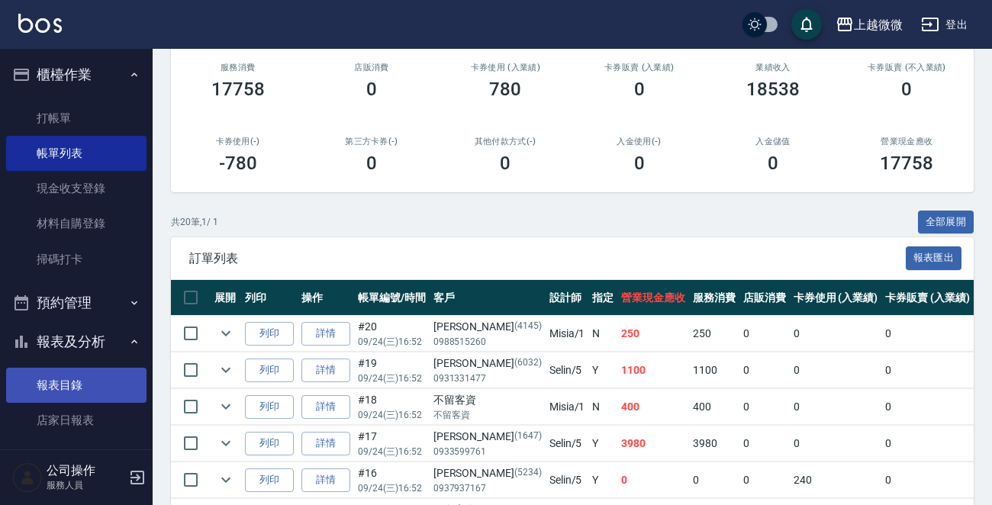
click at [75, 387] on link "報表目錄" at bounding box center [76, 385] width 140 height 35
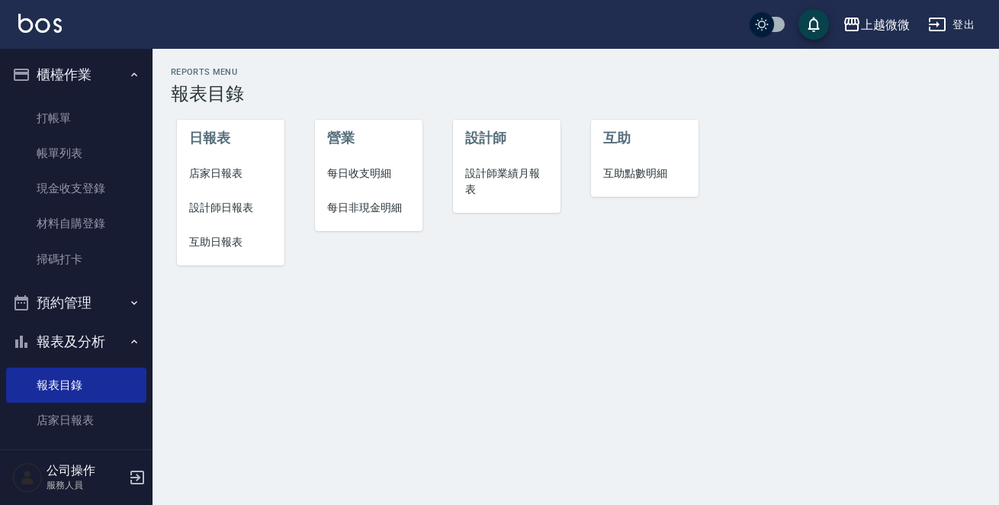
click at [223, 161] on li "店家日報表" at bounding box center [231, 173] width 108 height 34
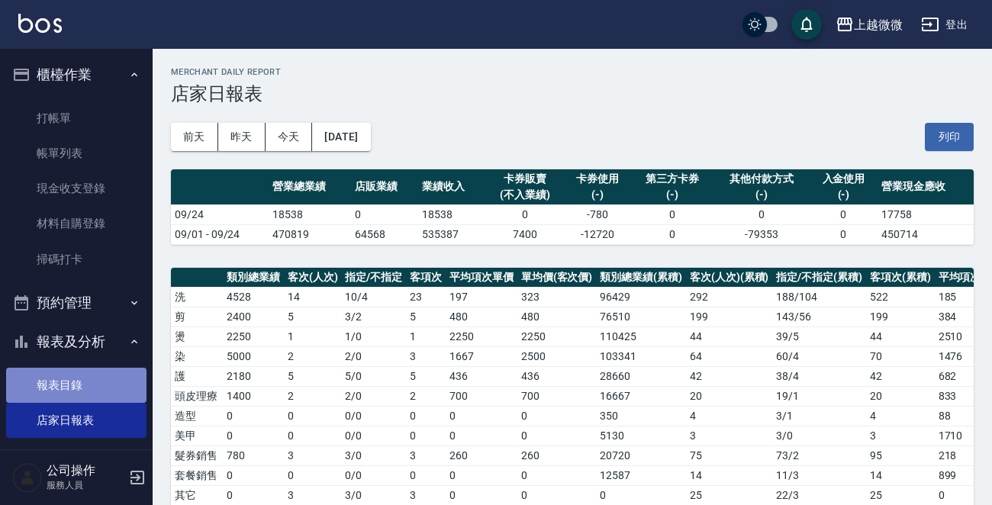
click at [82, 391] on link "報表目錄" at bounding box center [76, 385] width 140 height 35
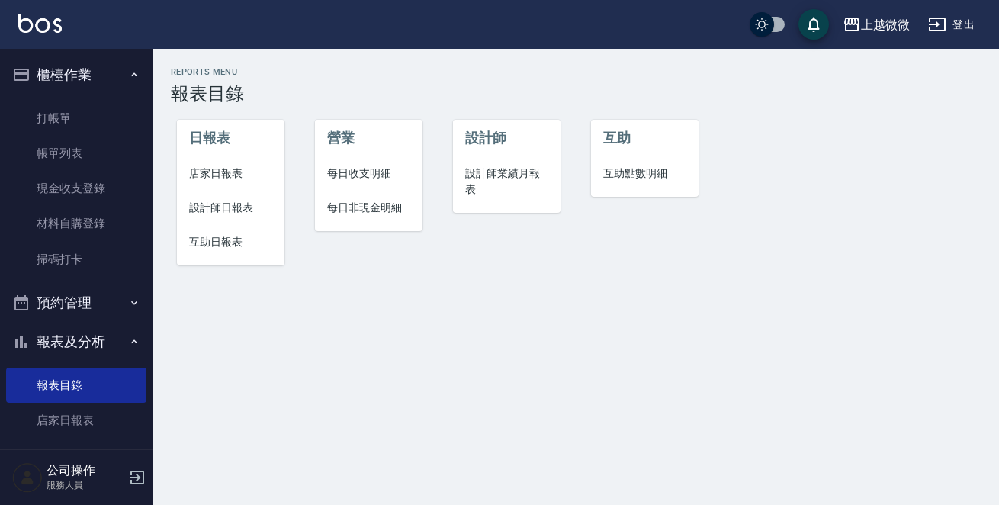
click at [231, 209] on span "設計師日報表" at bounding box center [230, 208] width 83 height 16
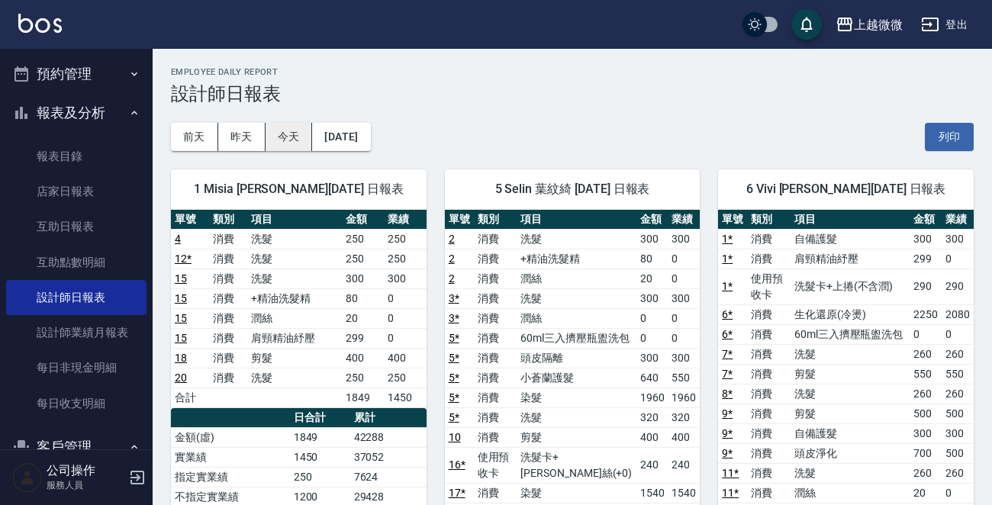
click at [280, 137] on button "今天" at bounding box center [289, 137] width 47 height 28
click at [244, 139] on button "昨天" at bounding box center [241, 137] width 47 height 28
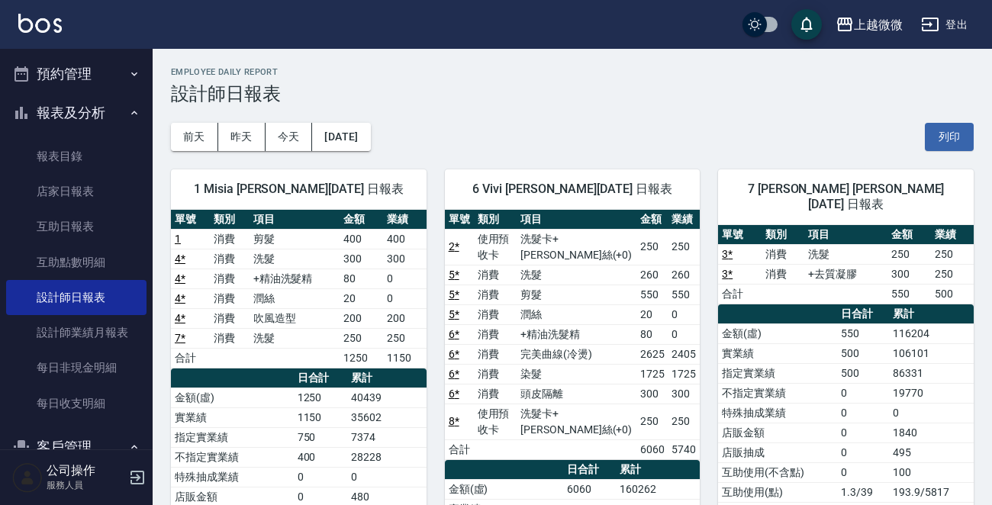
click at [85, 65] on button "預約管理" at bounding box center [76, 74] width 140 height 40
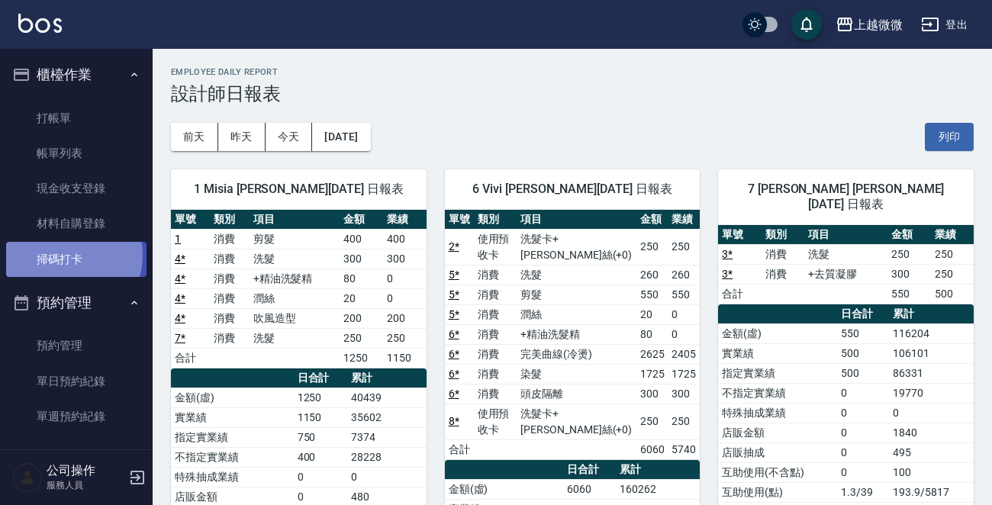
click at [65, 255] on link "掃碼打卡" at bounding box center [76, 259] width 140 height 35
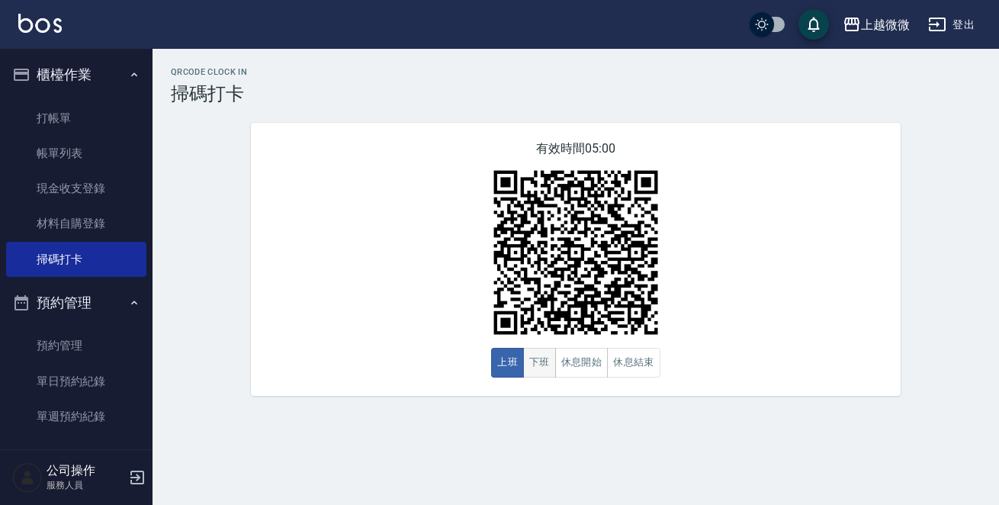
click at [542, 369] on button "下班" at bounding box center [539, 363] width 33 height 30
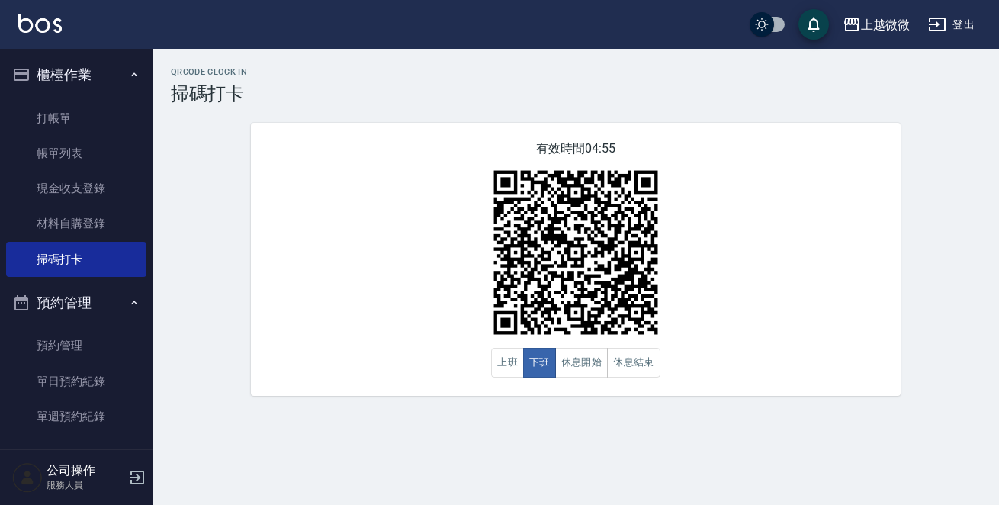
click at [103, 75] on button "櫃檯作業" at bounding box center [76, 75] width 140 height 40
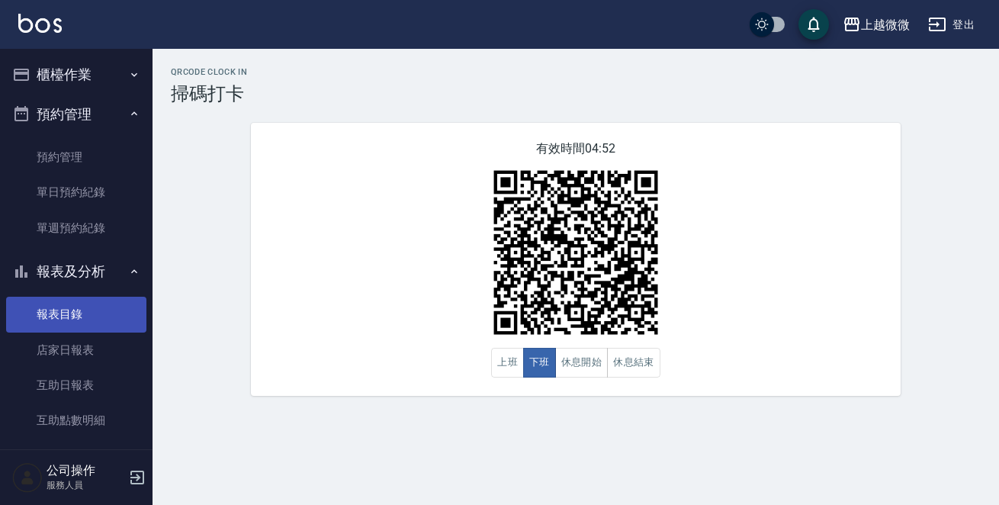
click at [66, 307] on link "報表目錄" at bounding box center [76, 314] width 140 height 35
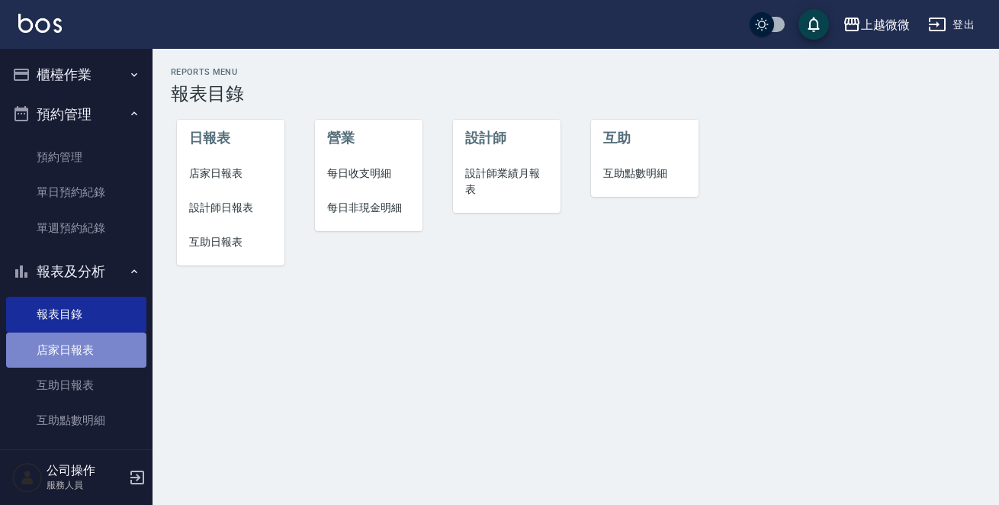
click at [109, 349] on link "店家日報表" at bounding box center [76, 350] width 140 height 35
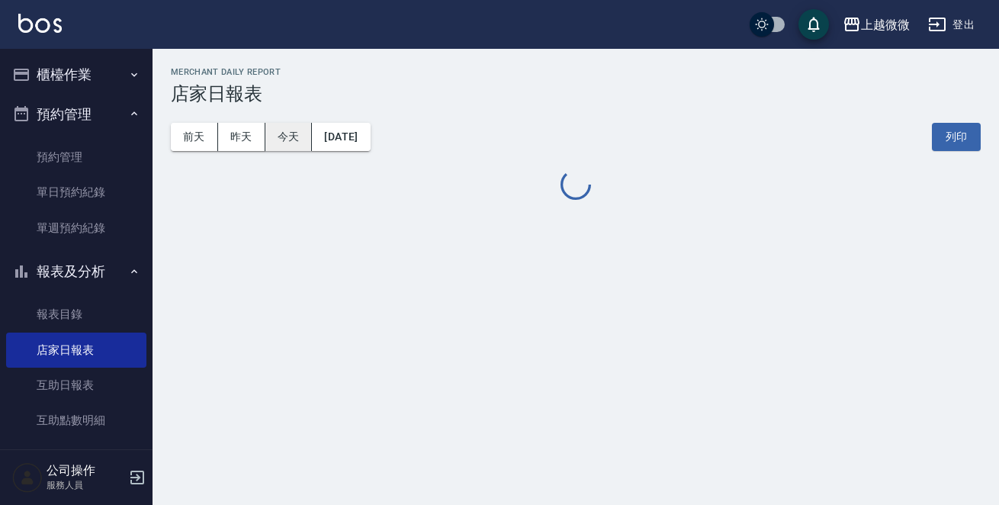
click at [275, 144] on button "今天" at bounding box center [289, 137] width 47 height 28
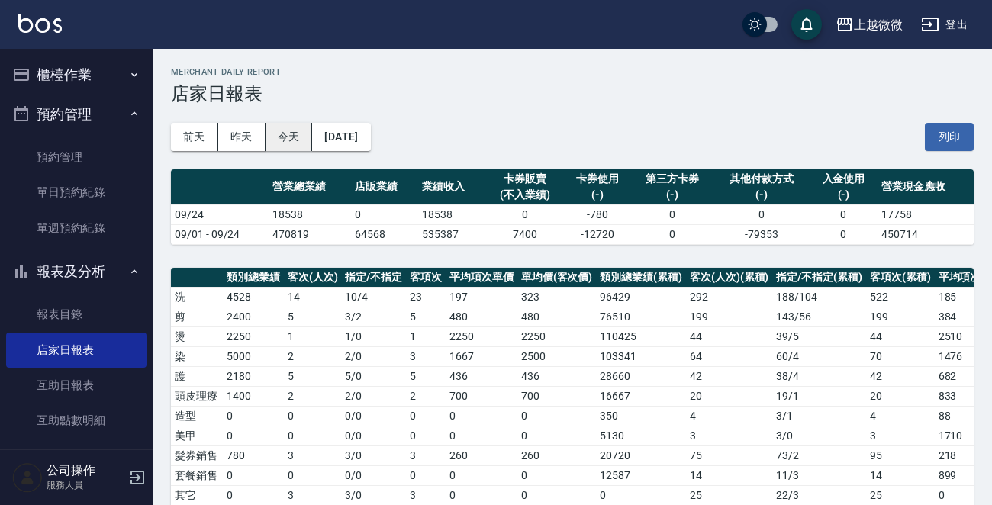
click at [304, 140] on button "今天" at bounding box center [289, 137] width 47 height 28
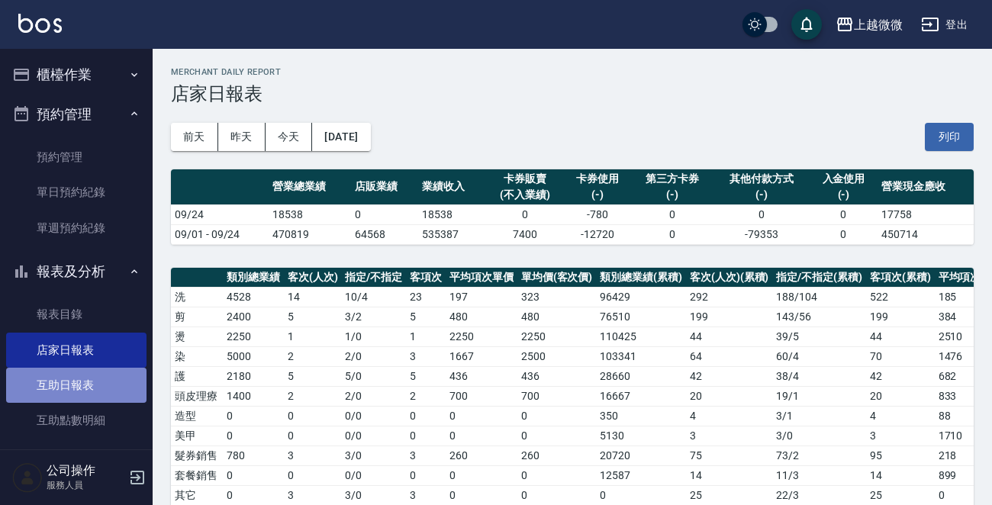
click at [85, 382] on link "互助日報表" at bounding box center [76, 385] width 140 height 35
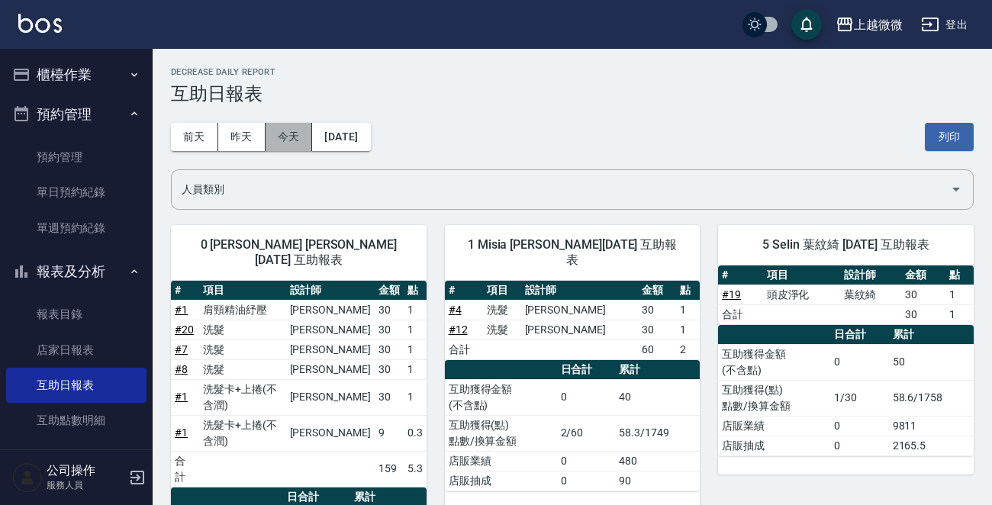
click at [298, 144] on button "今天" at bounding box center [289, 137] width 47 height 28
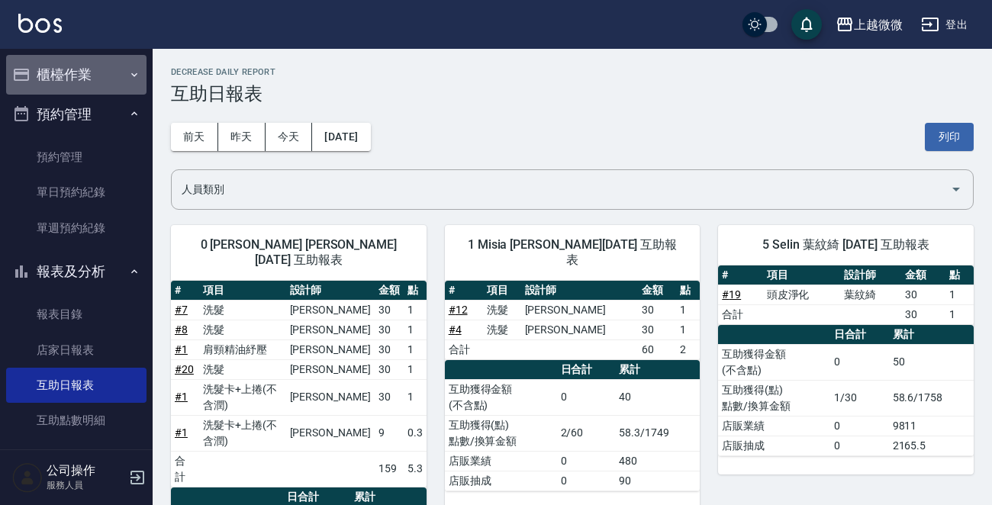
click at [90, 82] on button "櫃檯作業" at bounding box center [76, 75] width 140 height 40
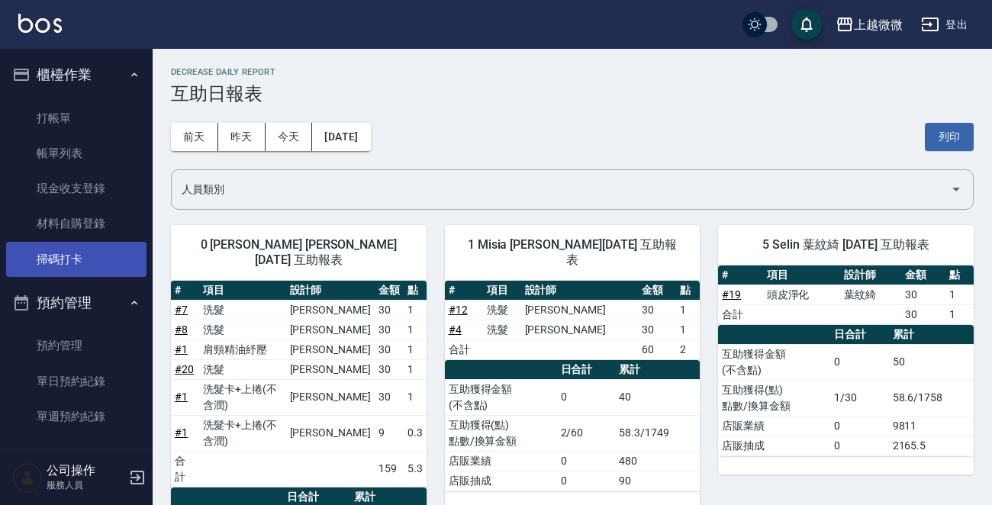
click at [57, 244] on link "掃碼打卡" at bounding box center [76, 259] width 140 height 35
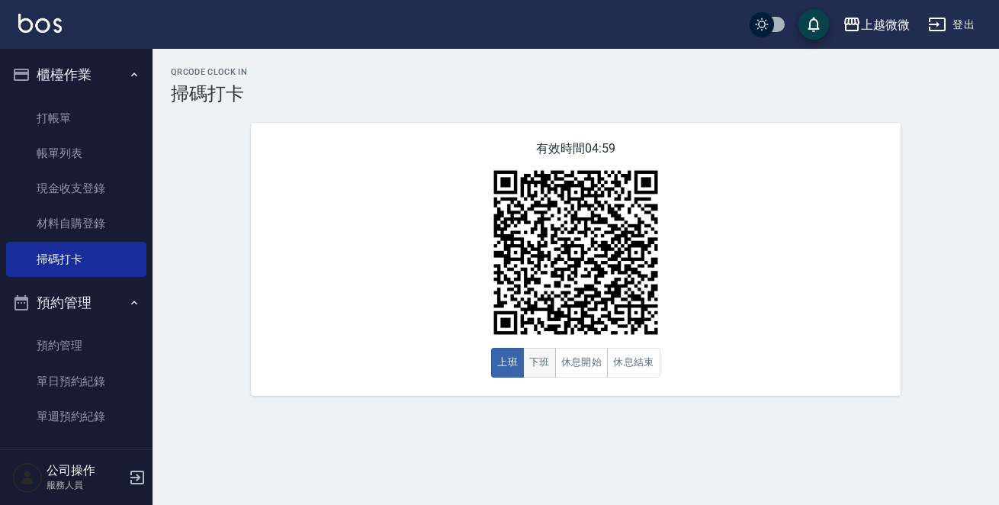
click at [537, 363] on button "下班" at bounding box center [539, 363] width 33 height 30
